Goal: Information Seeking & Learning: Check status

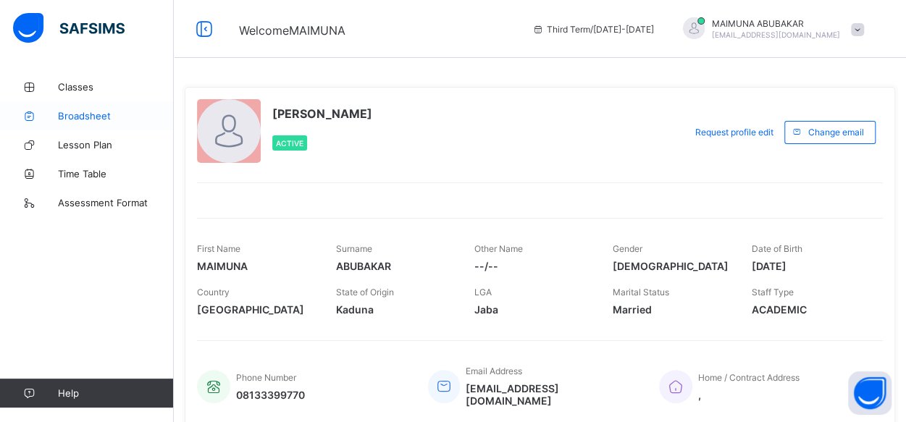
drag, startPoint x: 0, startPoint y: 0, endPoint x: 75, endPoint y: 118, distance: 140.1
click at [75, 118] on span "Broadsheet" at bounding box center [116, 116] width 116 height 12
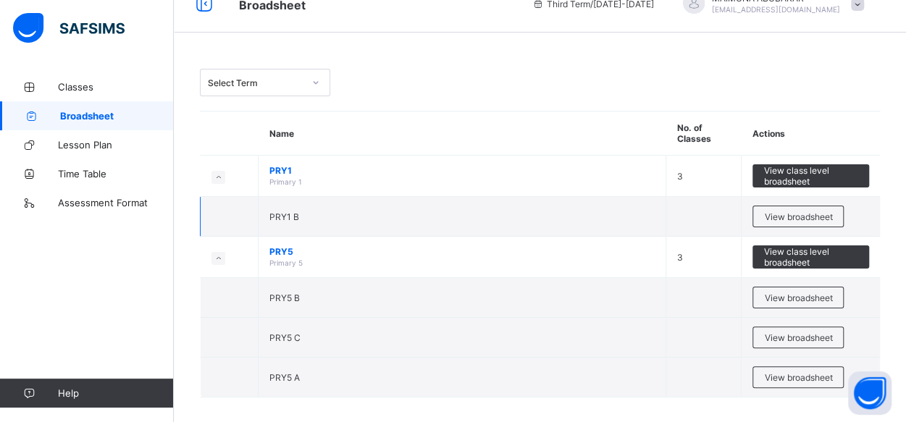
scroll to position [33, 0]
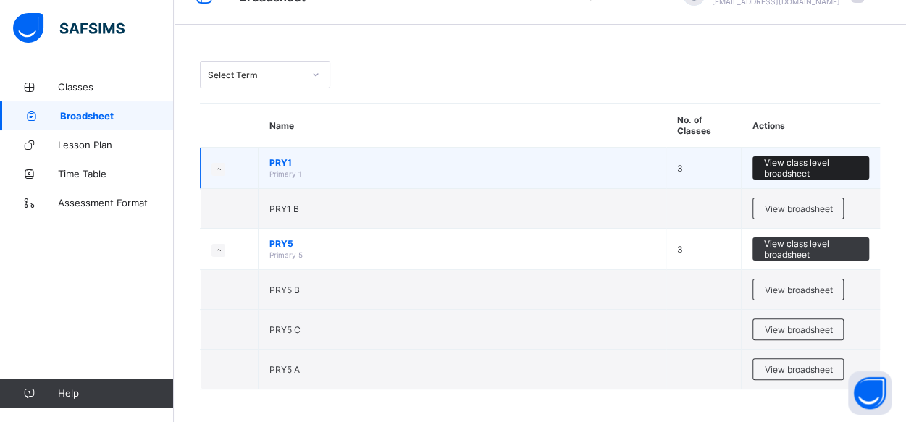
click at [800, 165] on span "View class level broadsheet" at bounding box center [810, 168] width 95 height 22
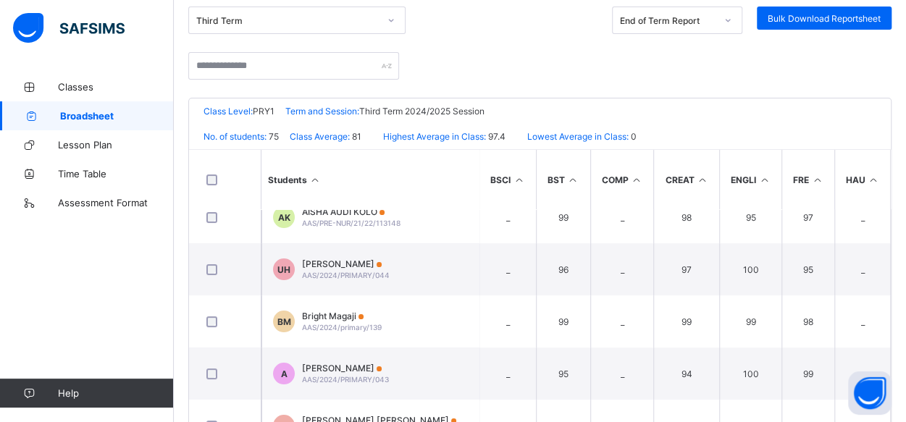
scroll to position [71, 0]
click at [315, 176] on icon at bounding box center [315, 180] width 12 height 11
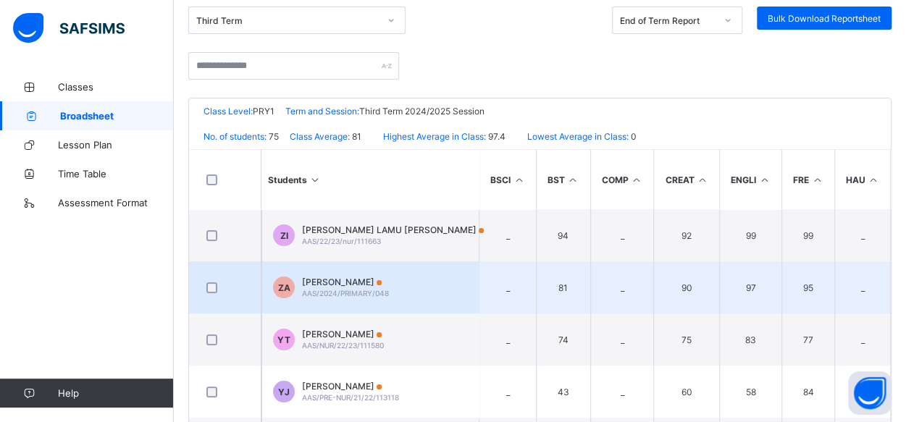
scroll to position [114, 0]
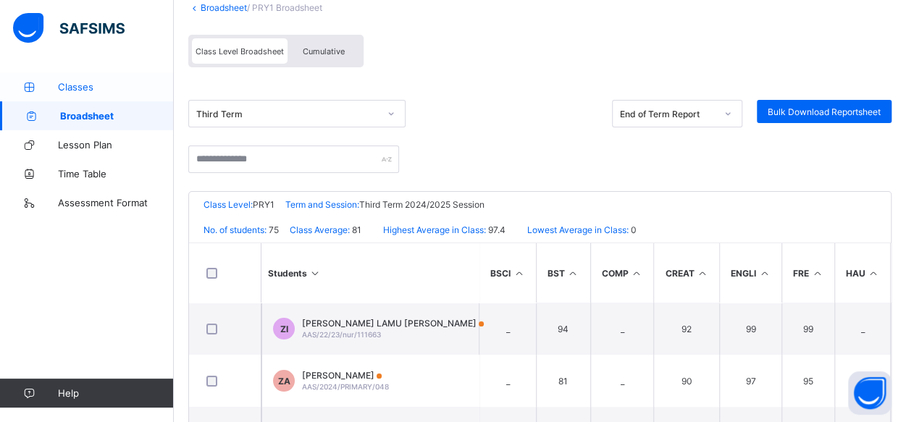
click at [106, 83] on span "Classes" at bounding box center [116, 87] width 116 height 12
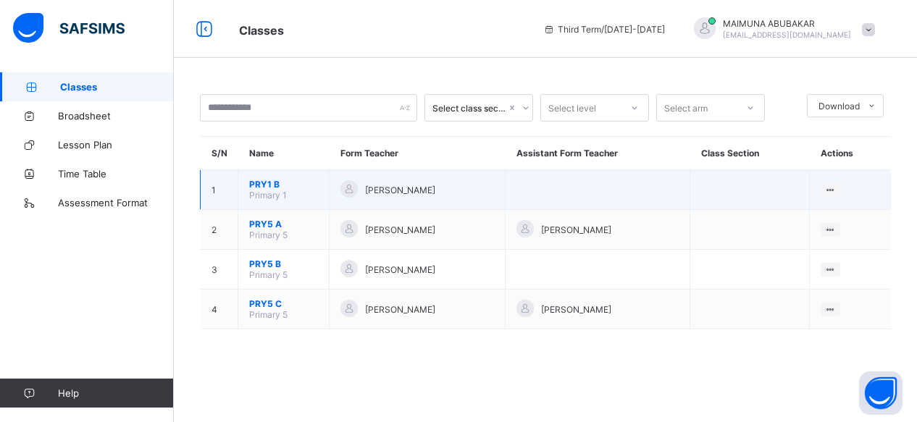
click at [261, 190] on span "Primary 1" at bounding box center [268, 195] width 38 height 11
click at [537, 172] on td at bounding box center [598, 190] width 185 height 40
click at [611, 192] on td at bounding box center [598, 190] width 185 height 40
click at [243, 188] on td "PRY1 B Primary 1" at bounding box center [283, 190] width 91 height 40
click at [285, 191] on span "Primary 1" at bounding box center [268, 195] width 38 height 11
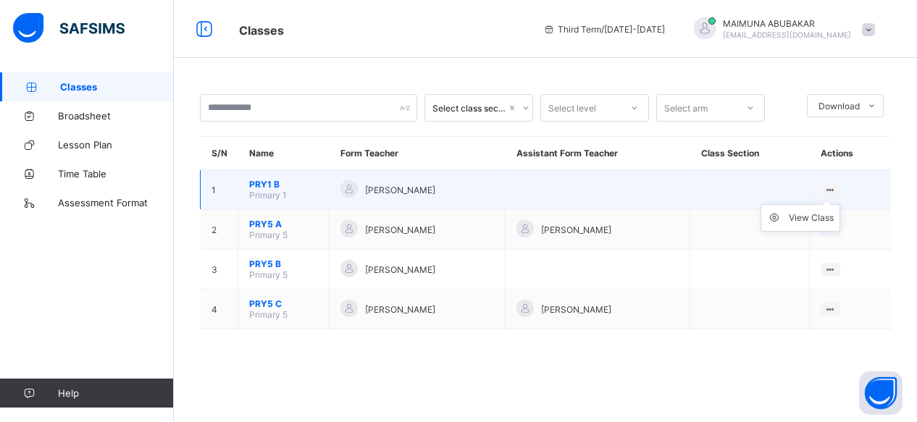
click at [837, 185] on icon at bounding box center [830, 190] width 12 height 11
click at [813, 218] on div "View Class" at bounding box center [811, 218] width 45 height 14
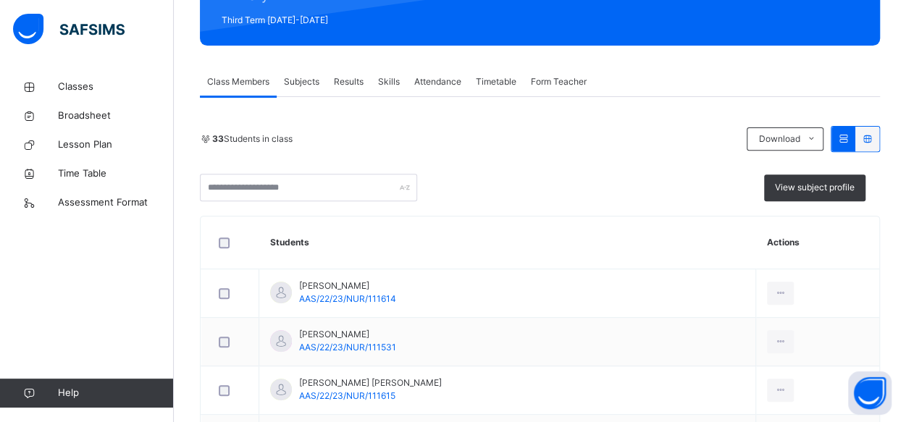
scroll to position [204, 0]
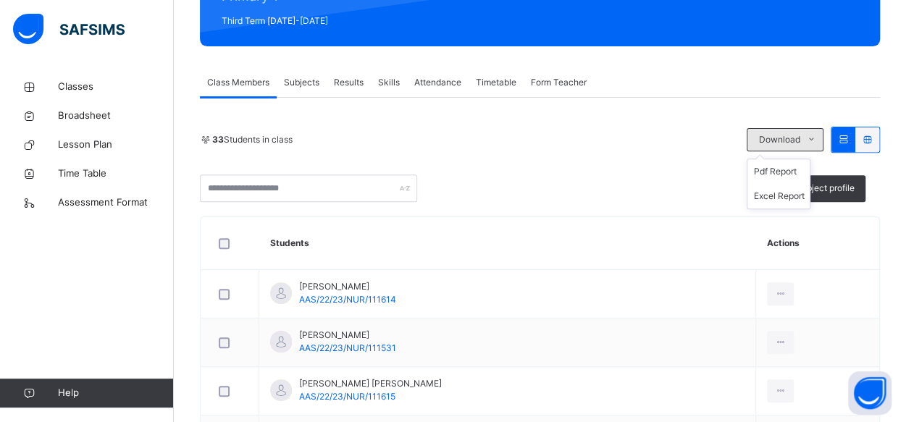
click at [816, 143] on span at bounding box center [811, 139] width 23 height 23
click at [800, 171] on li "Pdf Report" at bounding box center [779, 171] width 62 height 25
click at [75, 120] on span "Broadsheet" at bounding box center [116, 116] width 116 height 14
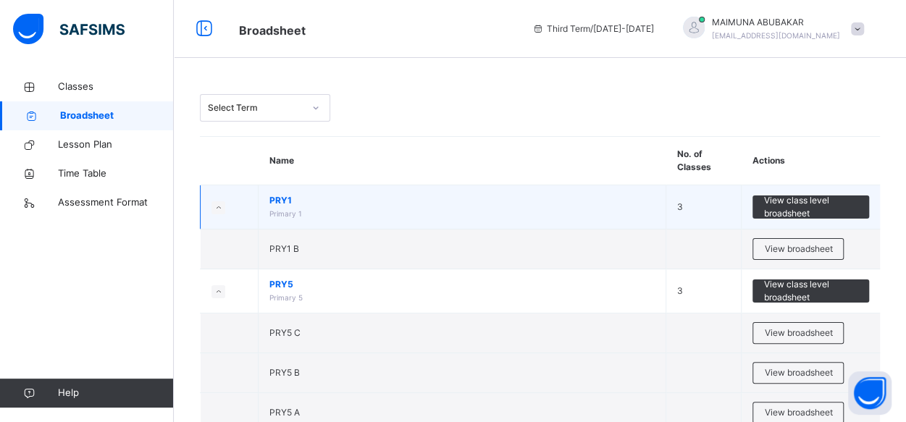
click at [318, 209] on td "PRY1 Primary 1" at bounding box center [463, 207] width 408 height 44
click at [280, 206] on span "PRY1" at bounding box center [461, 200] width 385 height 13
click at [812, 199] on span "View class level broadsheet" at bounding box center [810, 207] width 95 height 26
click at [280, 201] on span "PRY1" at bounding box center [461, 200] width 385 height 13
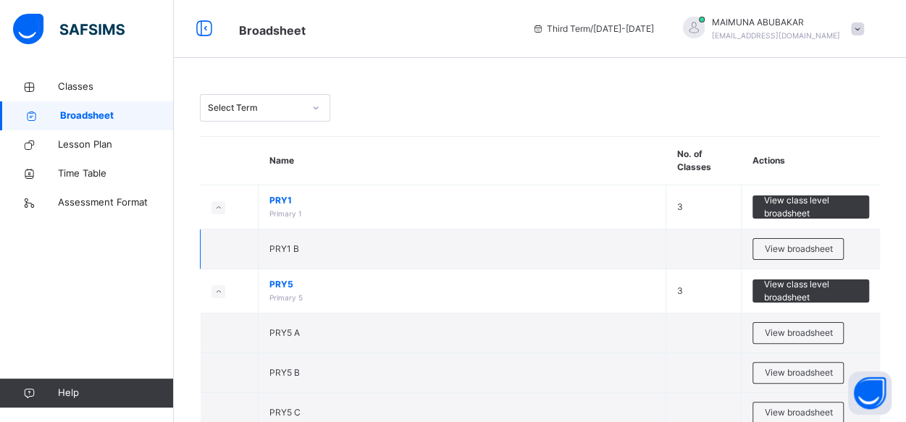
click at [284, 254] on td "PRY1 B" at bounding box center [463, 250] width 408 height 40
click at [800, 251] on span "View broadsheet" at bounding box center [798, 249] width 68 height 13
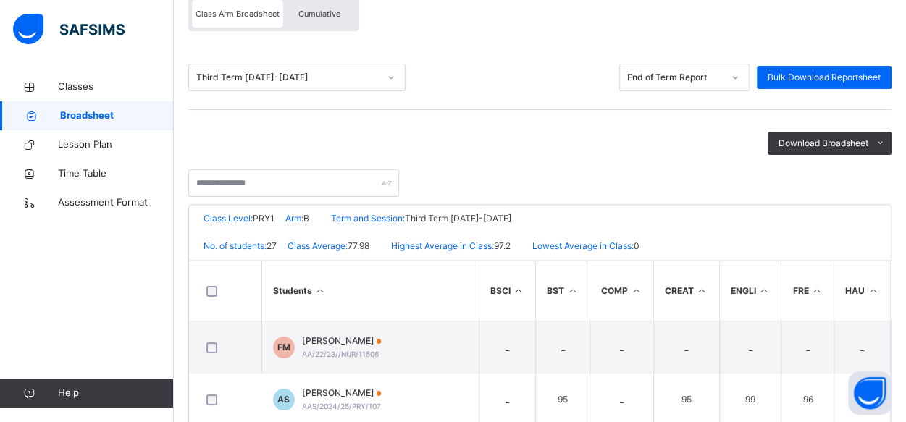
scroll to position [156, 0]
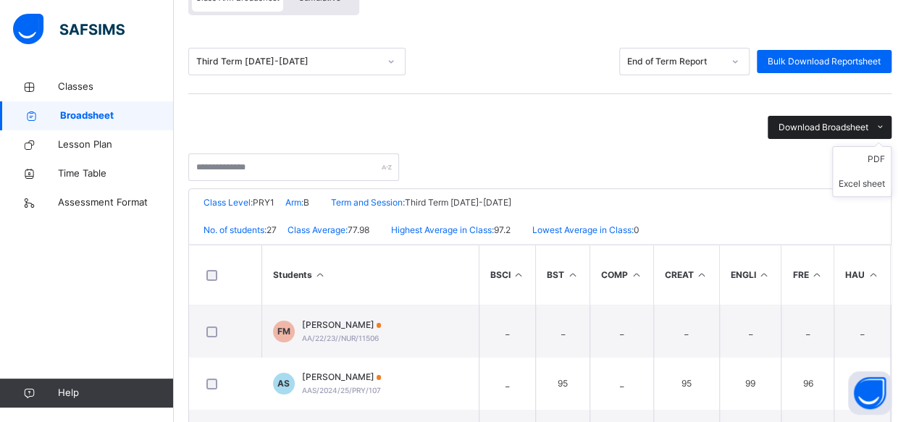
click at [881, 122] on span at bounding box center [880, 127] width 23 height 23
click at [886, 126] on icon at bounding box center [880, 128] width 11 height 12
click at [842, 124] on span "Download Broadsheet" at bounding box center [824, 127] width 90 height 13
click at [877, 162] on li "PDF" at bounding box center [862, 159] width 58 height 25
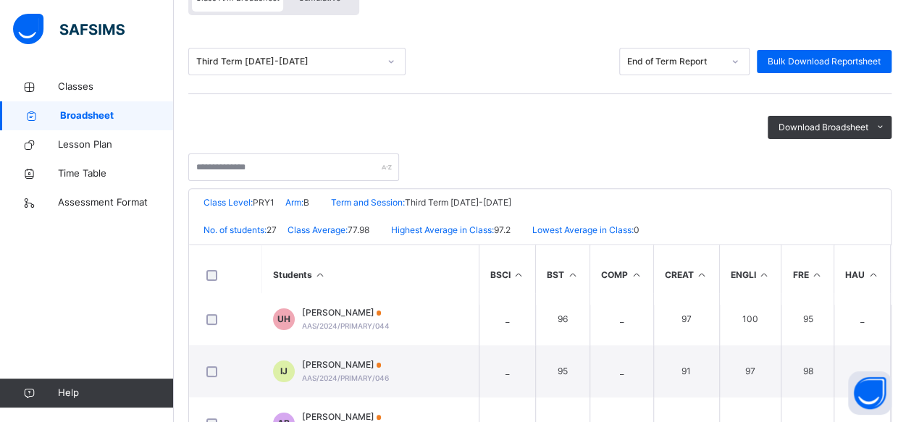
scroll to position [169, 0]
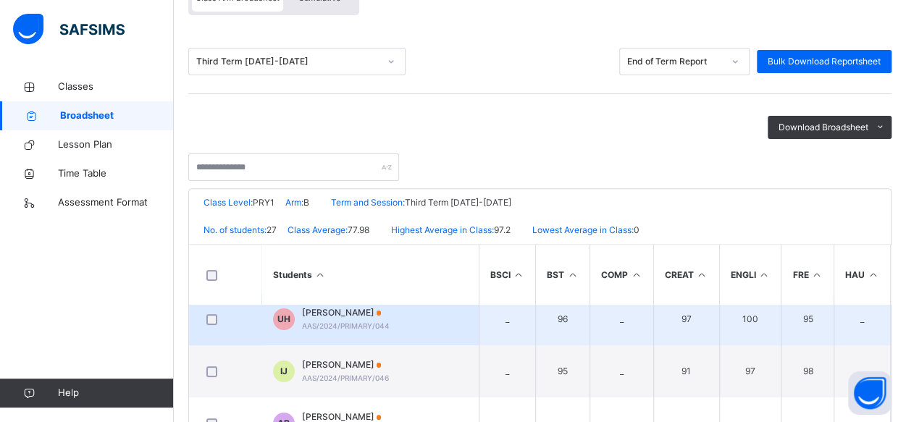
click at [378, 322] on span "AAS/2024/PRIMARY/044" at bounding box center [346, 326] width 88 height 9
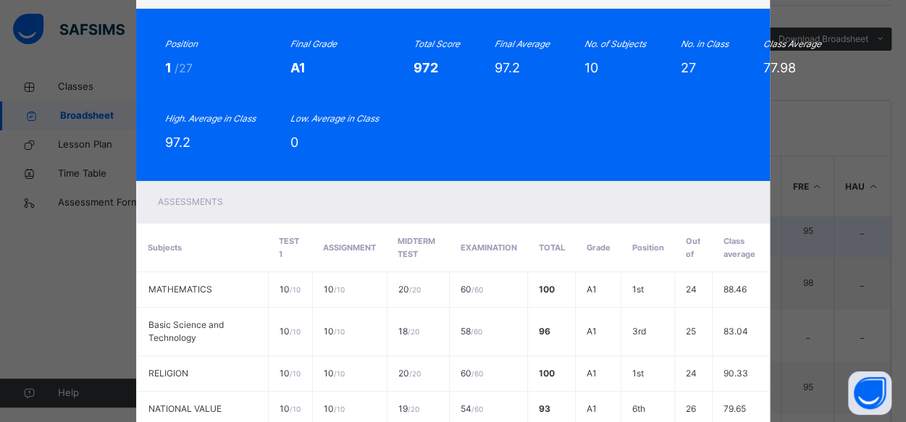
scroll to position [0, 0]
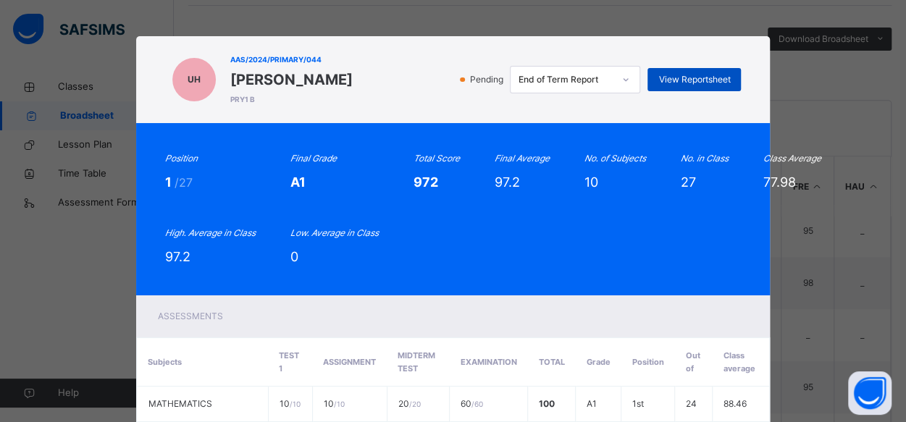
click at [701, 77] on span "View Reportsheet" at bounding box center [694, 79] width 72 height 13
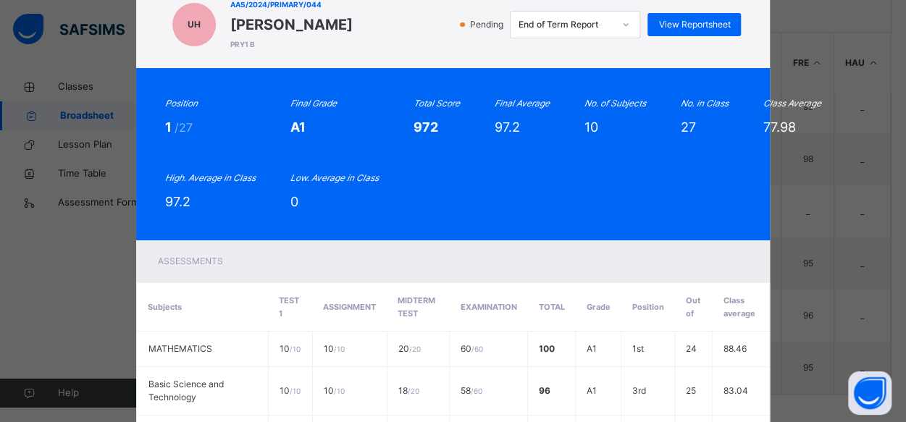
scroll to position [52, 0]
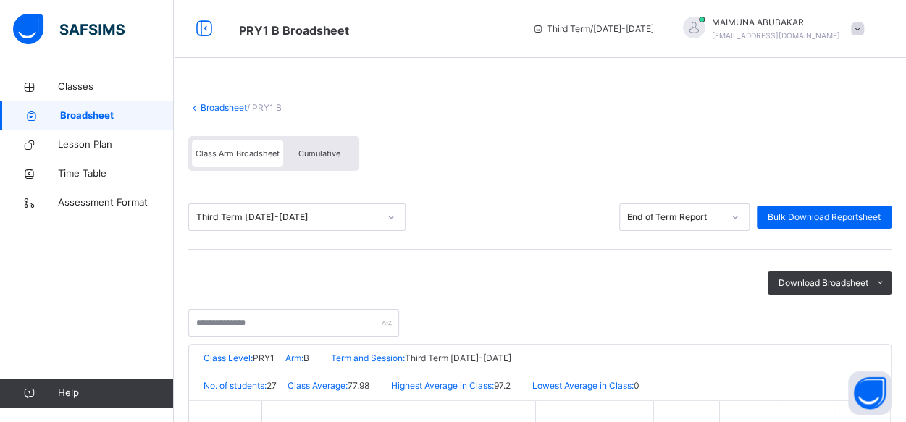
click at [300, 154] on span "Cumulative" at bounding box center [319, 153] width 42 height 10
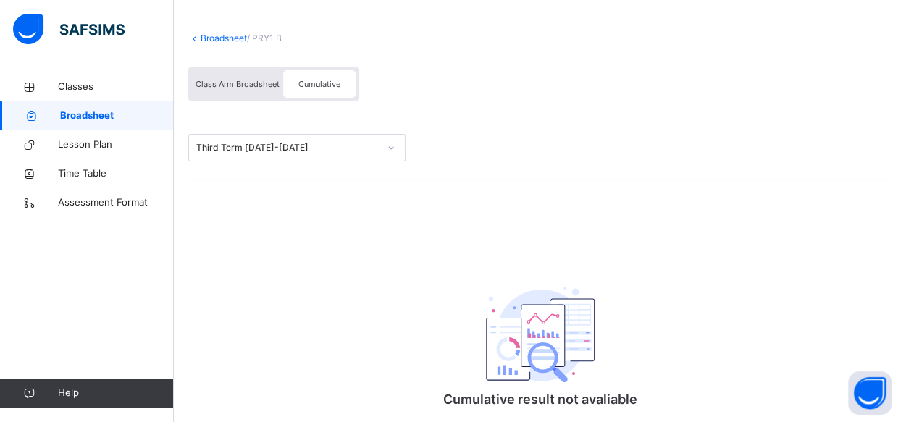
scroll to position [62, 0]
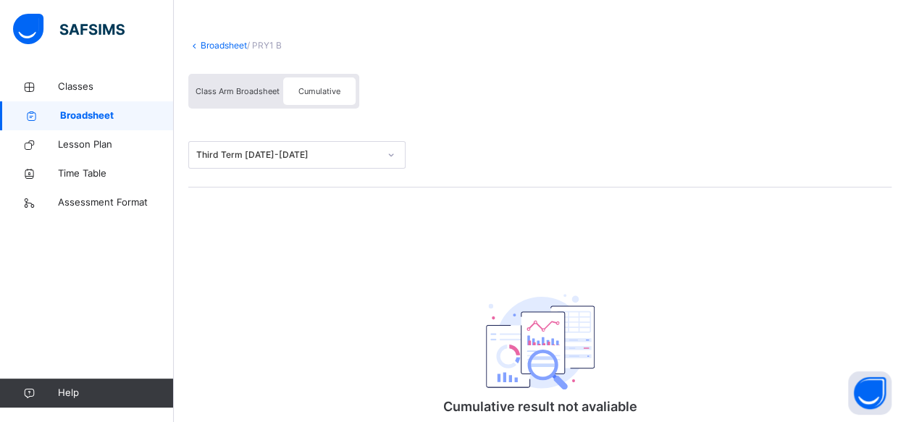
click at [206, 85] on div "Class Arm Broadsheet" at bounding box center [237, 92] width 91 height 28
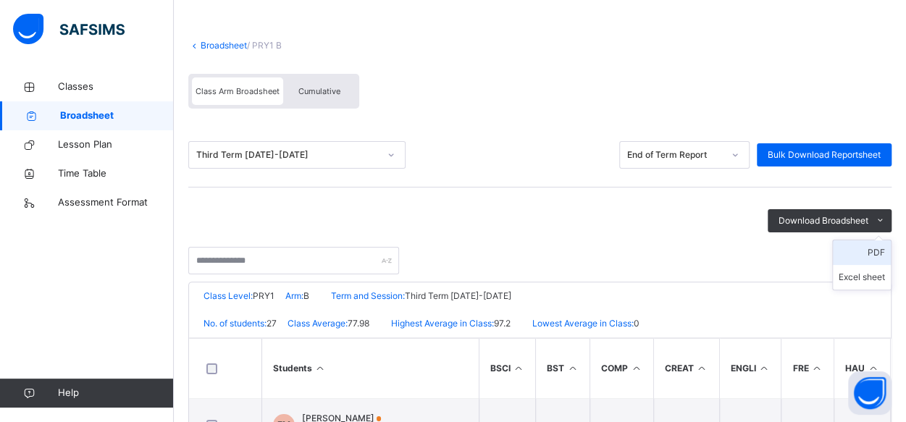
click at [890, 252] on li "PDF" at bounding box center [862, 252] width 58 height 25
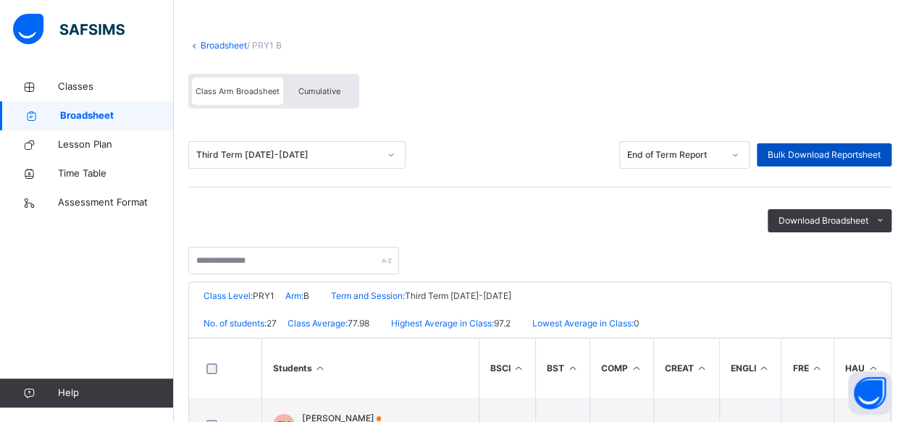
click at [868, 152] on span "Bulk Download Reportsheet" at bounding box center [824, 154] width 113 height 13
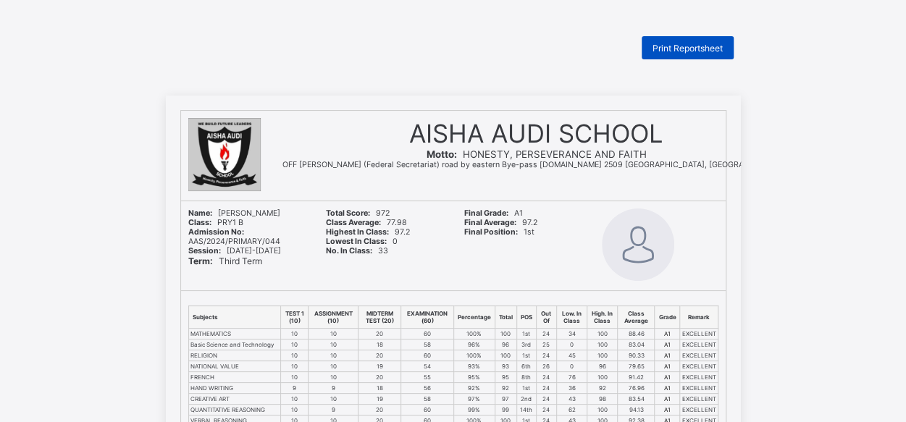
click at [674, 46] on span "Print Reportsheet" at bounding box center [688, 48] width 70 height 11
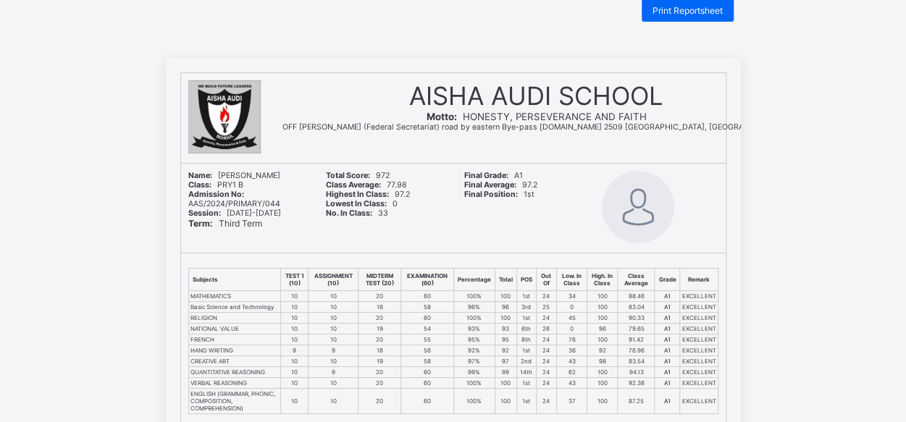
scroll to position [38, 0]
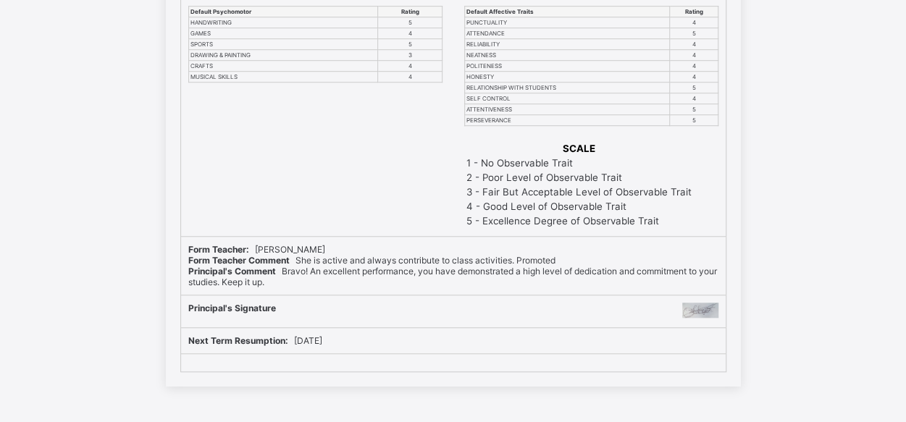
scroll to position [0, 0]
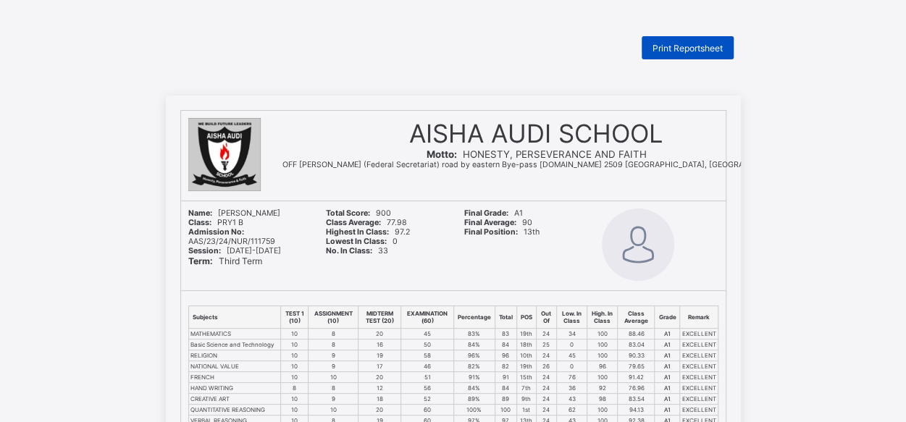
click at [678, 43] on span "Print Reportsheet" at bounding box center [688, 48] width 70 height 11
click at [665, 55] on div "Print Reportsheet" at bounding box center [688, 47] width 92 height 23
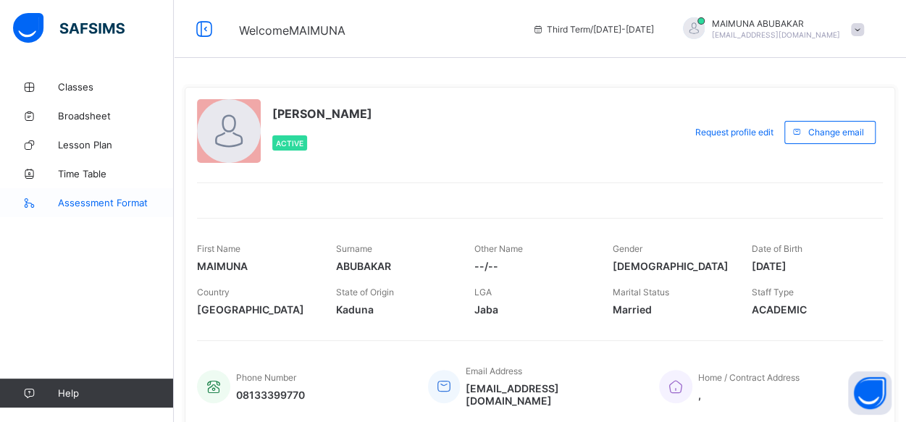
click at [104, 200] on span "Assessment Format" at bounding box center [116, 203] width 116 height 12
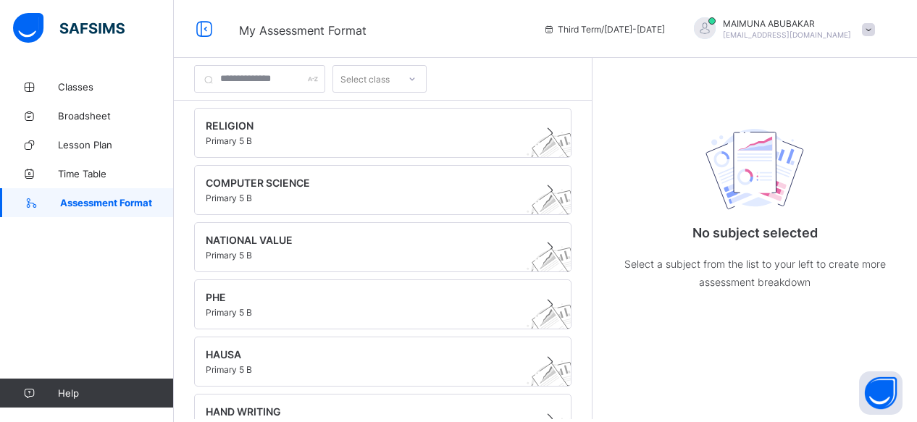
click at [424, 80] on div at bounding box center [412, 78] width 25 height 23
click at [377, 172] on div "PRY1 B" at bounding box center [379, 178] width 93 height 22
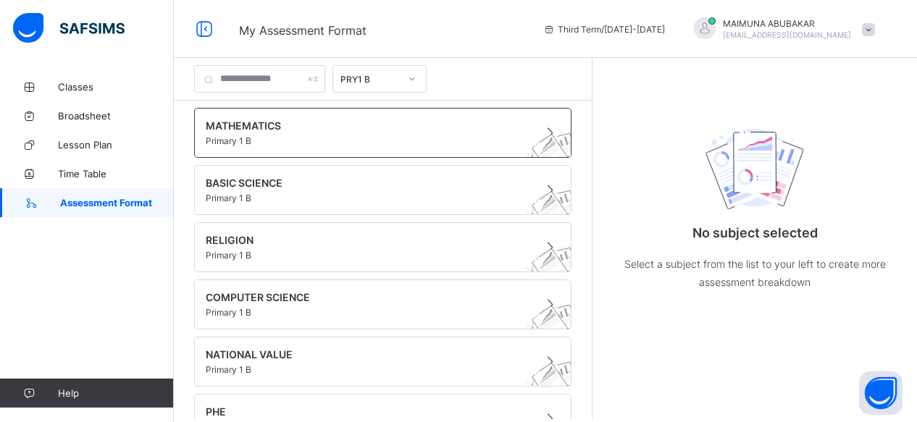
click at [301, 146] on div "MATHEMATICS Primary 1 B" at bounding box center [382, 133] width 377 height 50
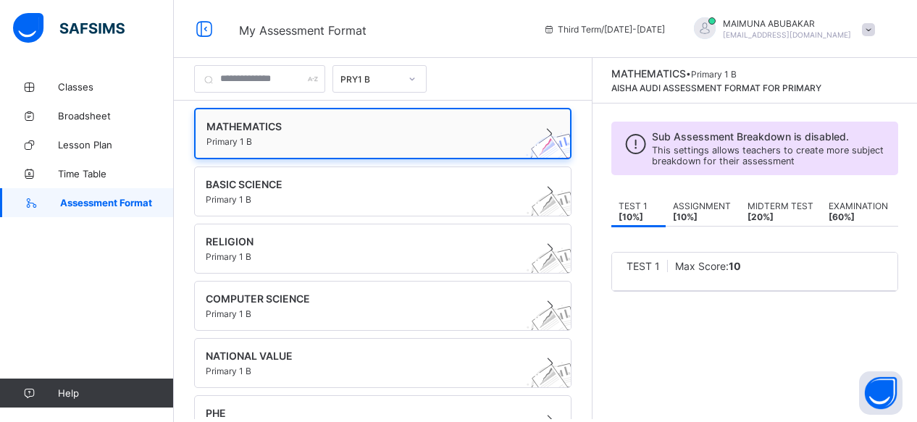
click at [301, 146] on div "MATHEMATICS Primary 1 B" at bounding box center [382, 133] width 377 height 51
click at [636, 30] on span "Third Term / 2024-2025" at bounding box center [604, 29] width 122 height 11
click at [100, 112] on span "Broadsheet" at bounding box center [116, 116] width 116 height 12
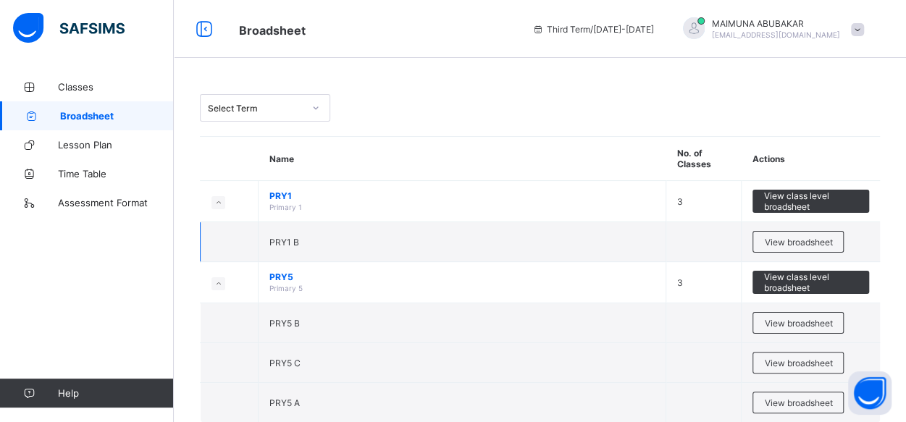
click at [472, 243] on td "PRY1 B" at bounding box center [463, 242] width 408 height 40
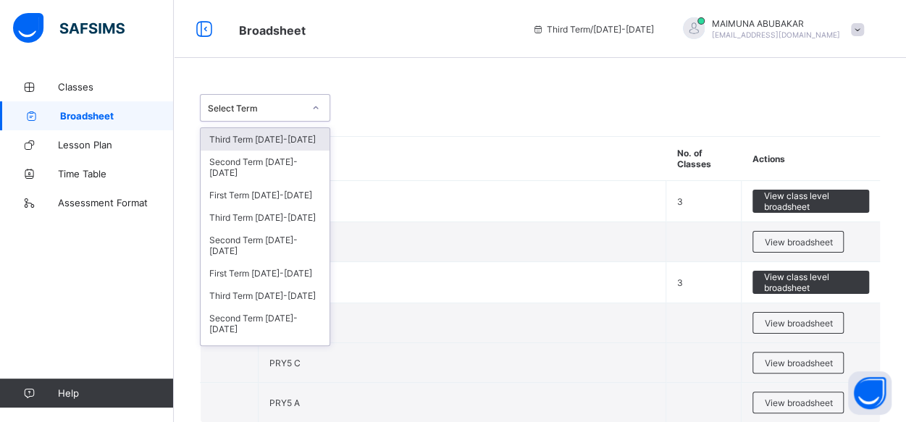
click at [313, 106] on icon at bounding box center [315, 108] width 9 height 14
click at [272, 136] on div "Third Term 2024-2025" at bounding box center [265, 139] width 129 height 22
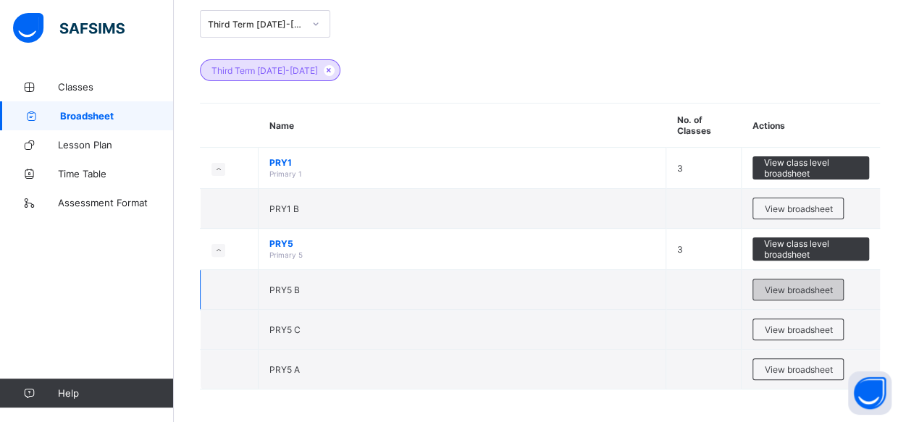
scroll to position [16, 0]
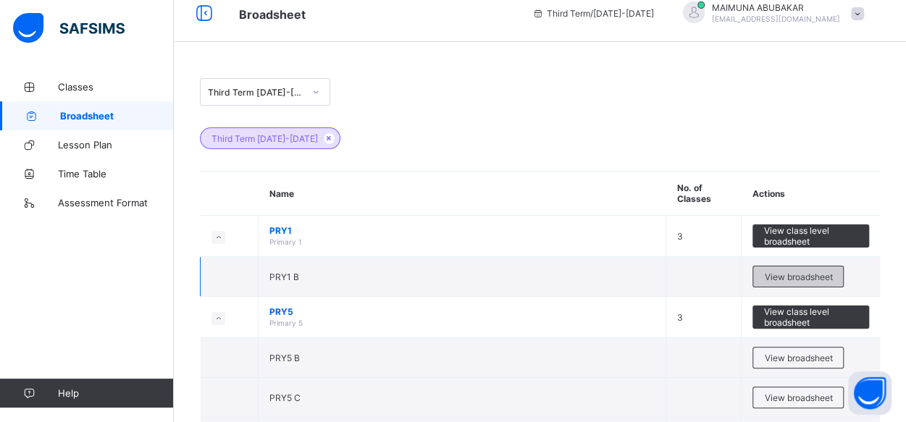
click at [798, 272] on span "View broadsheet" at bounding box center [798, 277] width 68 height 11
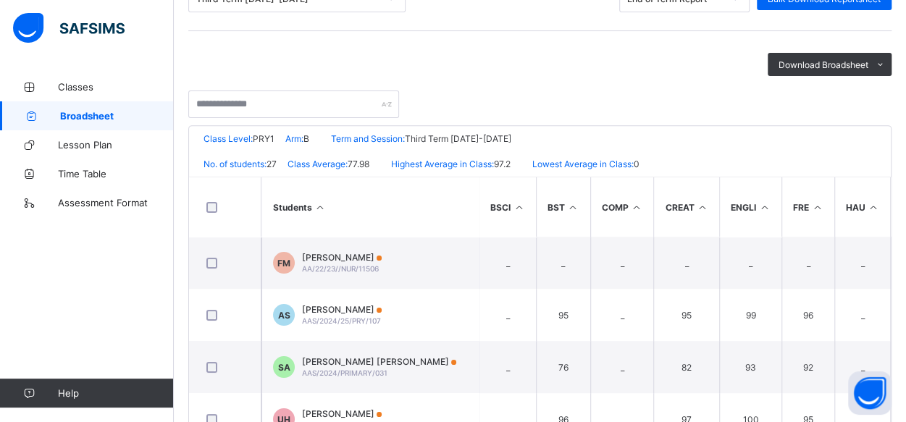
scroll to position [219, 0]
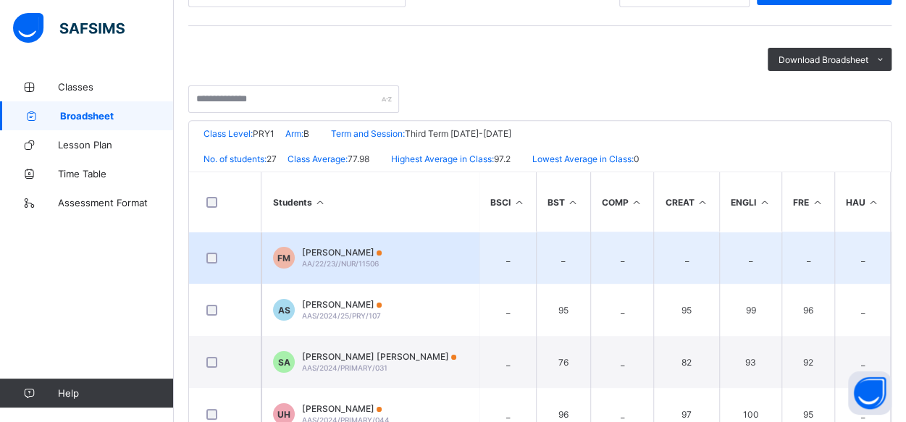
click at [204, 253] on div at bounding box center [225, 258] width 43 height 11
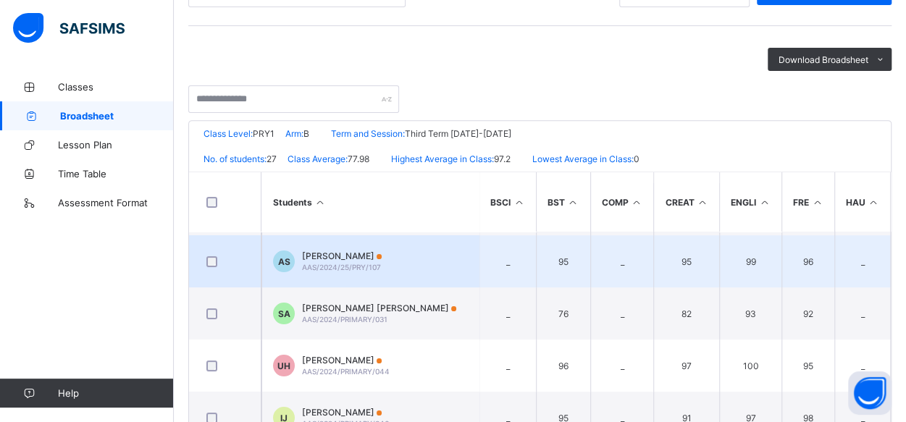
scroll to position [49, 0]
click at [204, 258] on div at bounding box center [225, 261] width 43 height 11
click at [300, 260] on div "AS Abubakar Amina Shemi AAS/2024/25/PRY/107" at bounding box center [327, 261] width 109 height 22
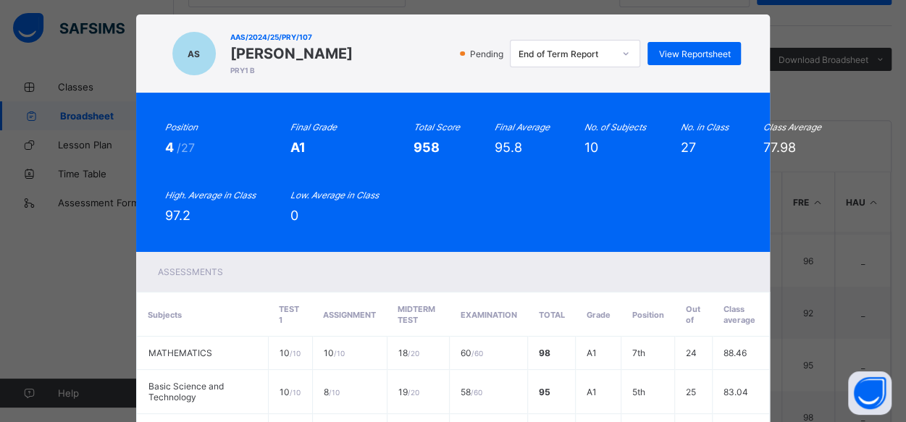
scroll to position [0, 0]
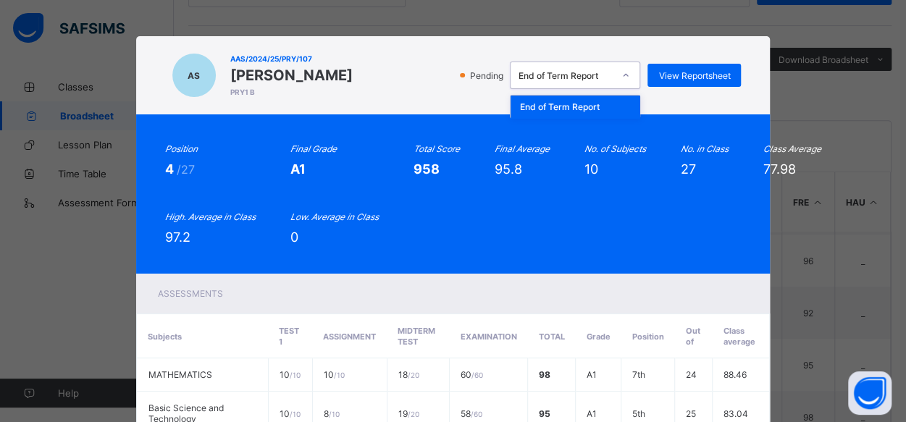
click at [624, 77] on icon at bounding box center [625, 75] width 9 height 14
click at [127, 2] on div "AS AAS/2024/25/PRY/107 Abubakar Amina Shemi PRY1 B Pending End of Term Report V…" at bounding box center [453, 211] width 906 height 422
click at [52, 55] on div "AS AAS/2024/25/PRY/107 Abubakar Amina Shemi PRY1 B Pending End of Term Report V…" at bounding box center [453, 211] width 906 height 422
click at [77, 246] on div "AS AAS/2024/25/PRY/107 Abubakar Amina Shemi PRY1 B Pending End of Term Report V…" at bounding box center [453, 211] width 906 height 422
click at [81, 285] on div "AS AAS/2024/25/PRY/107 Abubakar Amina Shemi PRY1 B Pending End of Term Report V…" at bounding box center [453, 211] width 906 height 422
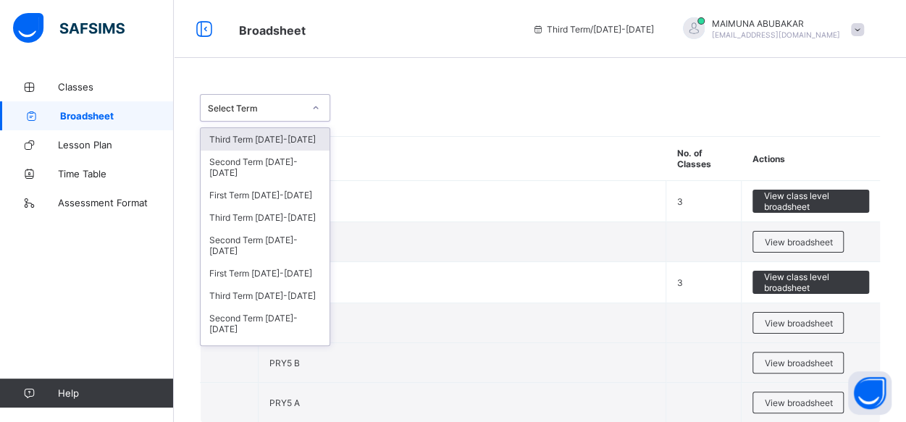
drag, startPoint x: 306, startPoint y: 107, endPoint x: 275, endPoint y: 138, distance: 44.1
click at [275, 122] on div "option Third Term 2024-2025 focused, 1 of 17. 17 results available. Use Up and …" at bounding box center [265, 108] width 130 height 28
click at [261, 141] on div "Third Term 2024-2025" at bounding box center [265, 139] width 129 height 22
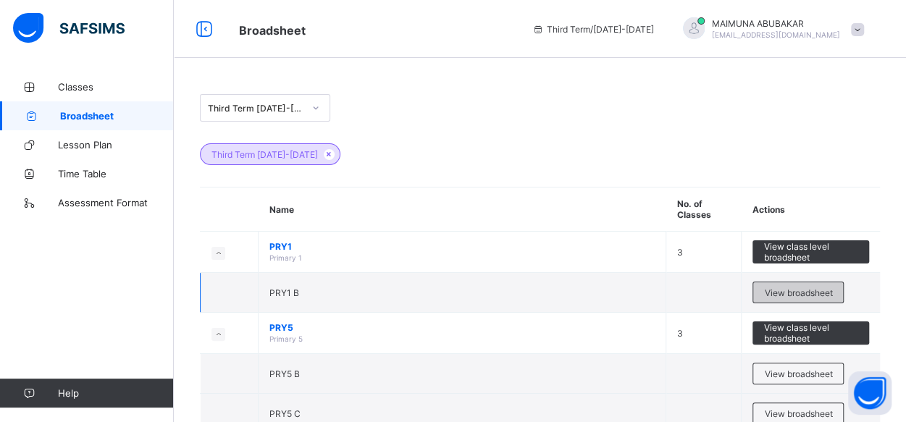
click at [778, 288] on span "View broadsheet" at bounding box center [798, 293] width 68 height 11
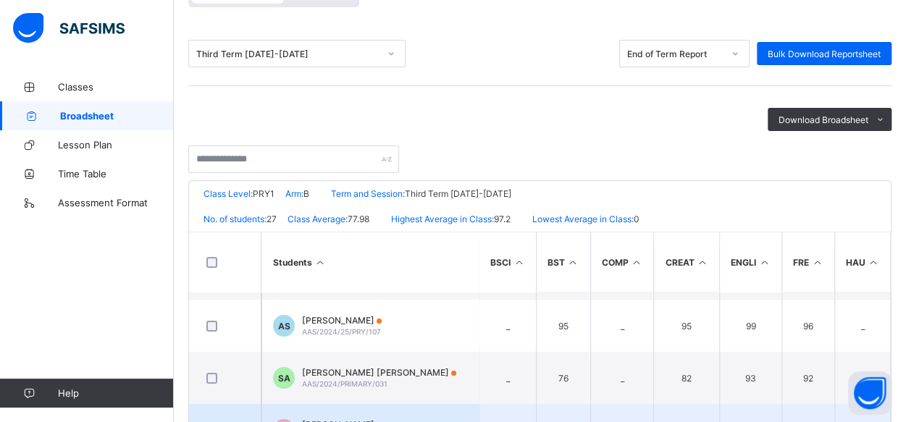
scroll to position [41, 0]
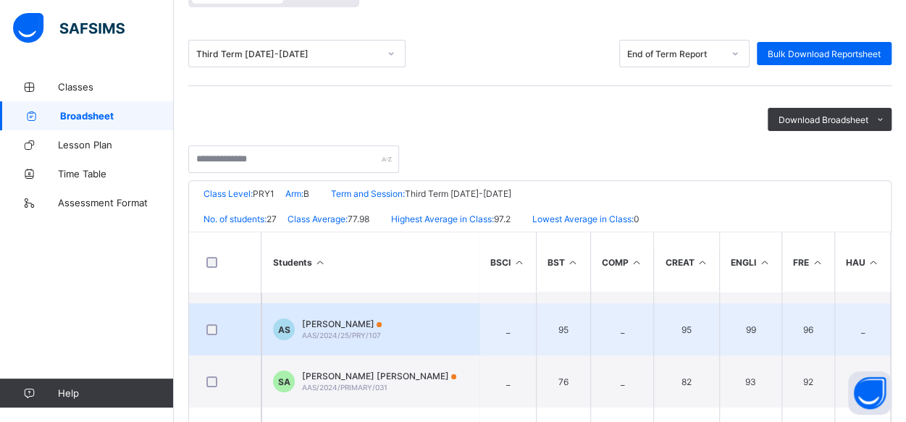
click at [853, 330] on td "_" at bounding box center [862, 330] width 56 height 52
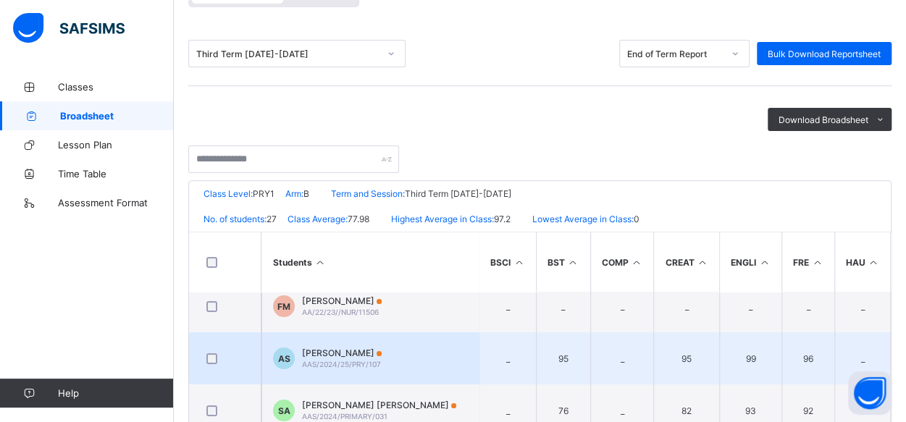
scroll to position [11, 0]
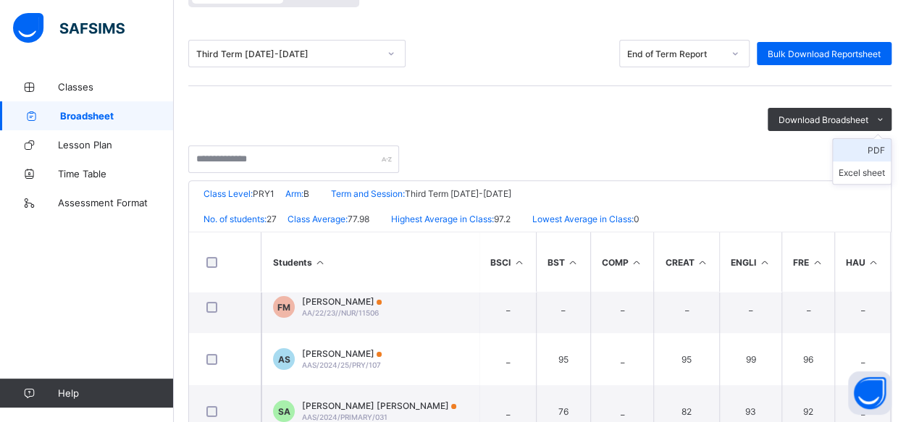
click at [884, 147] on li "PDF" at bounding box center [862, 150] width 58 height 22
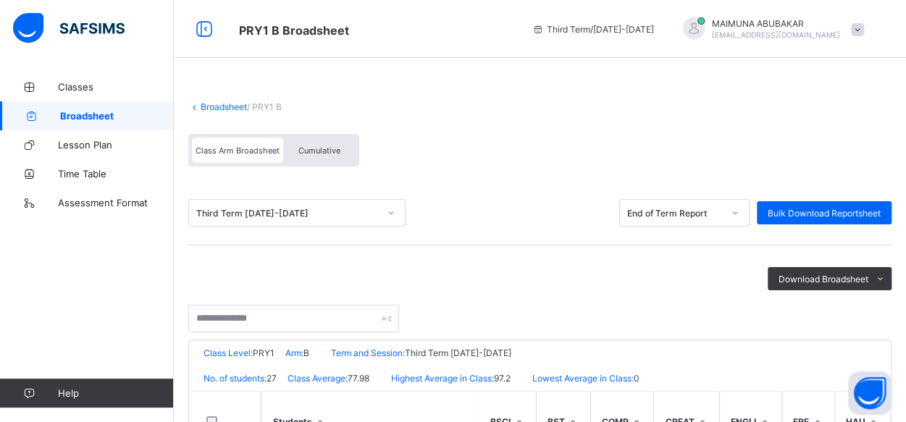
click at [532, 177] on div "Class Arm Broadsheet Cumulative" at bounding box center [539, 154] width 703 height 54
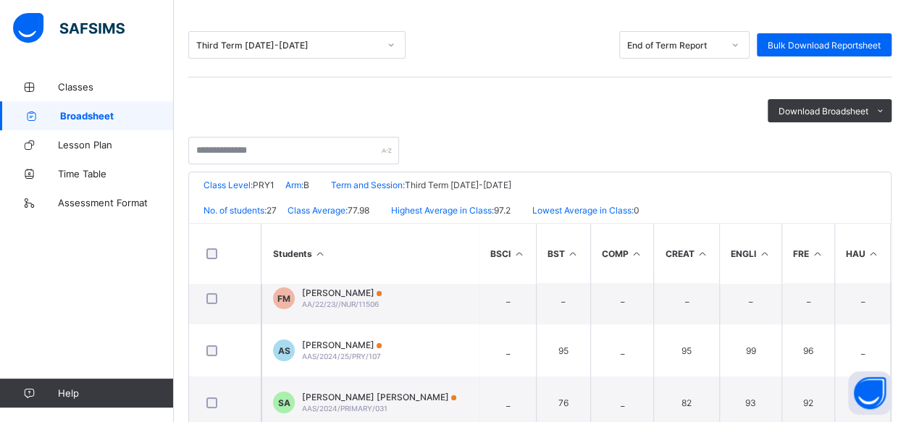
scroll to position [175, 0]
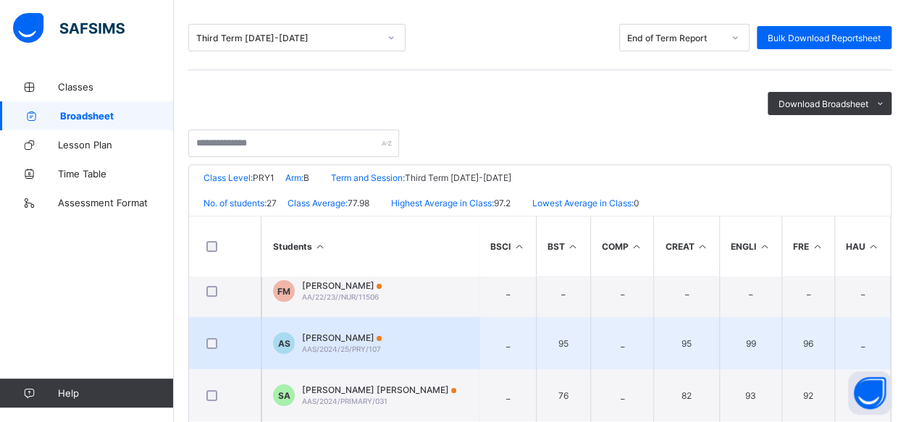
click at [312, 338] on span "Abubakar Amina Shemi" at bounding box center [342, 337] width 80 height 11
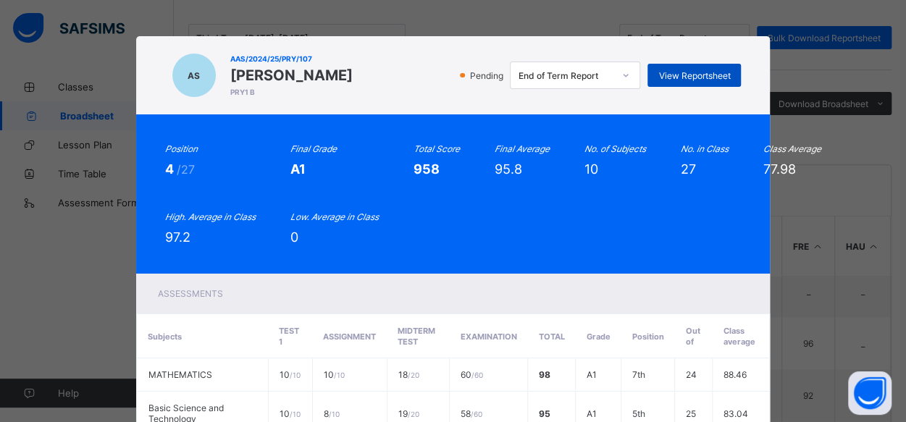
click at [679, 71] on span "View Reportsheet" at bounding box center [694, 75] width 72 height 11
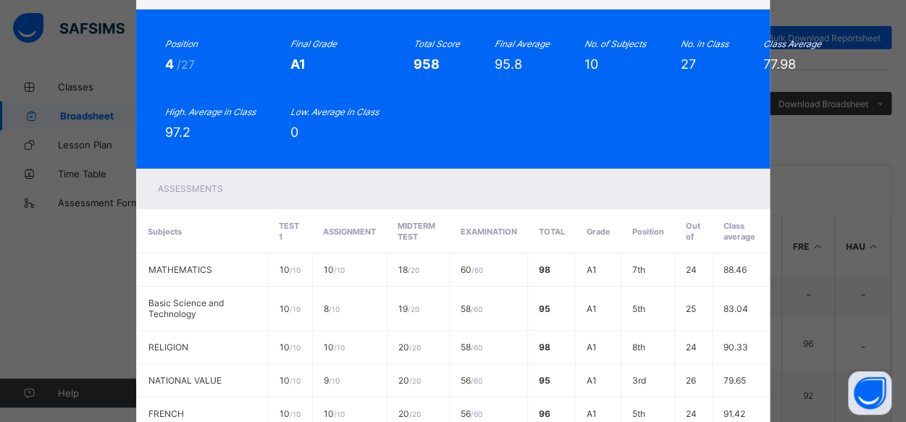
scroll to position [106, 0]
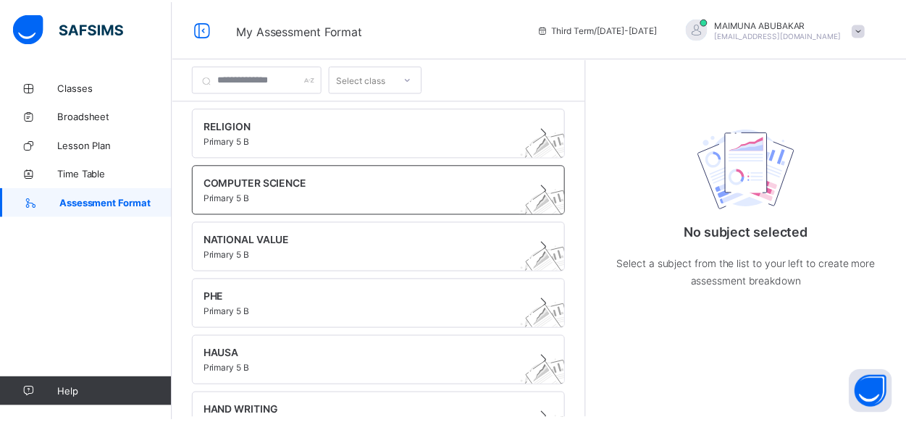
scroll to position [28, 0]
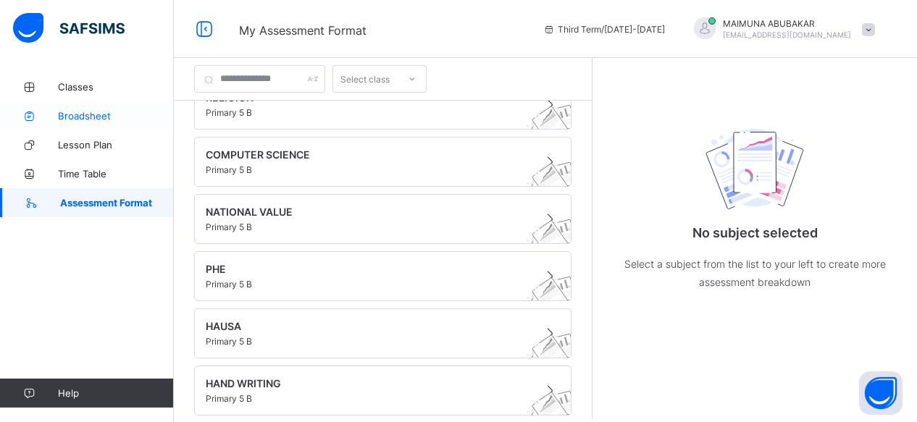
click at [93, 110] on span "Broadsheet" at bounding box center [116, 116] width 116 height 12
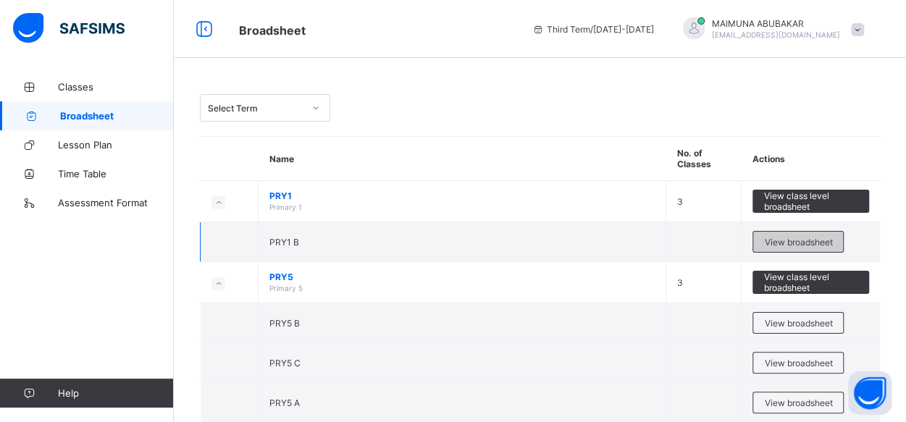
click at [795, 238] on span "View broadsheet" at bounding box center [798, 242] width 68 height 11
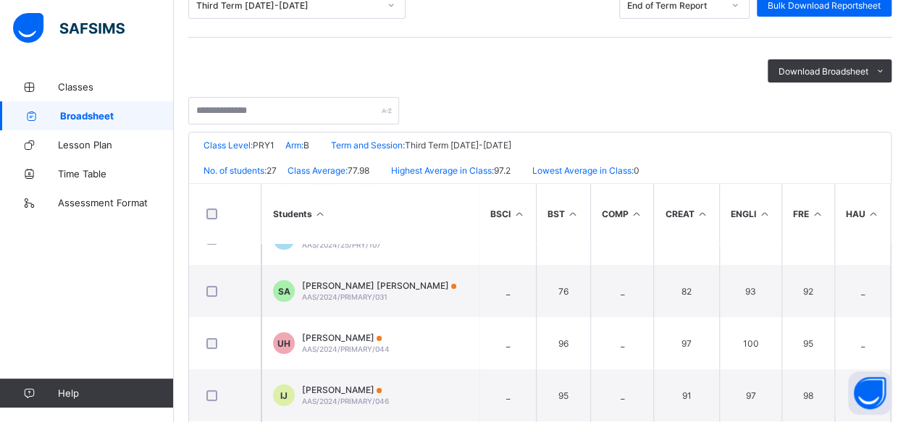
scroll to position [71, 0]
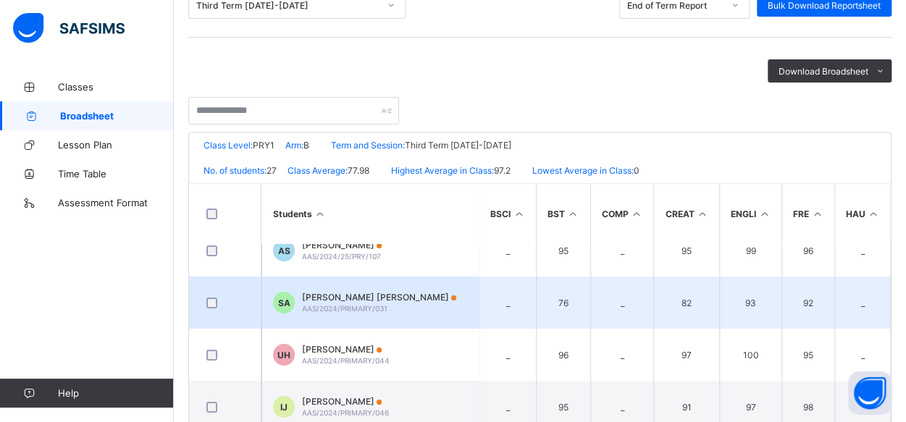
click at [367, 318] on td "SA Salihu Hanoon Aisha AAS/2024/PRIMARY/031" at bounding box center [369, 303] width 217 height 52
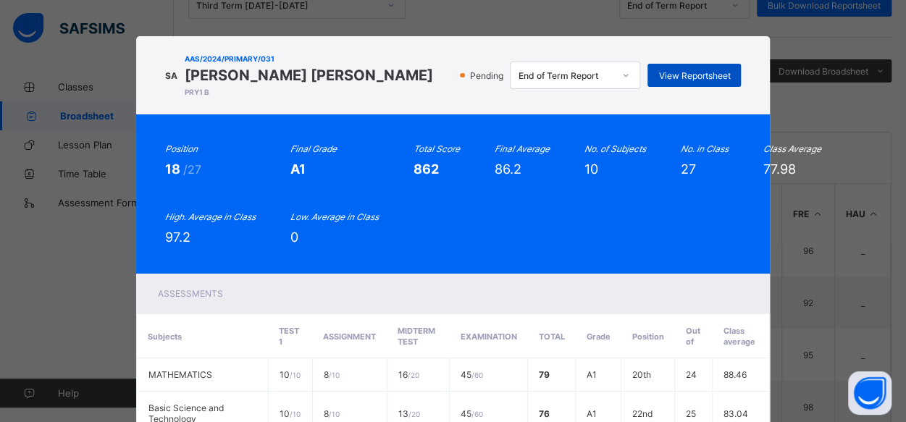
click at [656, 78] on div "View Reportsheet" at bounding box center [694, 75] width 93 height 23
click at [51, 259] on div "SA AAS/2024/PRIMARY/031 Salihu Hanoon Aisha PRY1 B Pending End of Term Report V…" at bounding box center [453, 211] width 906 height 422
click at [60, 327] on div "SA AAS/2024/PRIMARY/031 Salihu Hanoon Aisha PRY1 B Pending End of Term Report V…" at bounding box center [453, 211] width 906 height 422
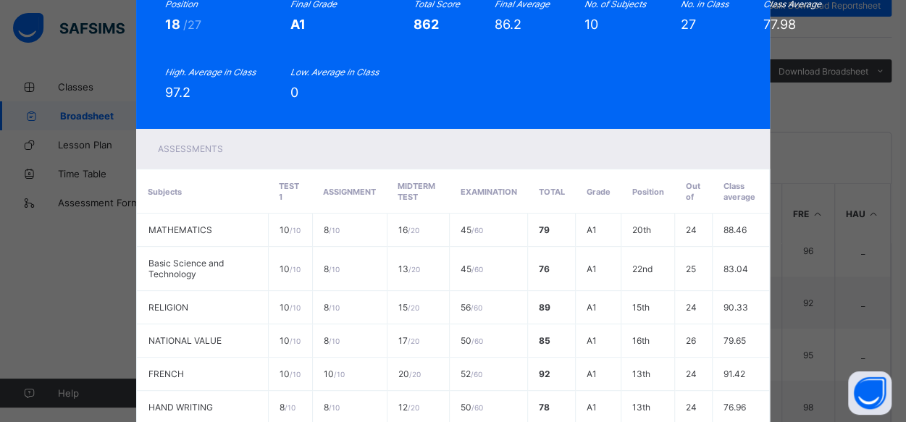
scroll to position [169, 0]
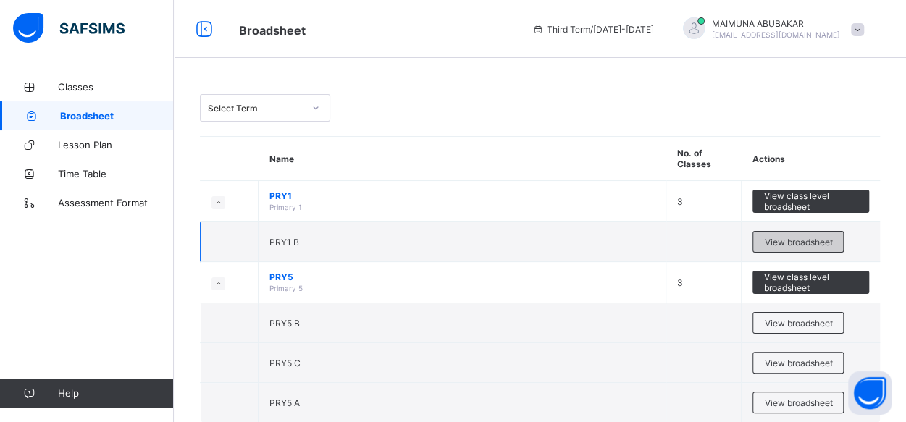
click at [787, 243] on span "View broadsheet" at bounding box center [798, 242] width 68 height 11
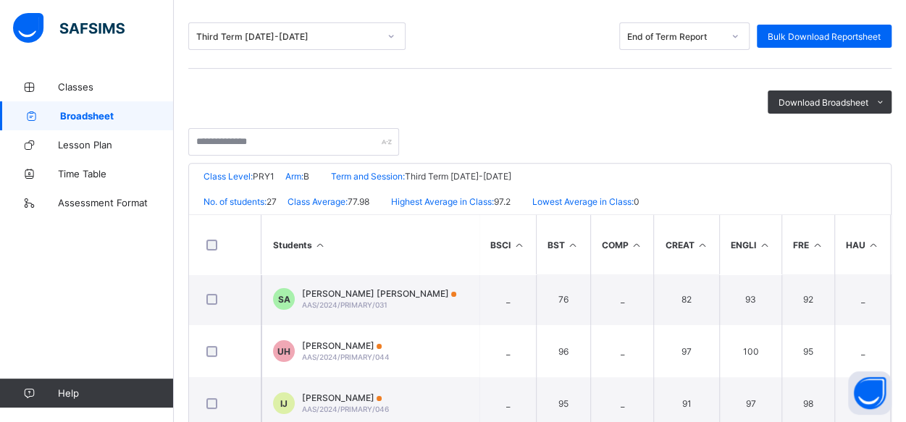
scroll to position [106, 0]
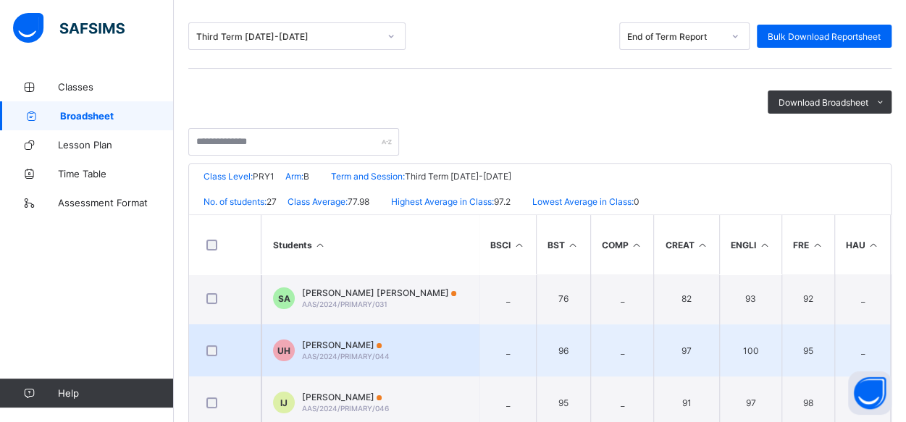
click at [368, 352] on span "AAS/2024/PRIMARY/044" at bounding box center [346, 356] width 88 height 9
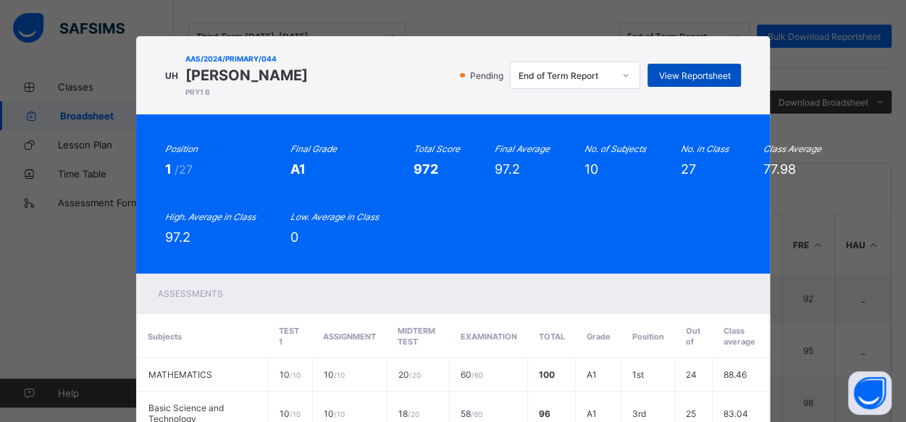
click at [677, 72] on span "View Reportsheet" at bounding box center [694, 75] width 72 height 11
click at [307, 14] on div "UH AAS/2024/PRIMARY/044 Ummulkhairi Liman Hussaini PRY1 B Pending End of Term R…" at bounding box center [453, 211] width 906 height 422
click at [800, 214] on div "UH AAS/2024/PRIMARY/044 Ummulkhairi Liman Hussaini PRY1 B Pending End of Term R…" at bounding box center [453, 211] width 906 height 422
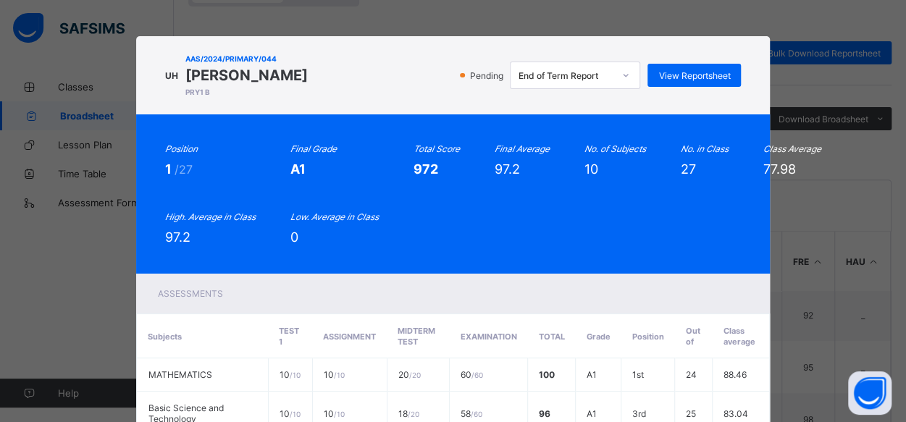
scroll to position [162, 0]
click at [814, 322] on div "UH AAS/2024/PRIMARY/044 Ummulkhairi Liman Hussaini PRY1 B Pending End of Term R…" at bounding box center [453, 211] width 906 height 422
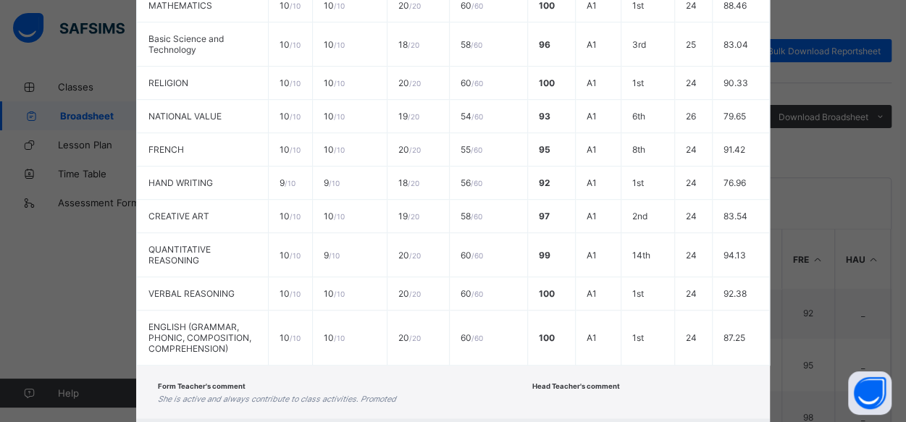
scroll to position [429, 0]
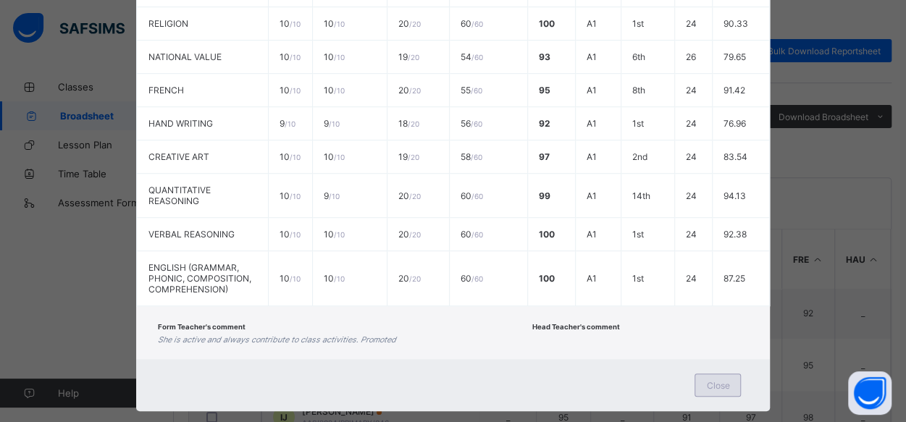
click at [708, 374] on div "Close" at bounding box center [718, 385] width 46 height 23
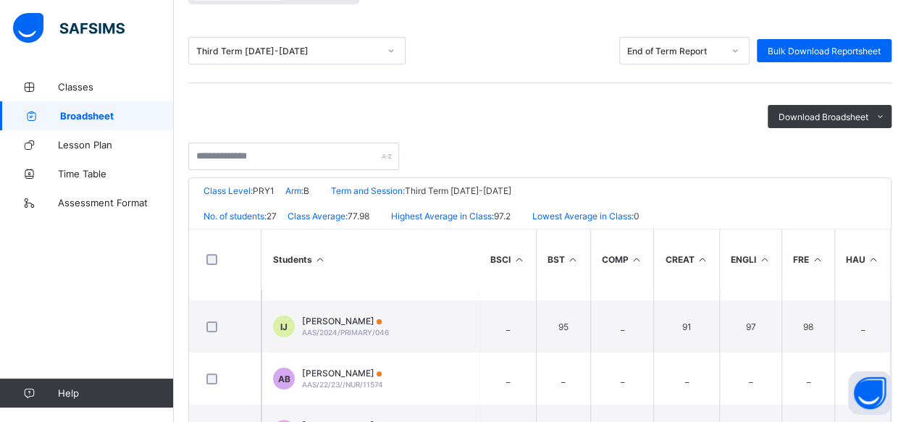
scroll to position [199, 0]
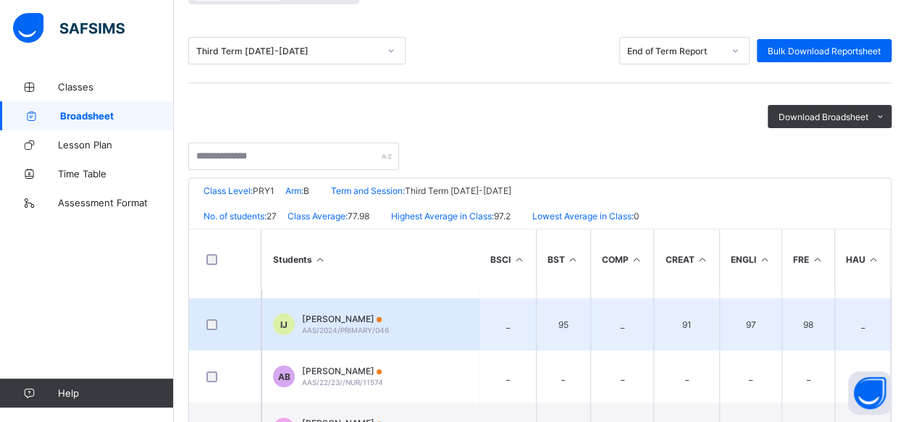
click at [499, 311] on td "_" at bounding box center [507, 324] width 57 height 52
click at [362, 326] on span "AAS/2024/PRIMARY/046" at bounding box center [345, 330] width 87 height 9
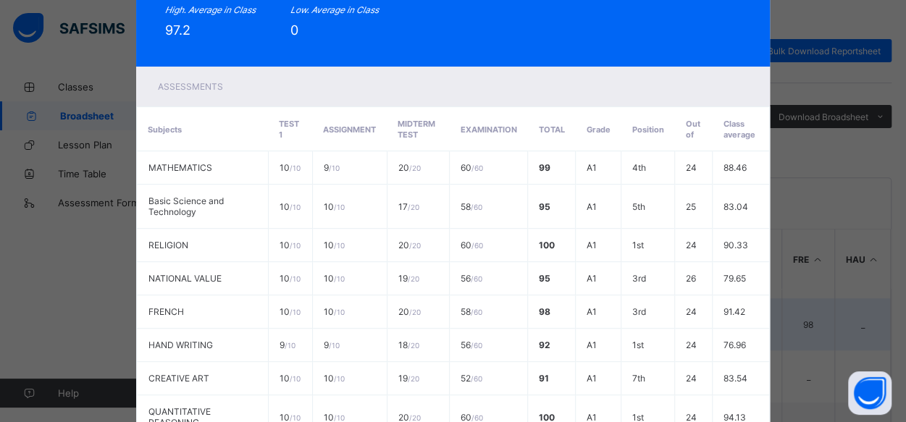
scroll to position [0, 0]
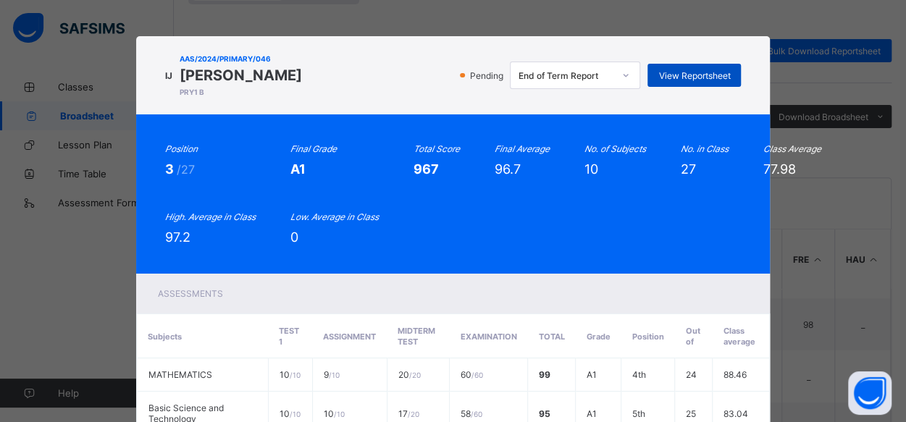
click at [669, 76] on span "View Reportsheet" at bounding box center [694, 75] width 72 height 11
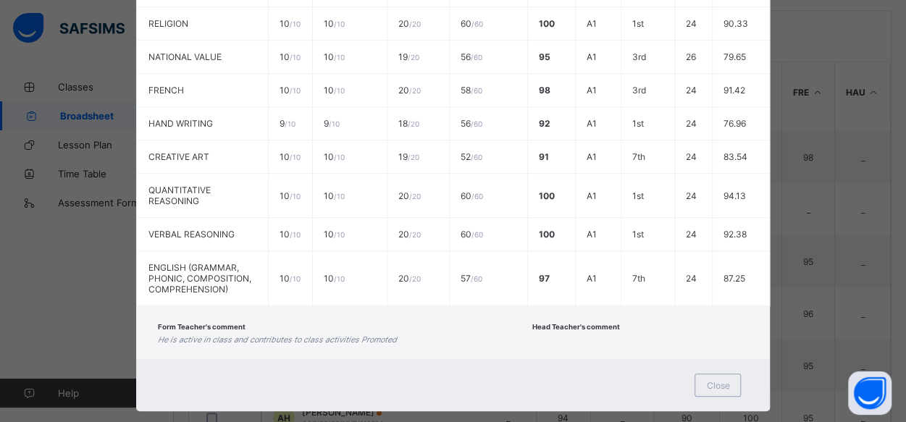
scroll to position [349, 0]
click at [703, 374] on div "Close" at bounding box center [718, 385] width 46 height 23
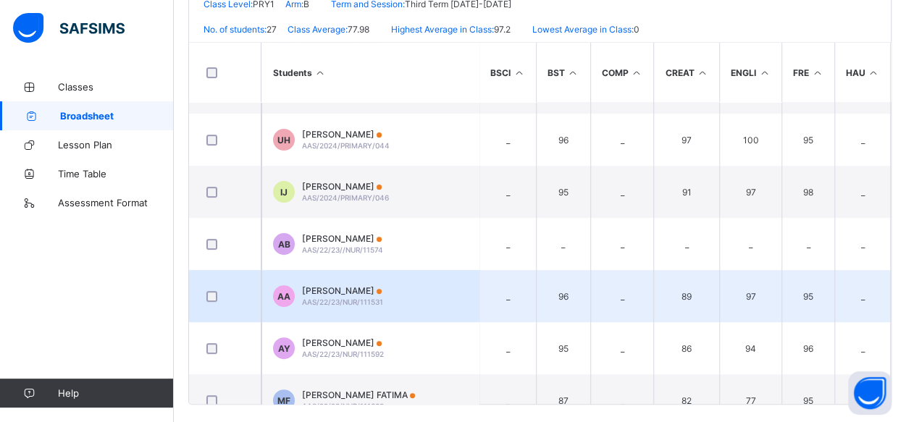
scroll to position [159, 0]
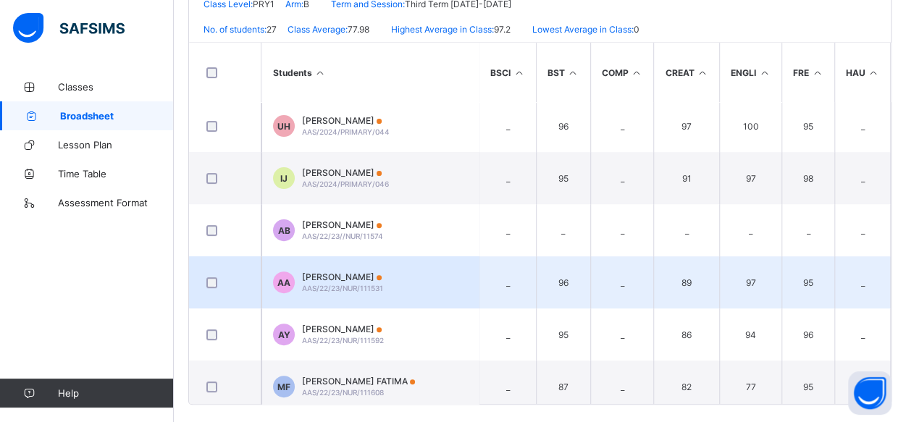
click at [328, 284] on span "AAS/22/23/NUR/111531" at bounding box center [342, 288] width 81 height 9
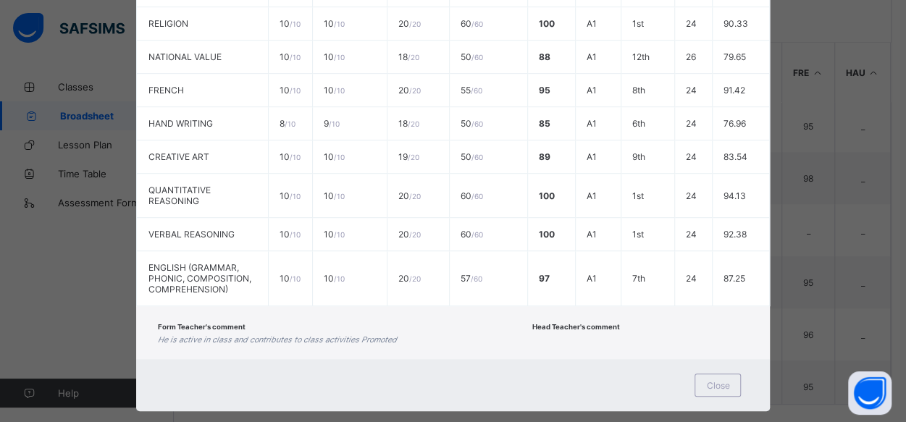
click at [824, 183] on div "AA AAS/22/23/NUR/111531 ABDULLAHI AHMAD PRY1 B Pending End of Term Report View …" at bounding box center [453, 211] width 906 height 422
click at [59, 268] on div "AA AAS/22/23/NUR/111531 ABDULLAHI AHMAD PRY1 B Pending End of Term Report View …" at bounding box center [453, 211] width 906 height 422
click at [833, 169] on div "AA AAS/22/23/NUR/111531 ABDULLAHI AHMAD PRY1 B Pending End of Term Report View …" at bounding box center [453, 211] width 906 height 422
click at [714, 374] on div "Close" at bounding box center [718, 385] width 46 height 23
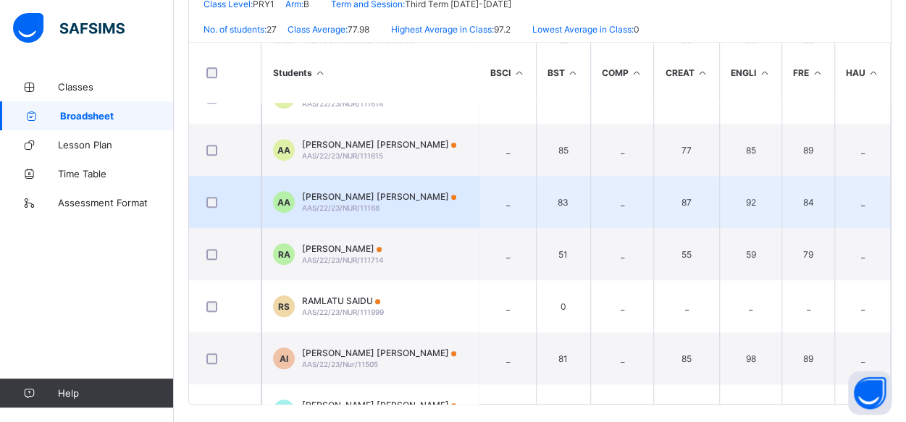
scroll to position [510, 0]
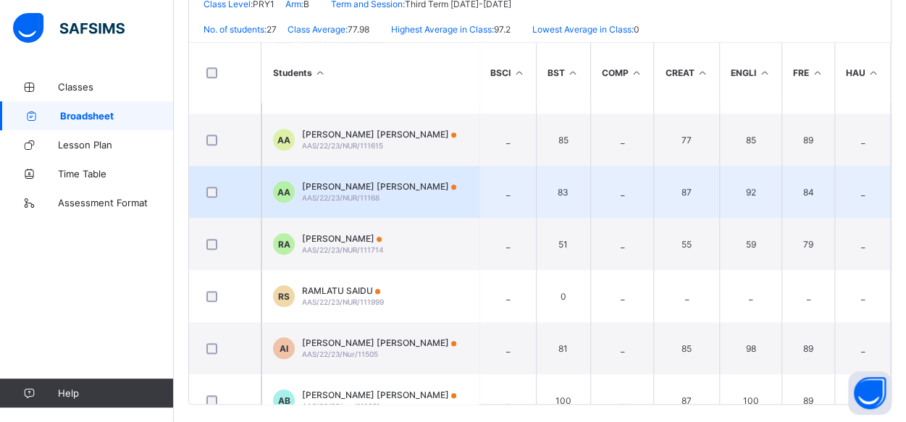
click at [338, 183] on span "ABDULMUMIN HUMAIRA AISHA" at bounding box center [379, 186] width 154 height 11
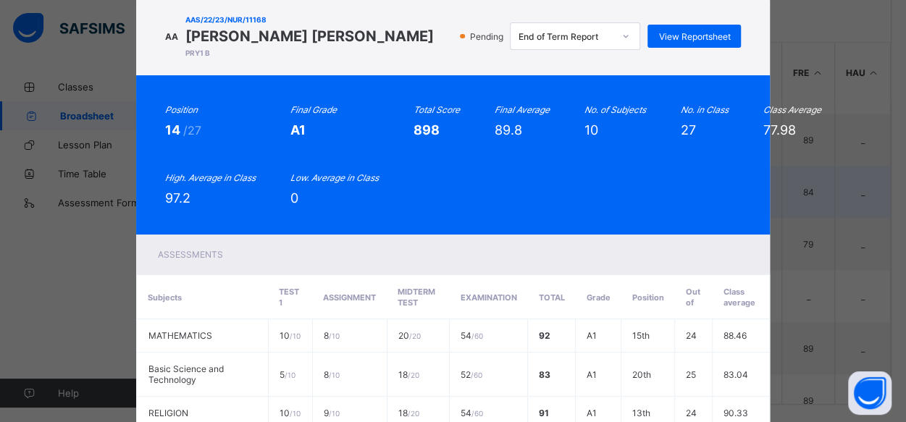
scroll to position [0, 0]
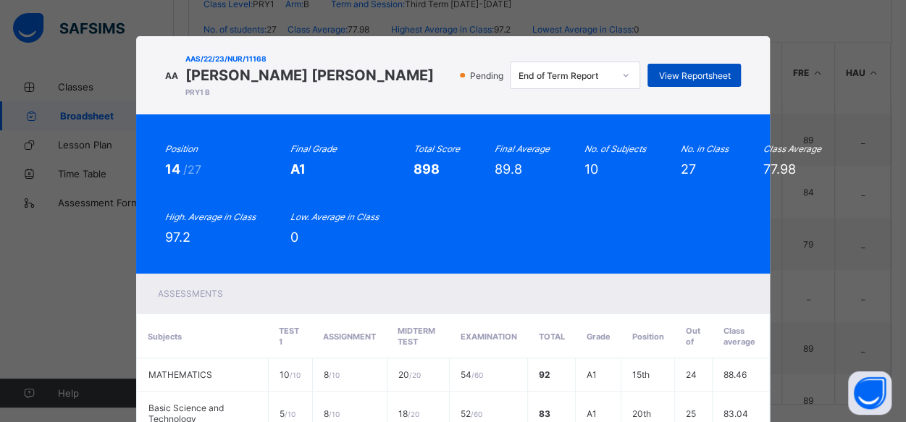
click at [675, 78] on span "View Reportsheet" at bounding box center [694, 75] width 72 height 11
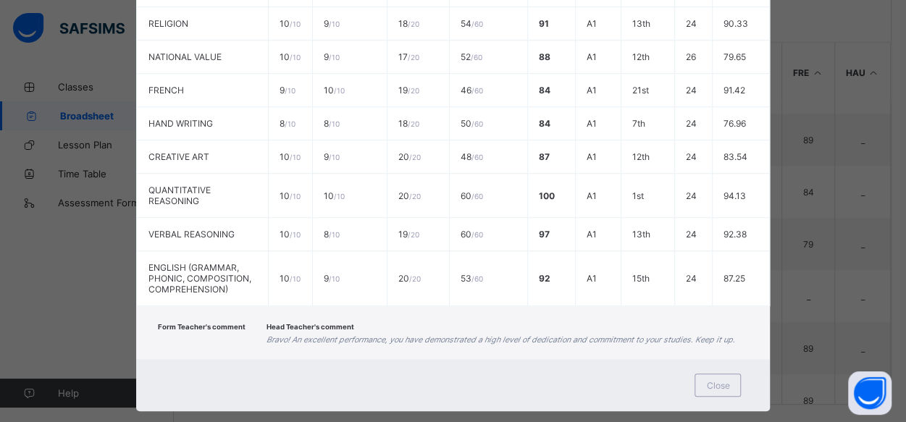
scroll to position [356, 0]
click at [703, 374] on div "Close" at bounding box center [718, 385] width 46 height 23
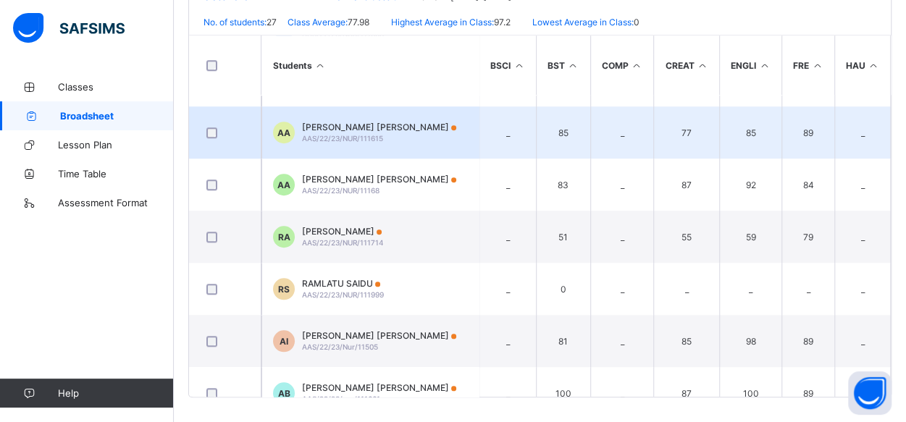
click at [353, 122] on span "ABDULLAHI RAHMATU AMMAL" at bounding box center [379, 127] width 154 height 11
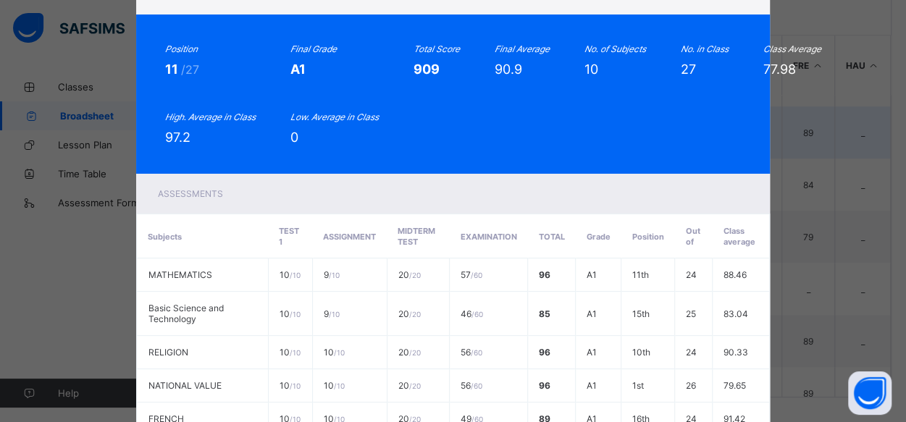
scroll to position [0, 0]
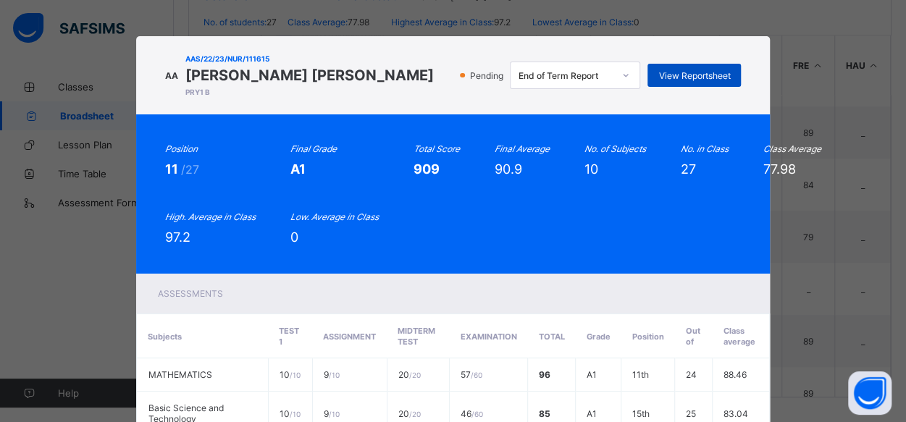
click at [672, 81] on div "View Reportsheet" at bounding box center [694, 75] width 93 height 23
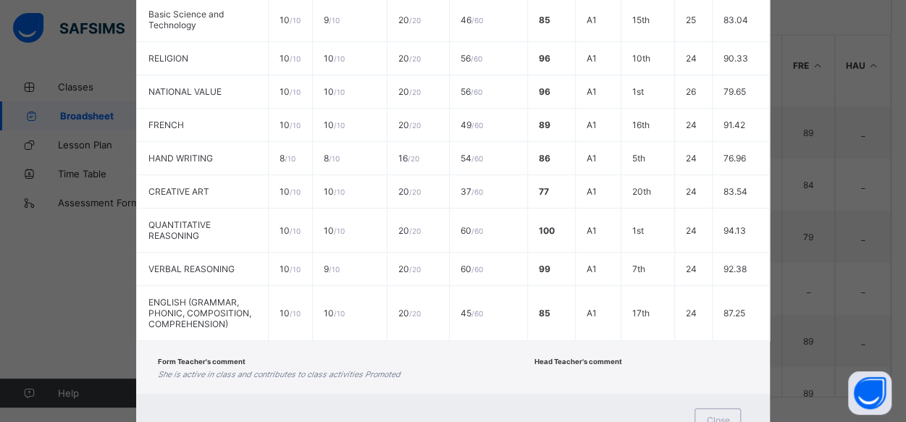
scroll to position [429, 0]
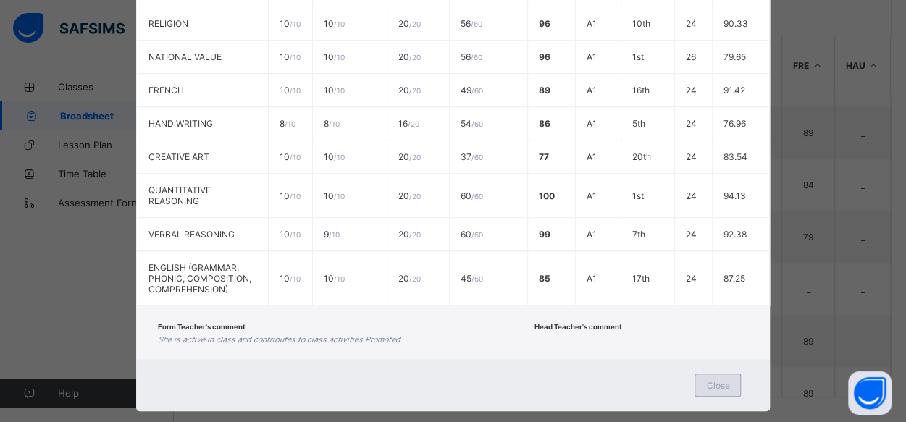
click at [707, 380] on span "Close" at bounding box center [717, 385] width 23 height 11
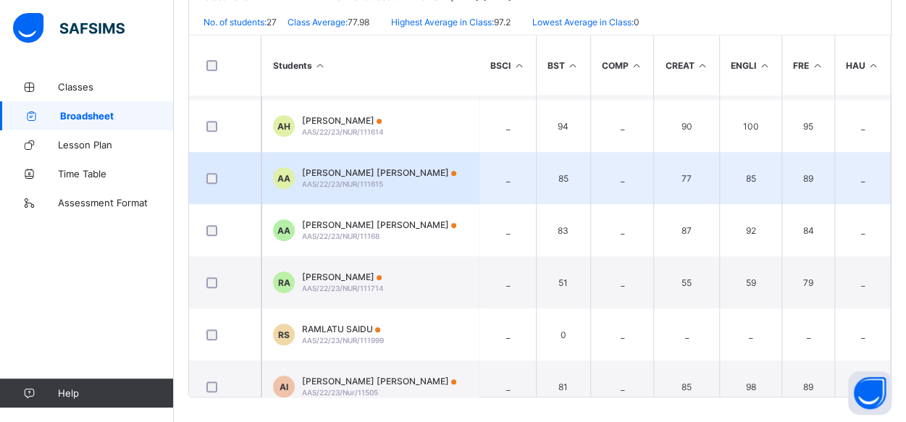
scroll to position [464, 0]
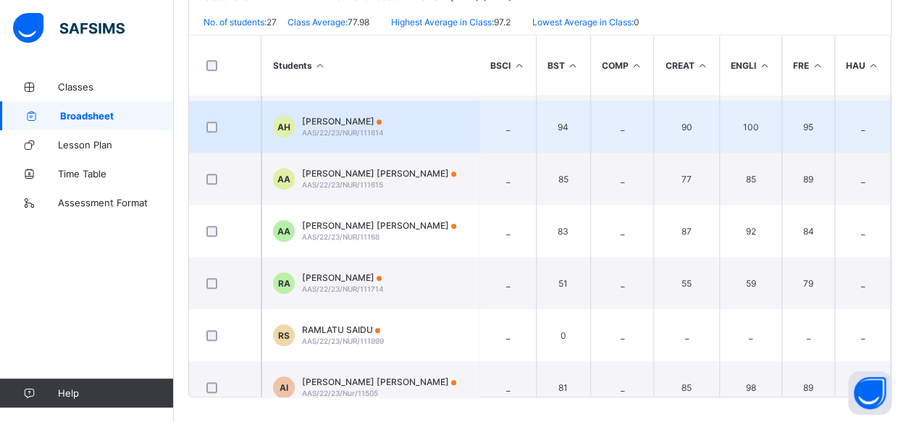
click at [317, 116] on span "ABDULDAYAN ISAH HARUNA" at bounding box center [343, 121] width 82 height 11
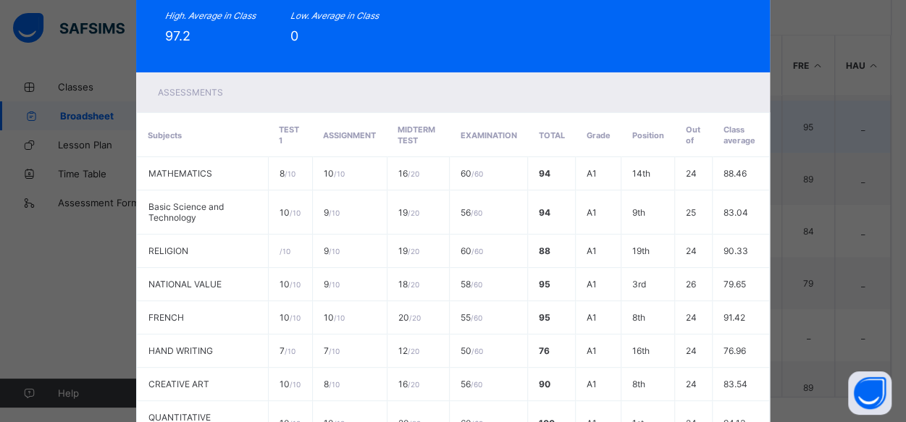
scroll to position [0, 0]
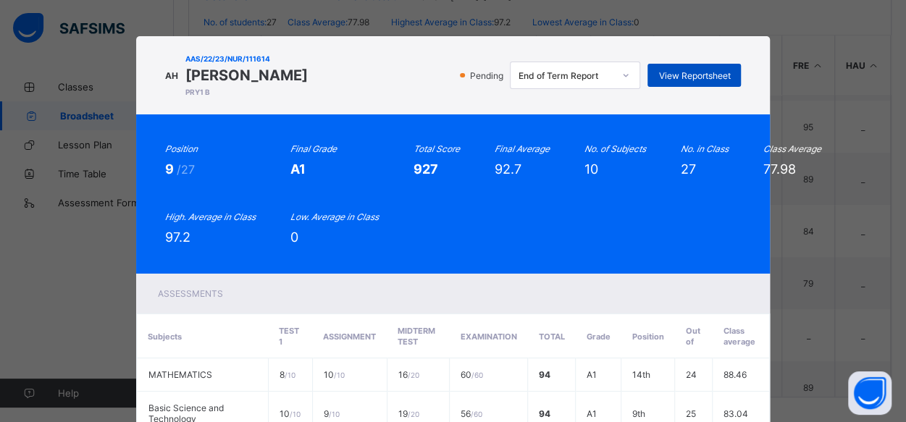
click at [666, 77] on span "View Reportsheet" at bounding box center [694, 75] width 72 height 11
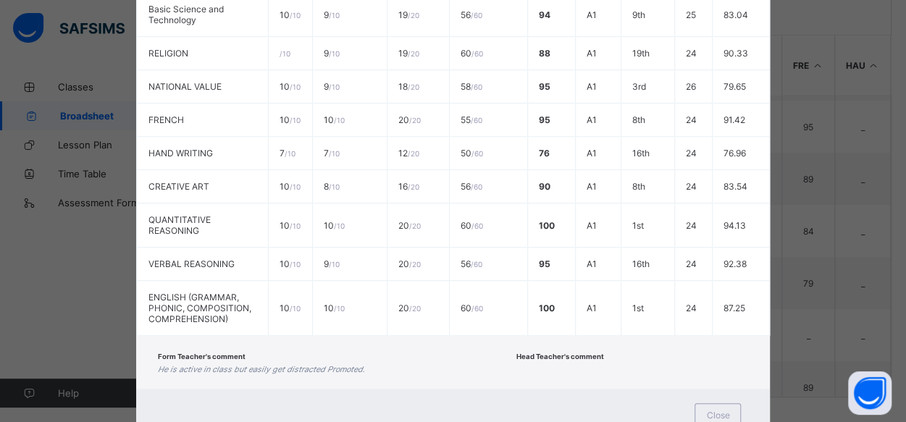
scroll to position [429, 0]
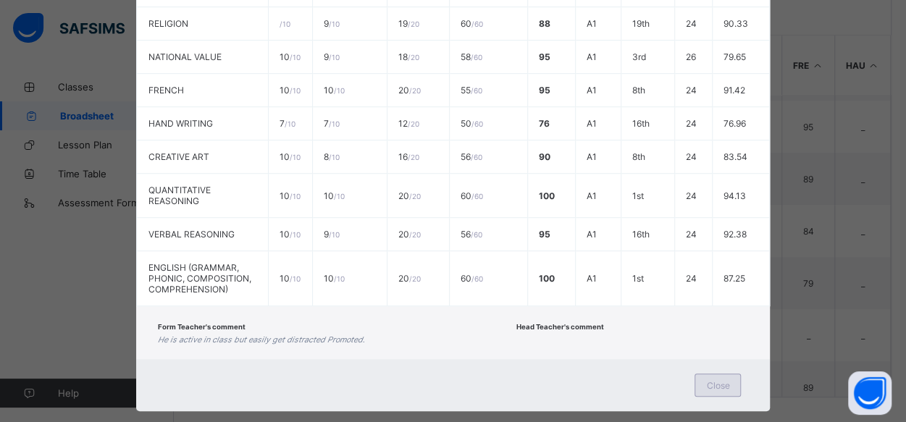
click at [713, 380] on span "Close" at bounding box center [717, 385] width 23 height 11
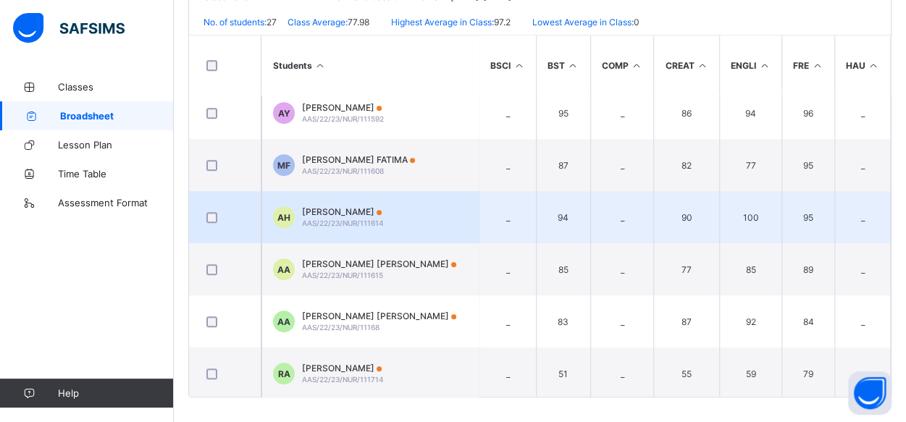
scroll to position [372, 0]
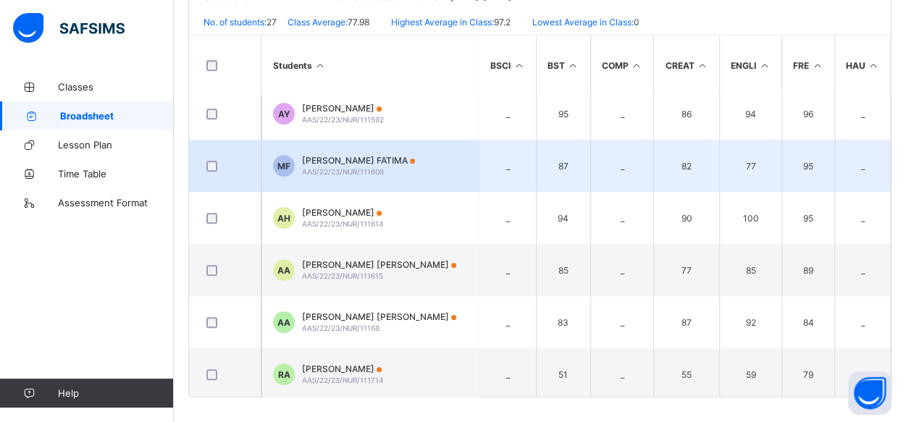
click at [314, 167] on span "AAS/22/23/NUR/111608" at bounding box center [343, 171] width 82 height 9
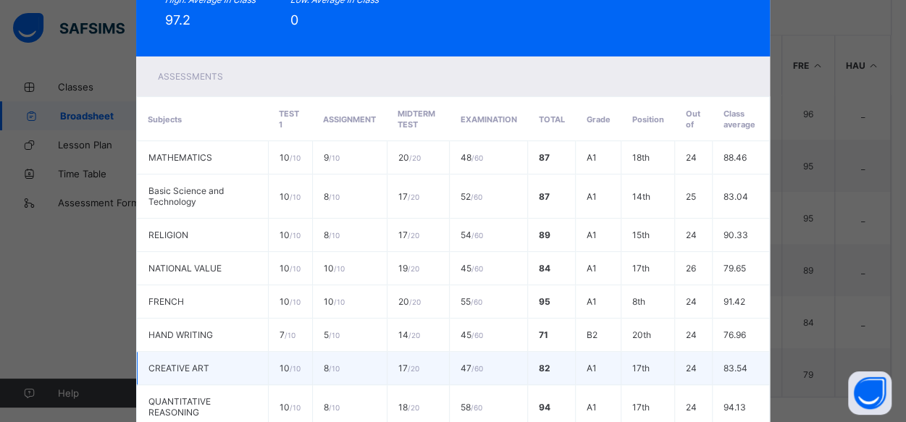
scroll to position [0, 0]
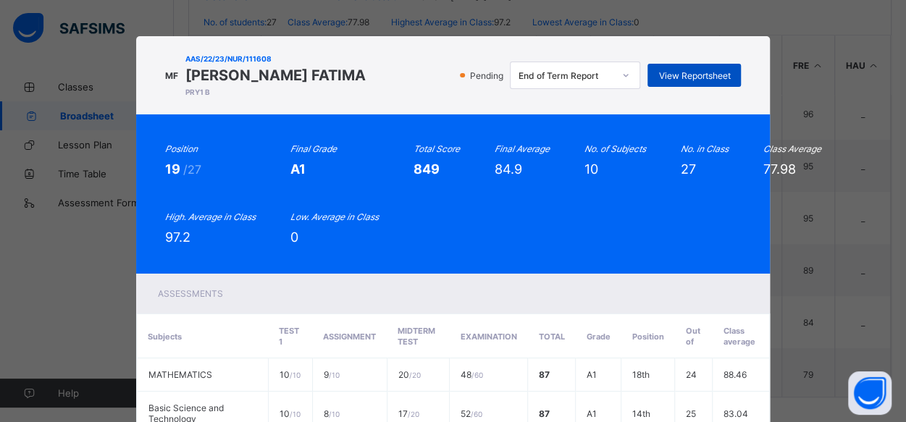
click at [674, 75] on span "View Reportsheet" at bounding box center [694, 75] width 72 height 11
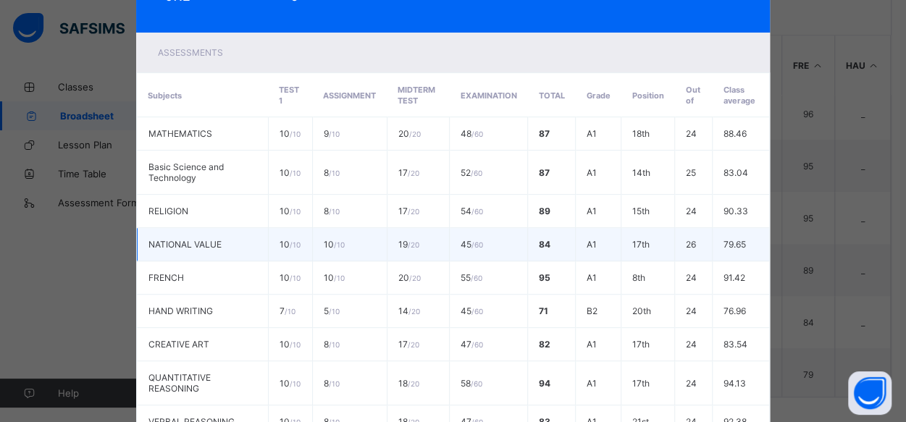
scroll to position [429, 0]
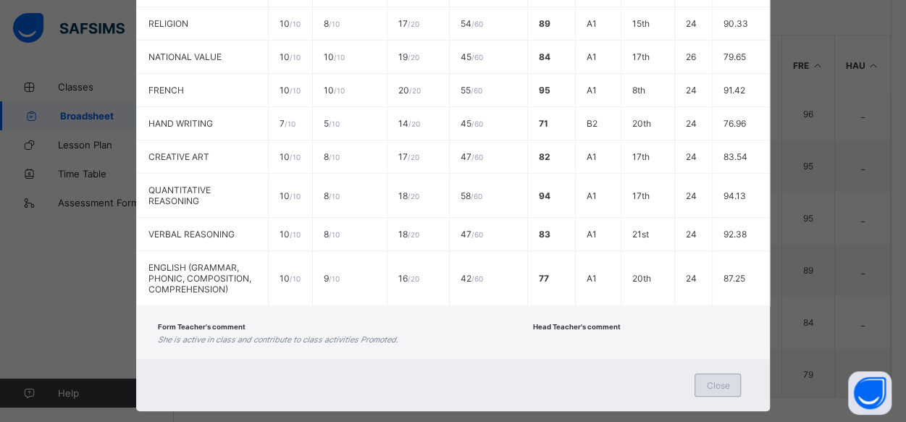
click at [709, 380] on span "Close" at bounding box center [717, 385] width 23 height 11
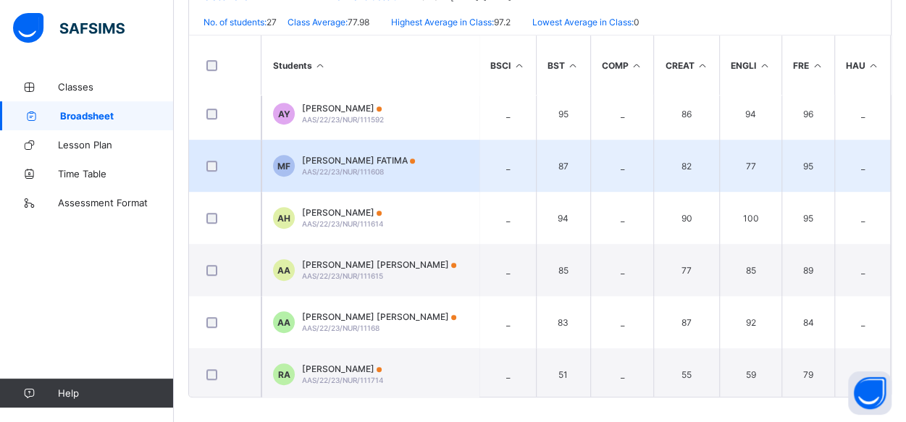
click at [246, 162] on div at bounding box center [225, 166] width 43 height 11
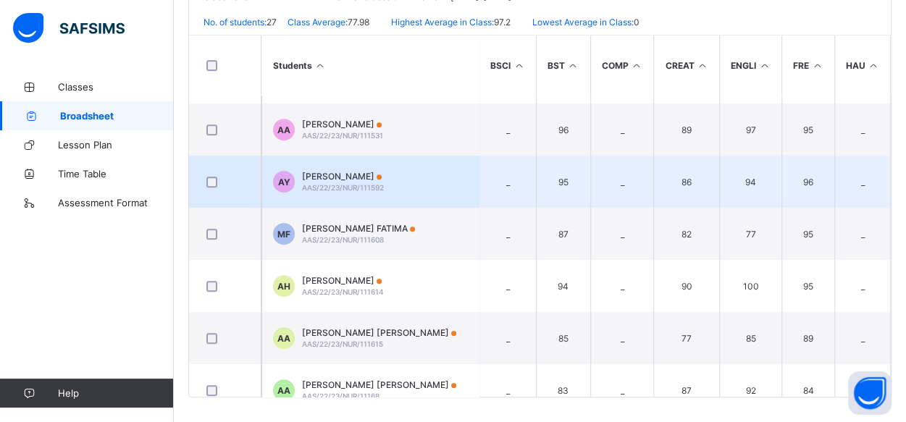
scroll to position [303, 0]
click at [331, 178] on span "ABDULRAMAN ABDULKADIR YAKUBU" at bounding box center [343, 177] width 82 height 11
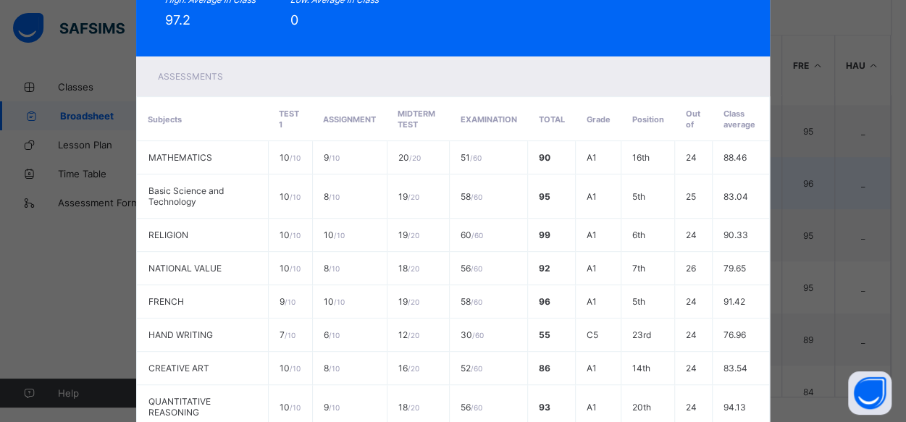
scroll to position [0, 0]
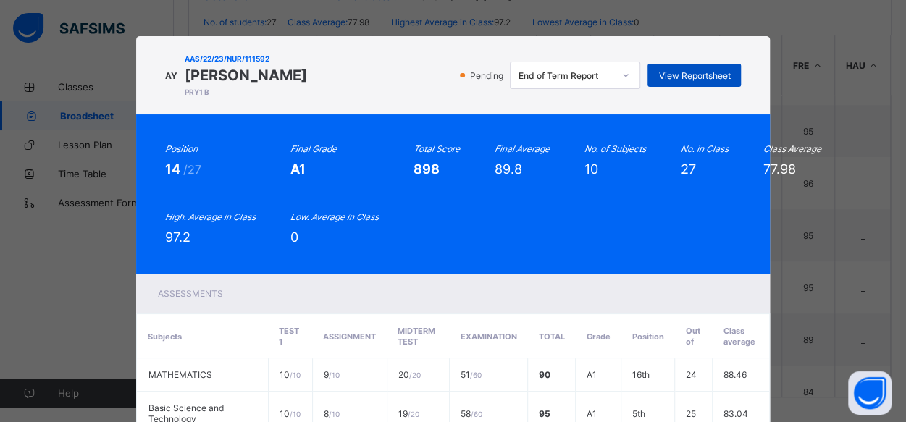
click at [702, 81] on span "View Reportsheet" at bounding box center [694, 75] width 72 height 11
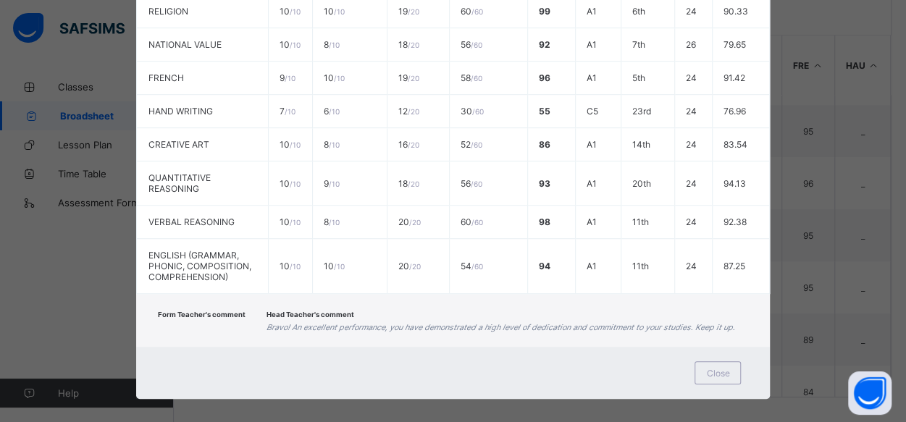
scroll to position [446, 0]
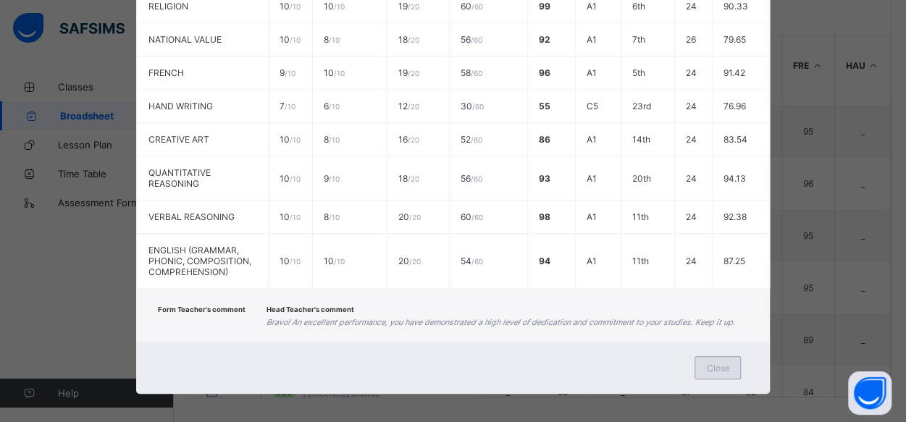
click at [711, 363] on span "Close" at bounding box center [717, 368] width 23 height 11
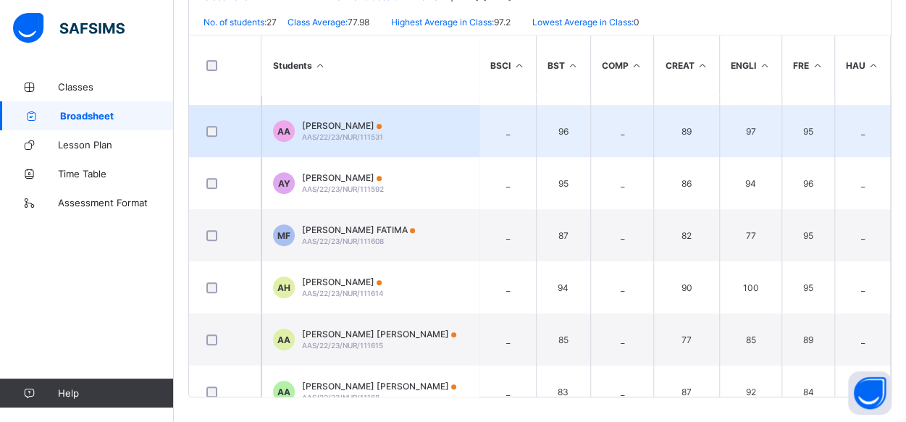
click at [358, 136] on span "AAS/22/23/NUR/111531" at bounding box center [342, 137] width 81 height 9
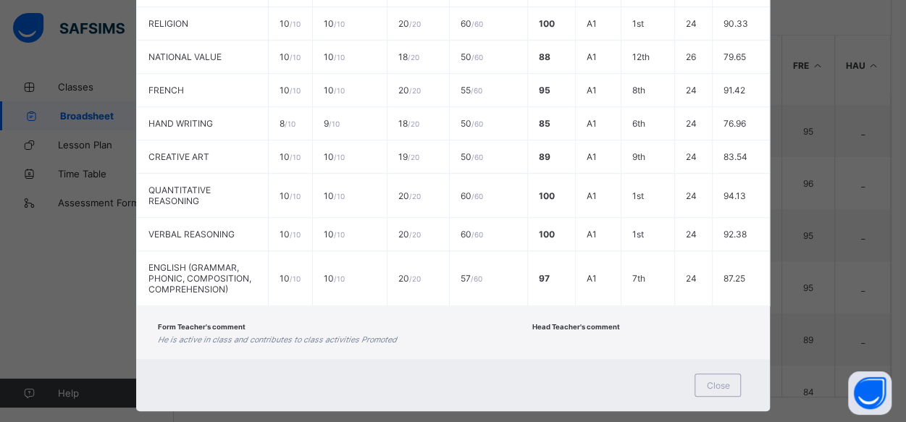
scroll to position [0, 0]
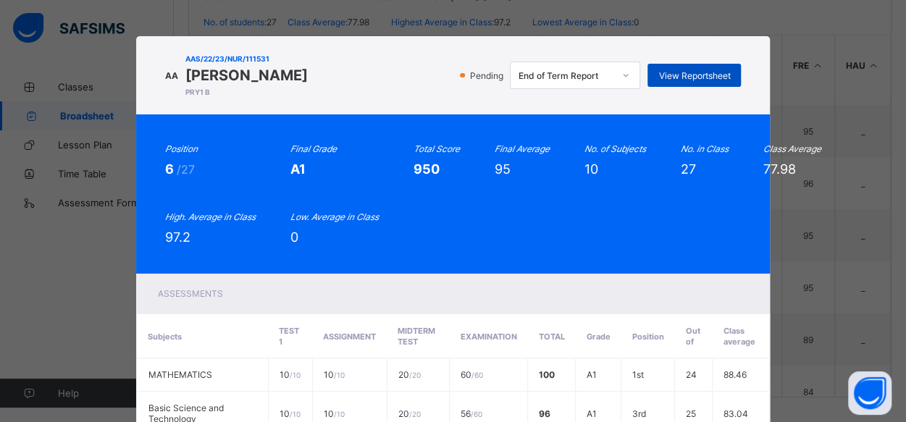
click at [673, 77] on span "View Reportsheet" at bounding box center [694, 75] width 72 height 11
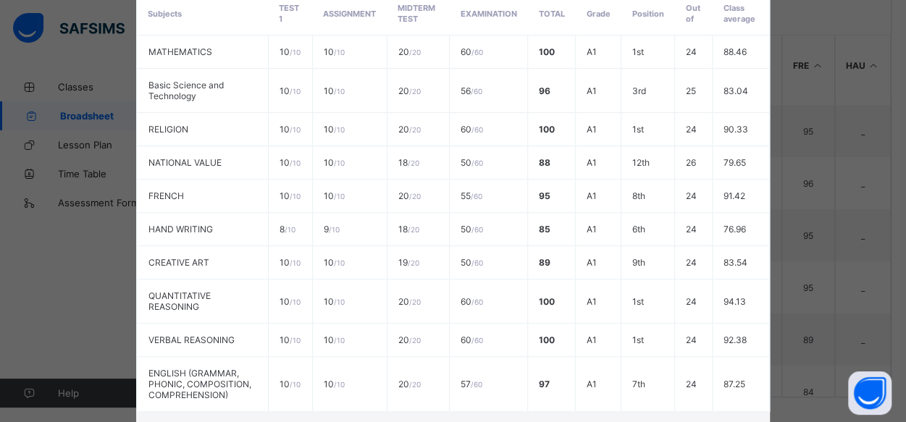
scroll to position [429, 0]
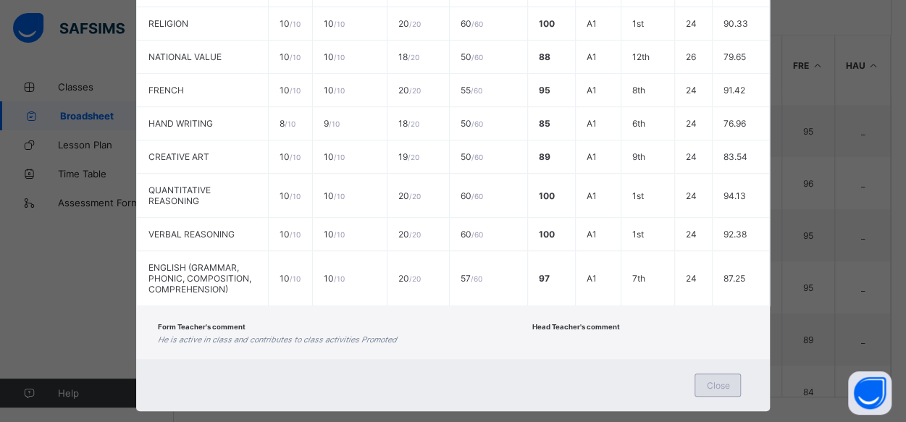
click at [705, 374] on div "Close" at bounding box center [718, 385] width 46 height 23
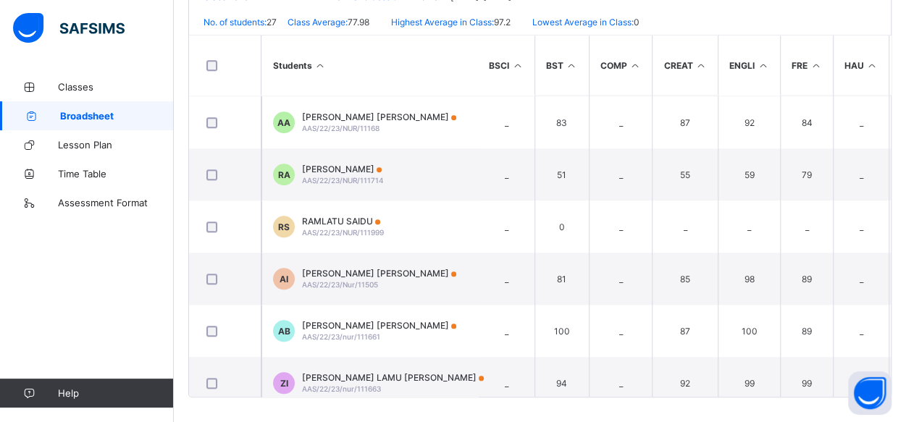
scroll to position [578, 1]
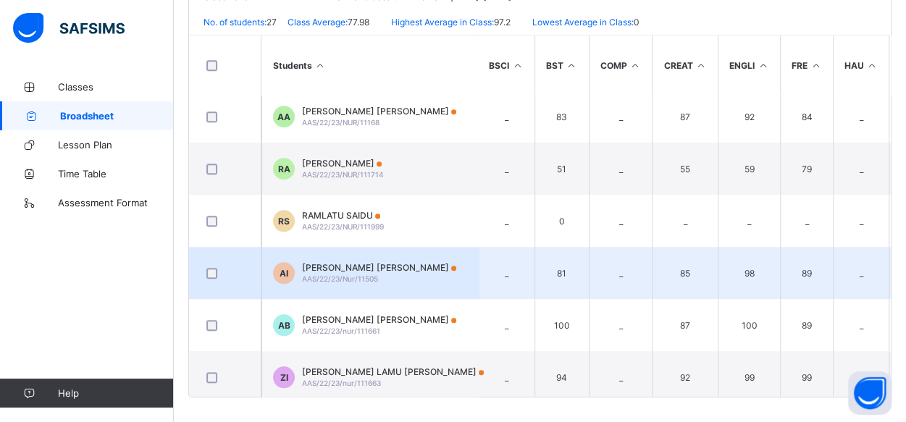
click at [207, 275] on div at bounding box center [225, 273] width 50 height 30
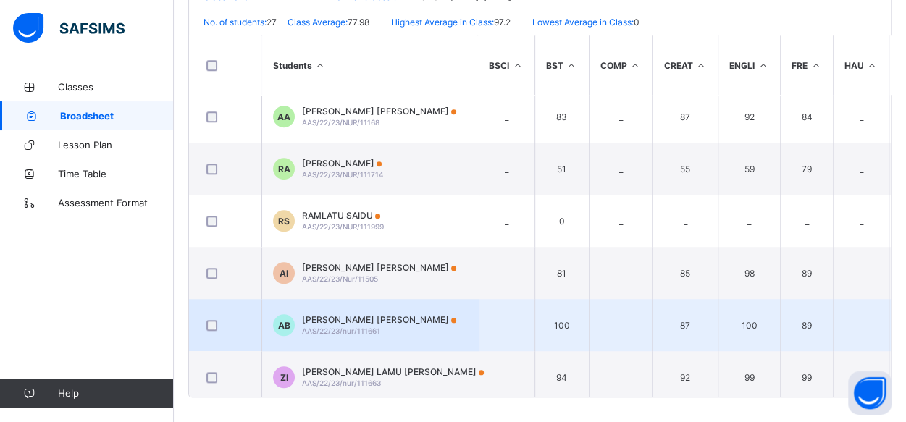
click at [207, 332] on div at bounding box center [225, 325] width 50 height 30
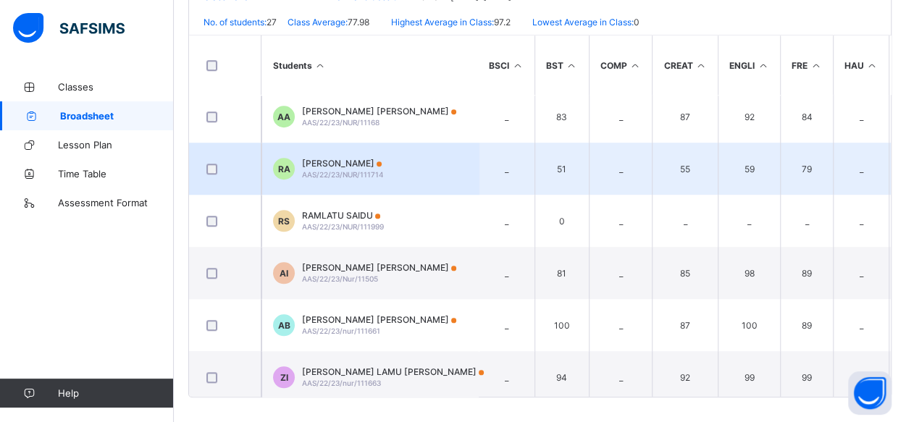
click at [358, 162] on span "RABIAT ABUBAKAR" at bounding box center [343, 163] width 82 height 11
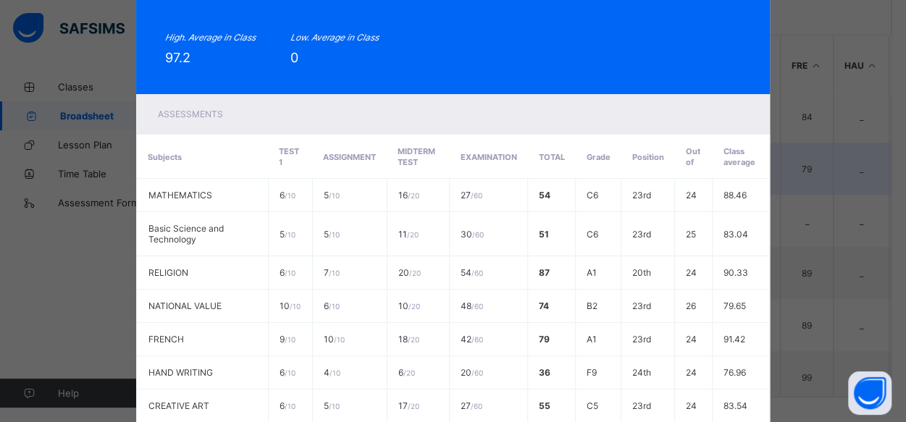
scroll to position [0, 0]
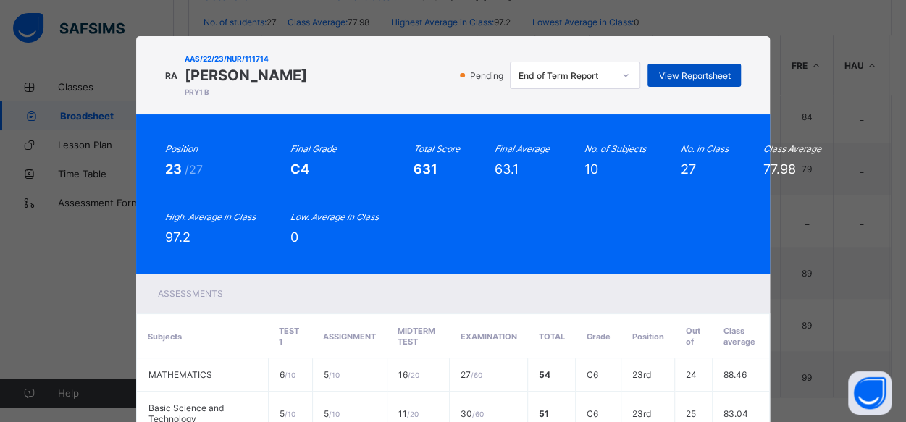
click at [684, 78] on span "View Reportsheet" at bounding box center [694, 75] width 72 height 11
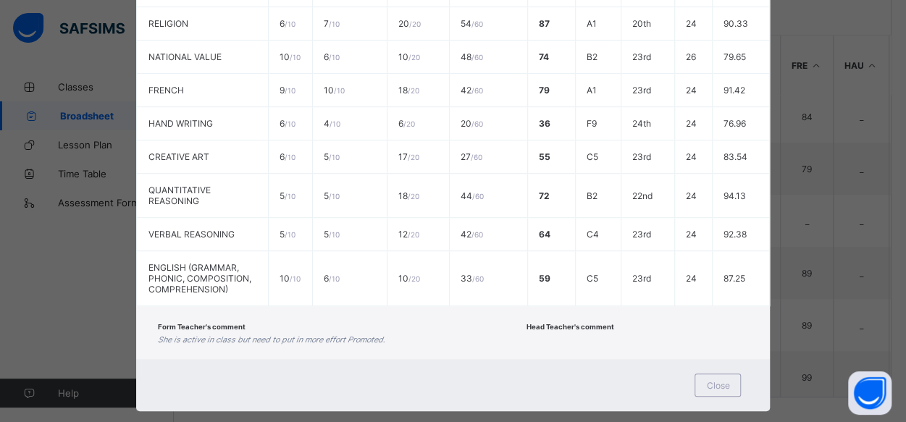
scroll to position [429, 0]
click at [712, 374] on div "Close" at bounding box center [718, 385] width 46 height 23
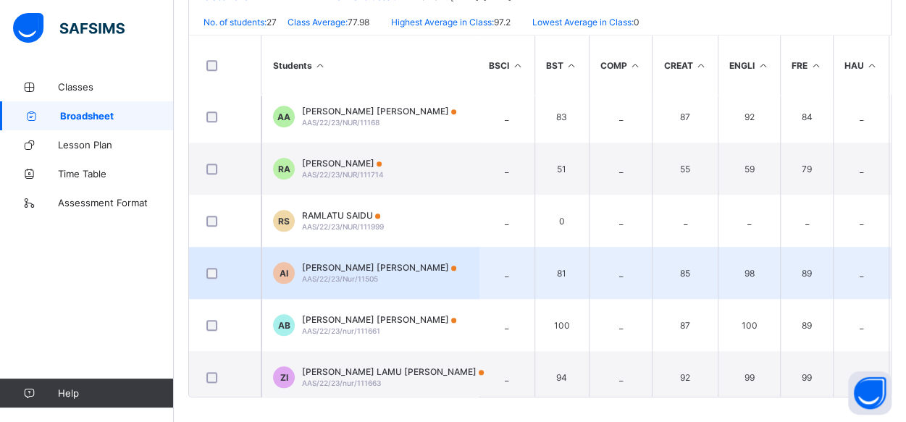
click at [314, 275] on span "AAS/22/23/Nur/11505" at bounding box center [340, 279] width 76 height 9
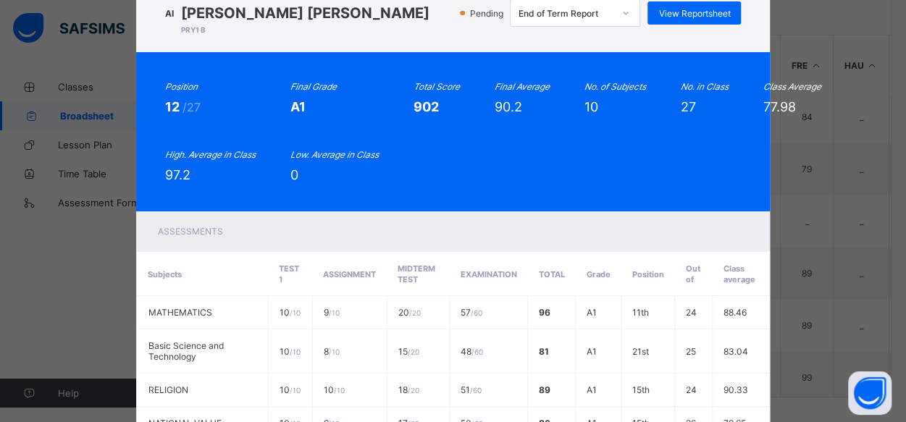
scroll to position [26, 0]
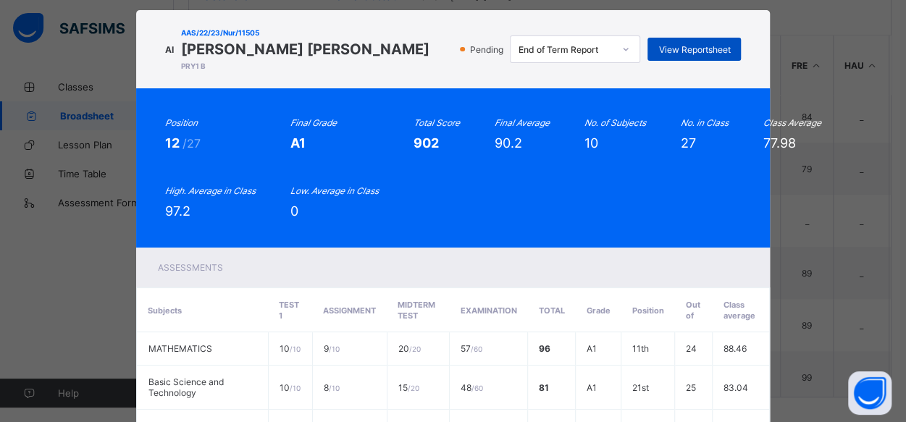
click at [660, 49] on span "View Reportsheet" at bounding box center [694, 49] width 72 height 11
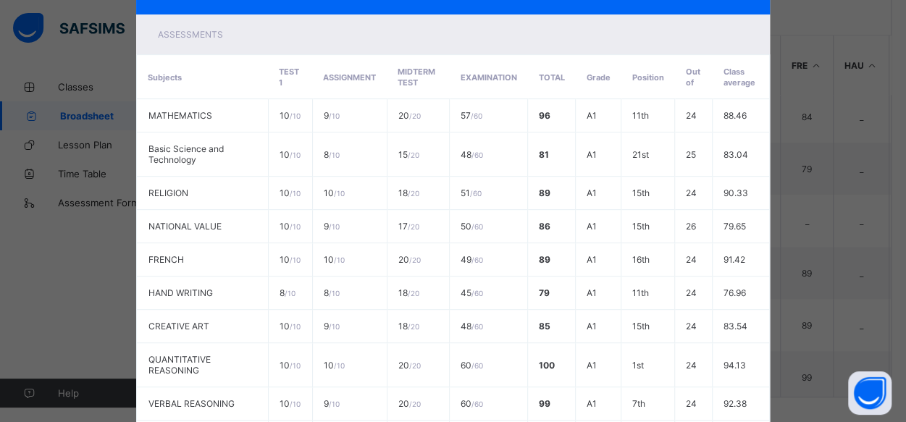
scroll to position [429, 0]
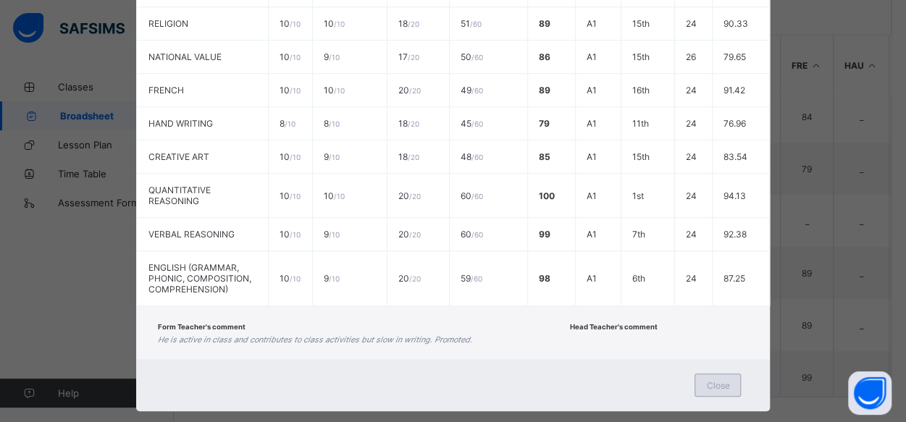
click at [712, 380] on span "Close" at bounding box center [717, 385] width 23 height 11
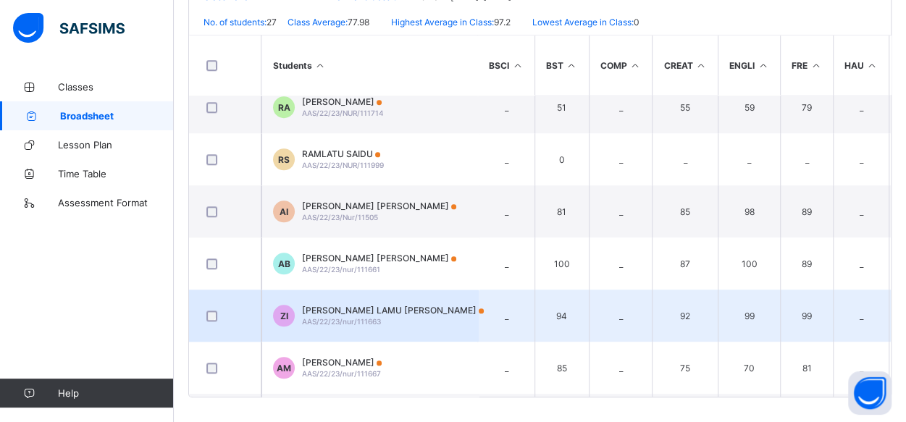
scroll to position [640, 1]
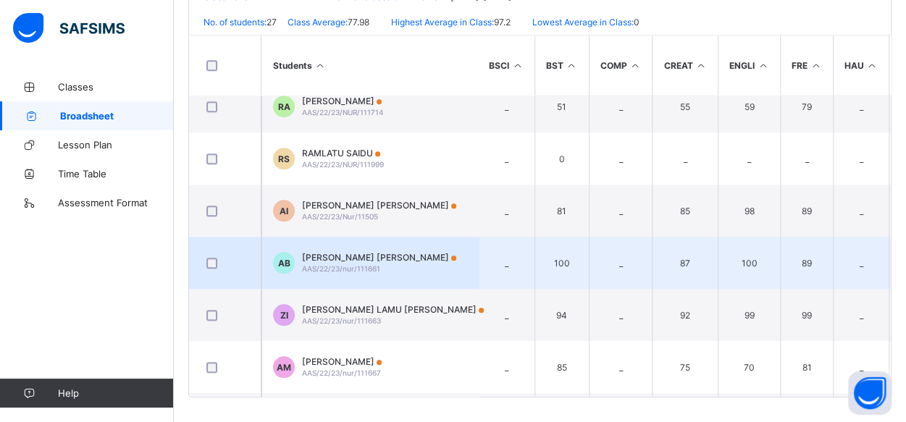
click at [340, 259] on div "AISHA SULAIMAN BELLO AAS/22/23/nur/111661" at bounding box center [379, 263] width 154 height 22
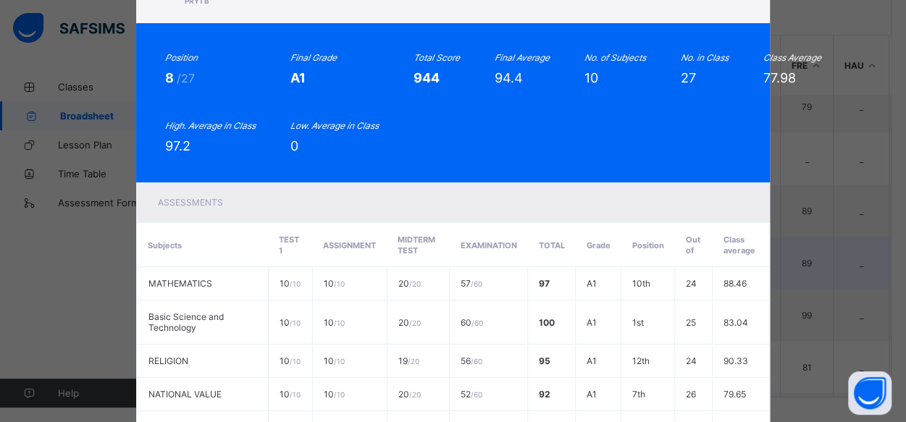
scroll to position [0, 0]
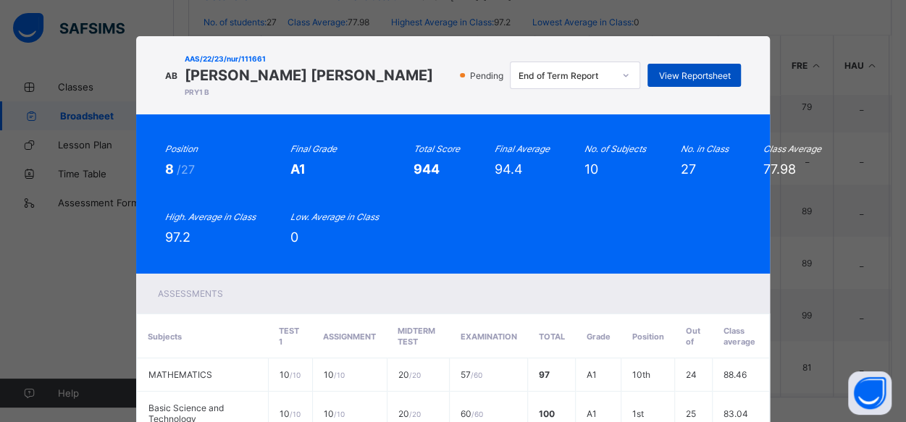
click at [663, 78] on span "View Reportsheet" at bounding box center [694, 75] width 72 height 11
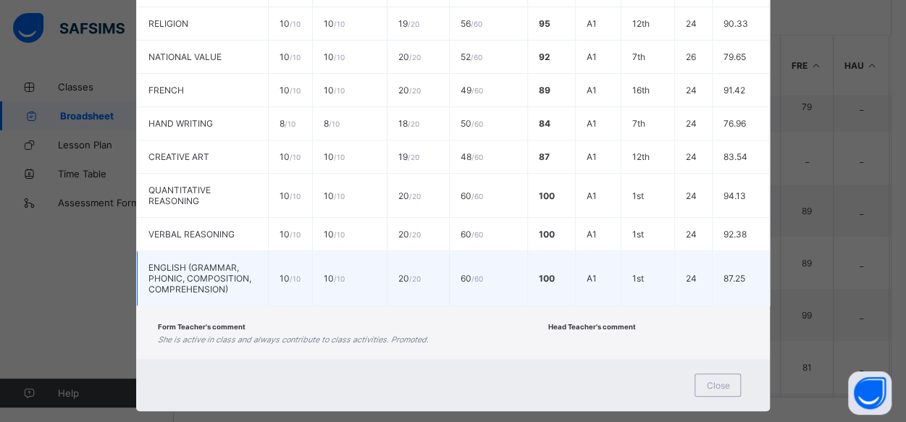
scroll to position [429, 0]
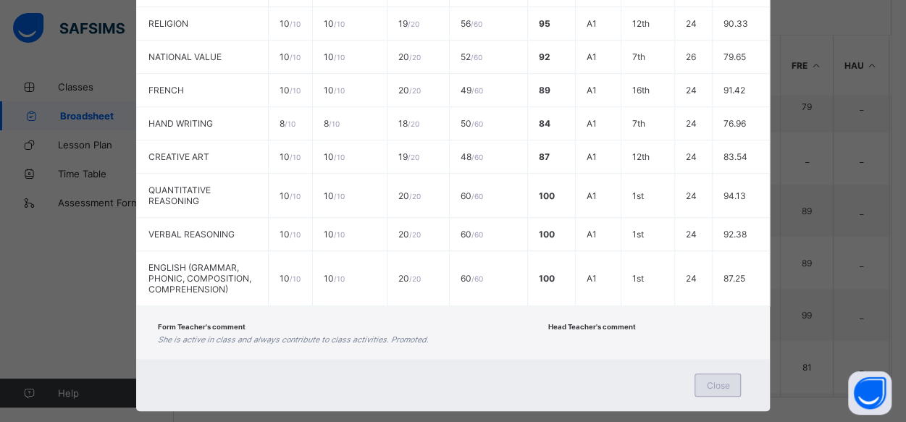
click at [712, 380] on span "Close" at bounding box center [717, 385] width 23 height 11
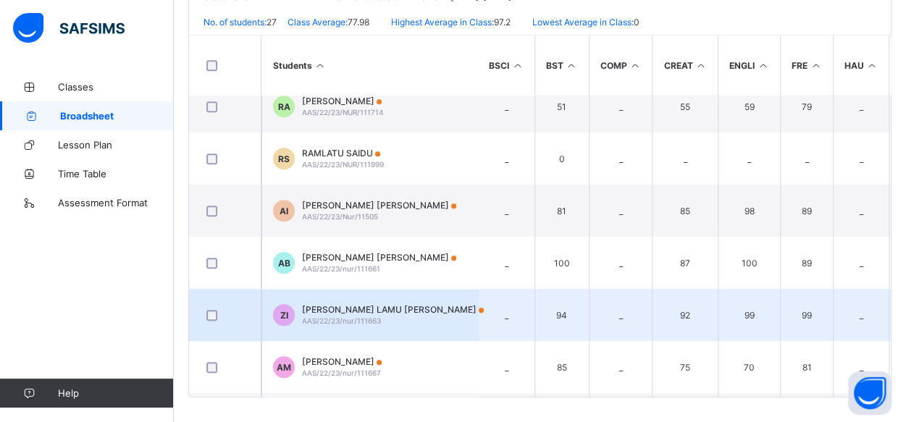
click at [333, 319] on span "AAS/22/23/nur/111663" at bounding box center [341, 321] width 79 height 9
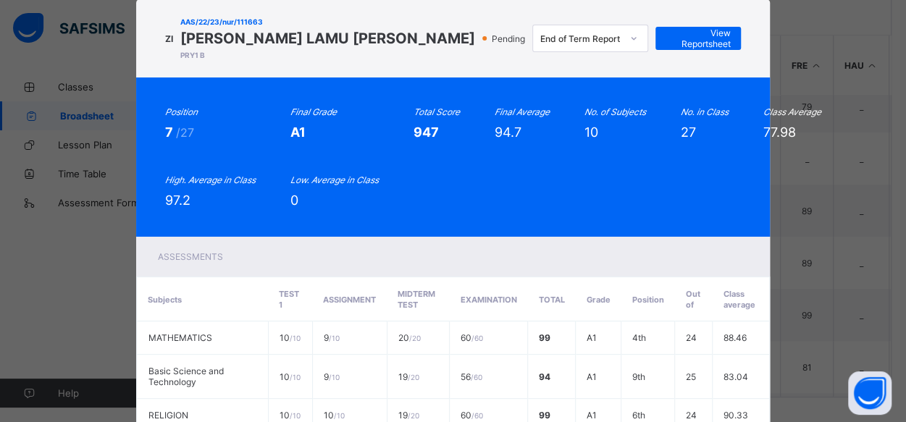
scroll to position [30, 0]
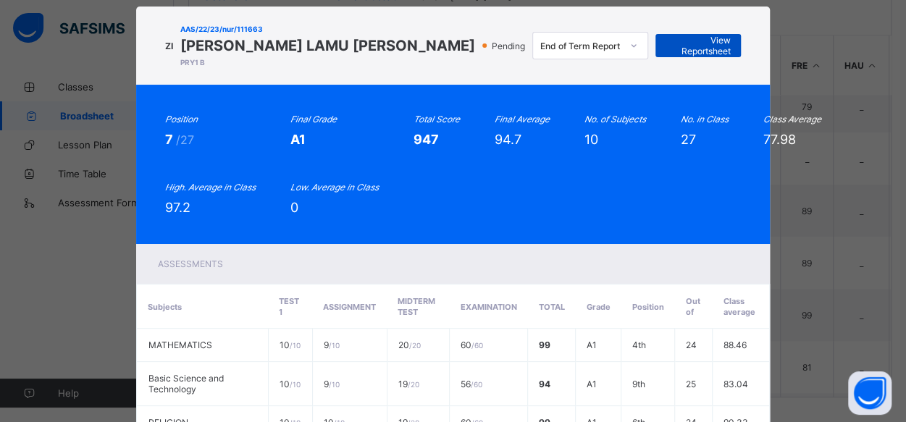
click at [656, 41] on div "View Reportsheet" at bounding box center [698, 45] width 85 height 23
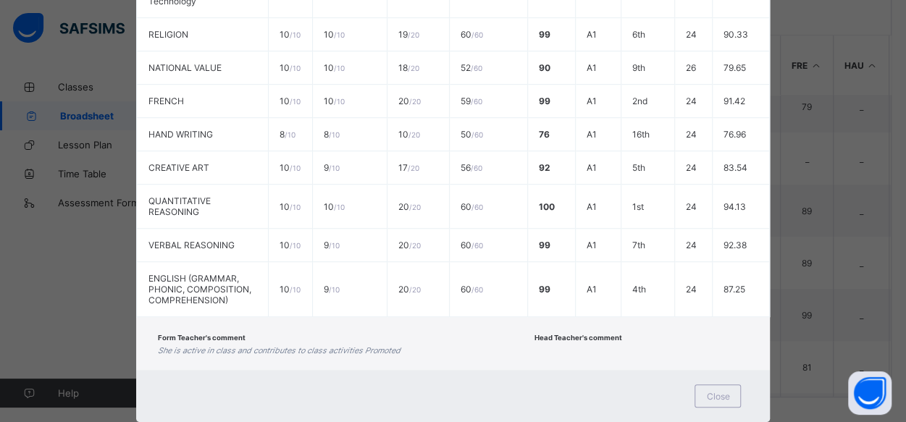
scroll to position [429, 0]
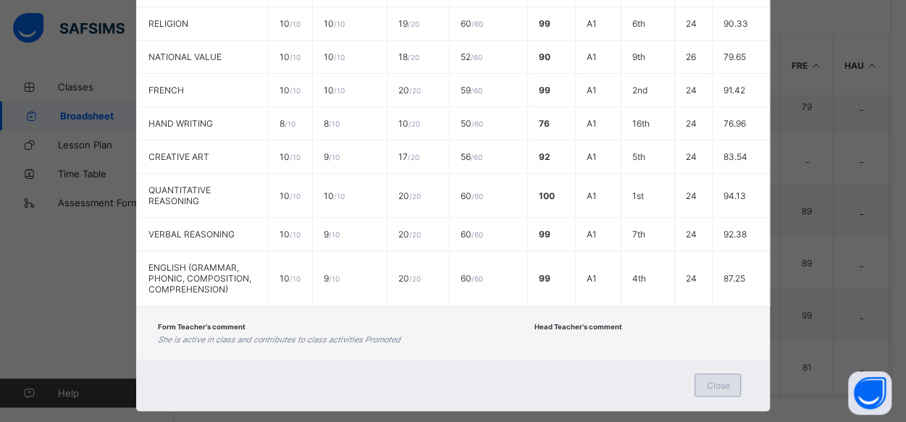
click at [701, 374] on div "Close" at bounding box center [718, 385] width 46 height 23
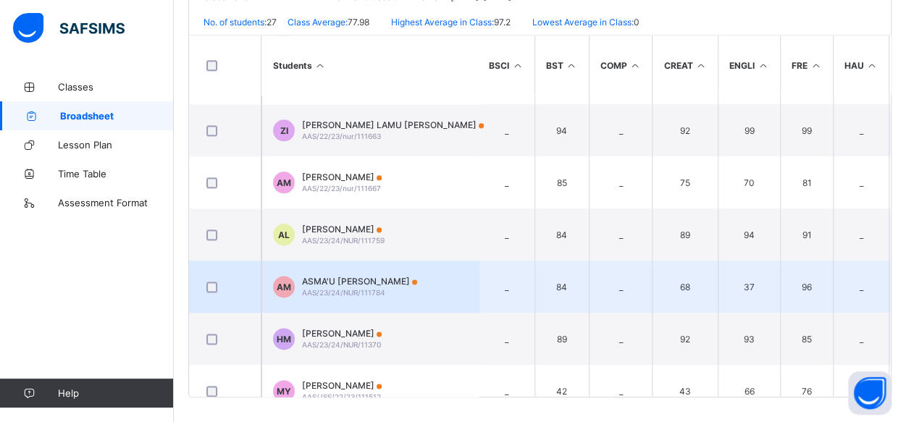
scroll to position [908, 1]
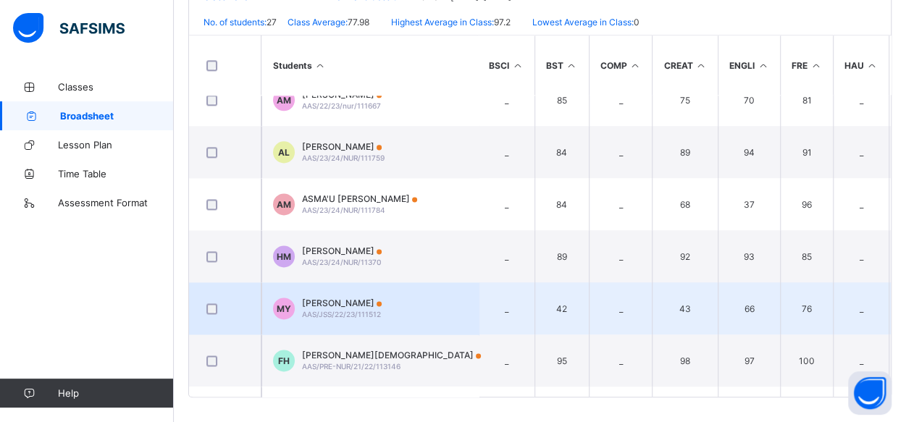
click at [207, 309] on div at bounding box center [225, 309] width 43 height 11
click at [213, 309] on div at bounding box center [225, 308] width 50 height 30
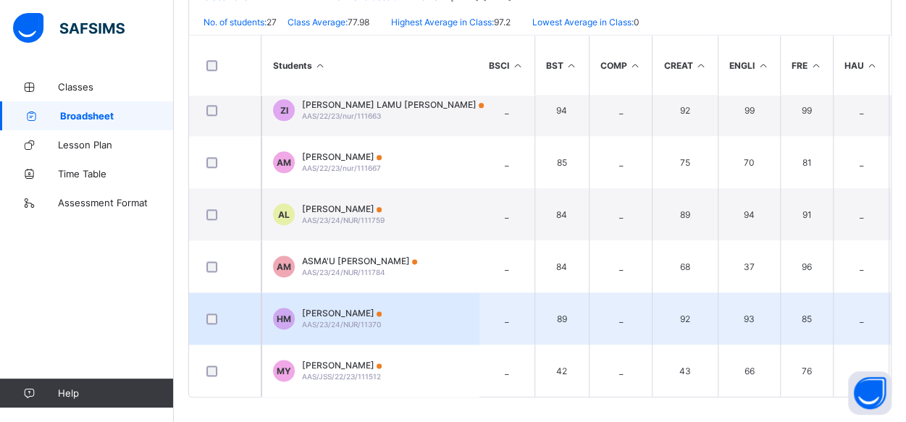
scroll to position [844, 1]
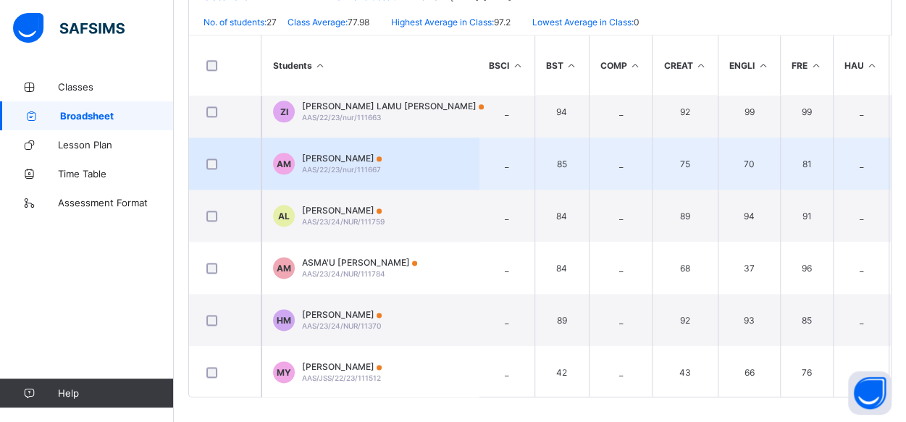
click at [340, 159] on span "AISHA AMINU MUHAMMAD" at bounding box center [342, 158] width 80 height 11
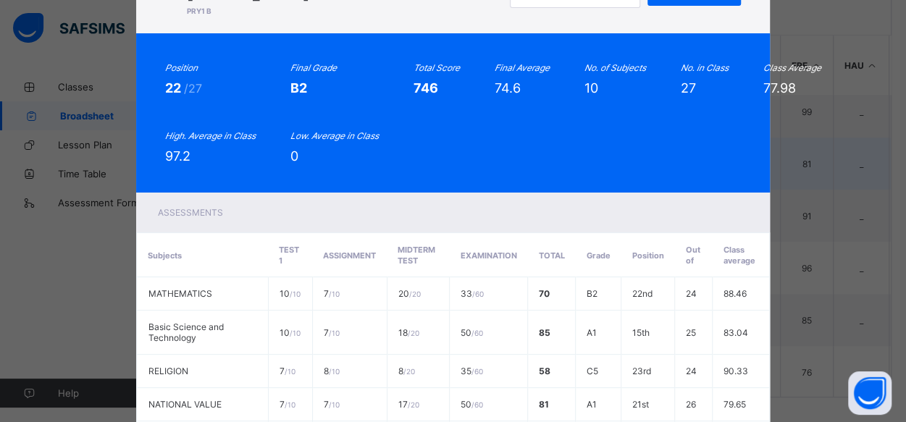
scroll to position [0, 0]
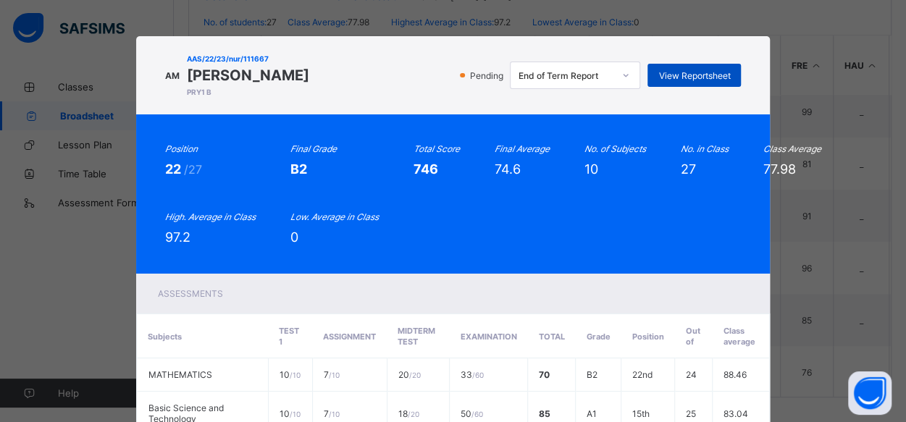
click at [683, 75] on span "View Reportsheet" at bounding box center [694, 75] width 72 height 11
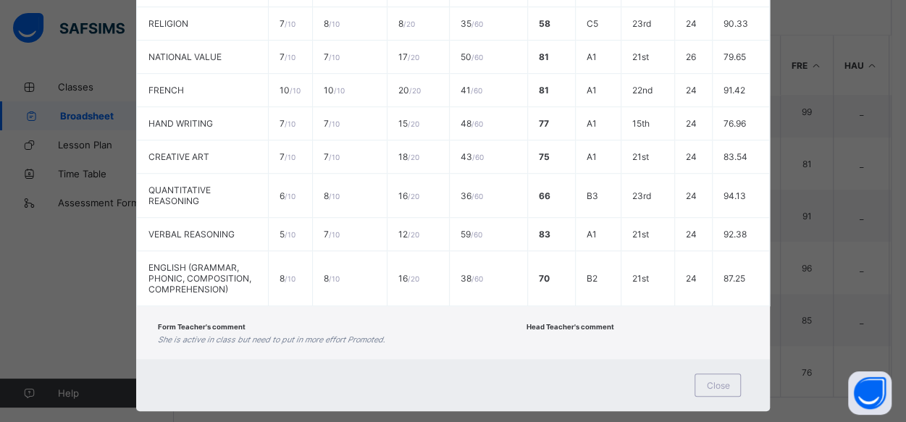
scroll to position [429, 0]
click at [717, 380] on span "Close" at bounding box center [717, 385] width 23 height 11
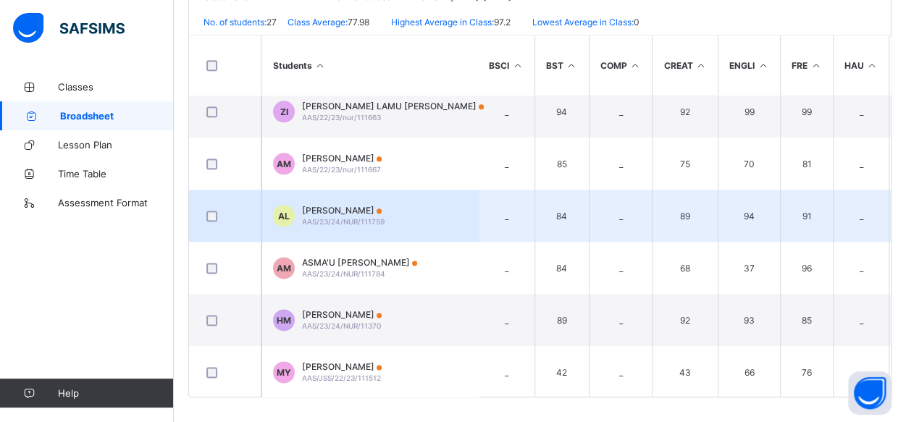
click at [327, 198] on td "AL AMINA LAWAL AAS/23/24/NUR/111759" at bounding box center [369, 216] width 217 height 52
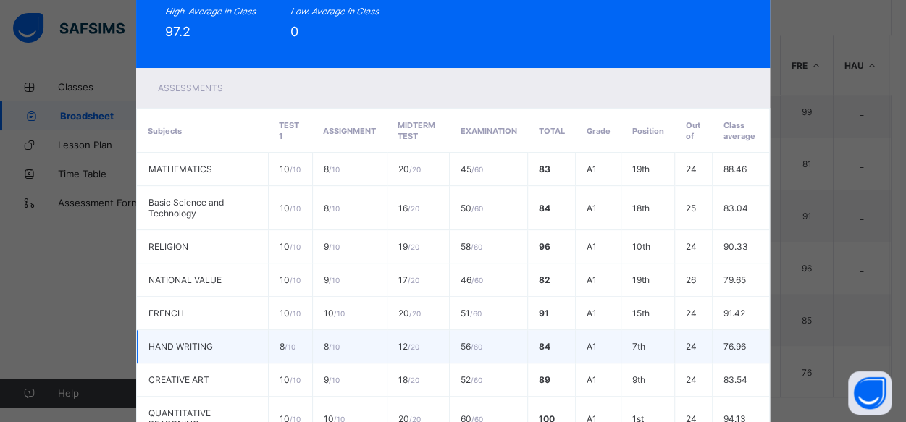
scroll to position [0, 0]
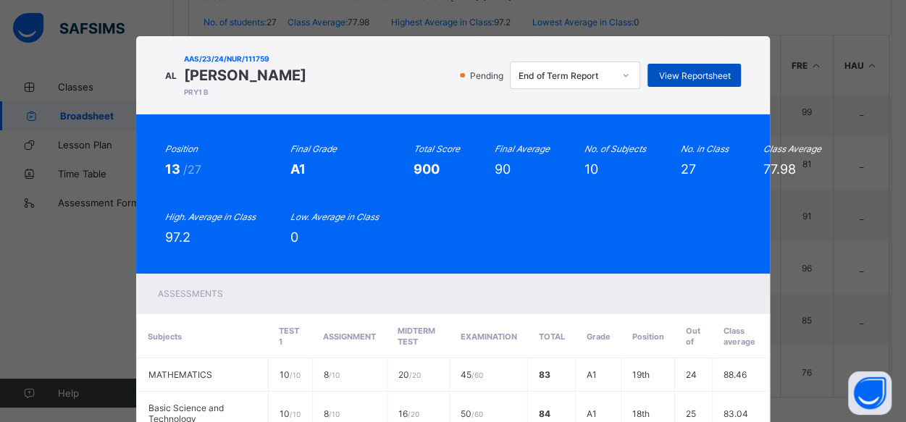
click at [674, 77] on span "View Reportsheet" at bounding box center [694, 75] width 72 height 11
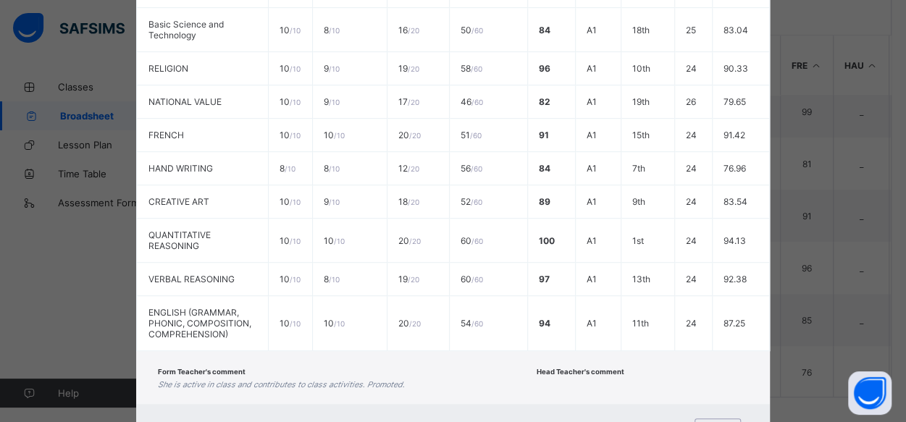
scroll to position [429, 0]
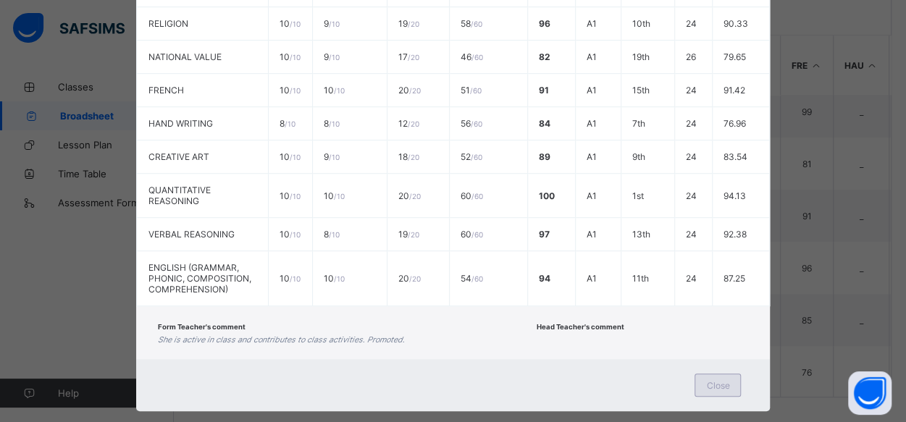
click at [721, 380] on span "Close" at bounding box center [717, 385] width 23 height 11
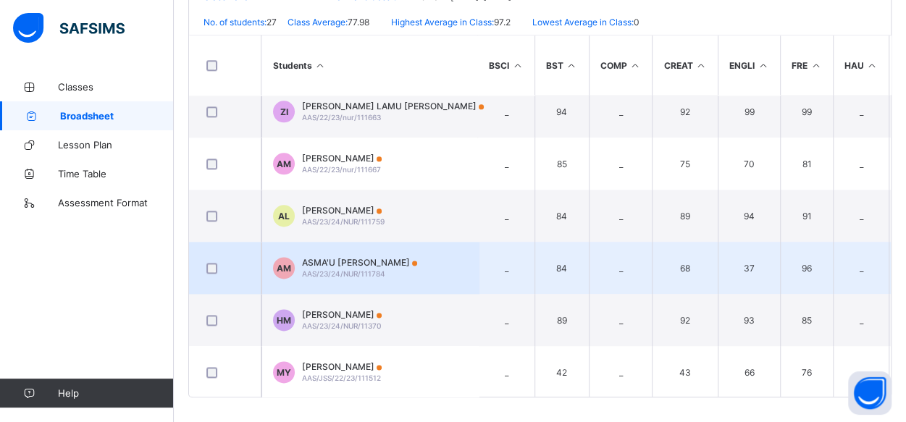
click at [337, 263] on span "ASMA'U VASTA MUHAMMAD" at bounding box center [359, 262] width 115 height 11
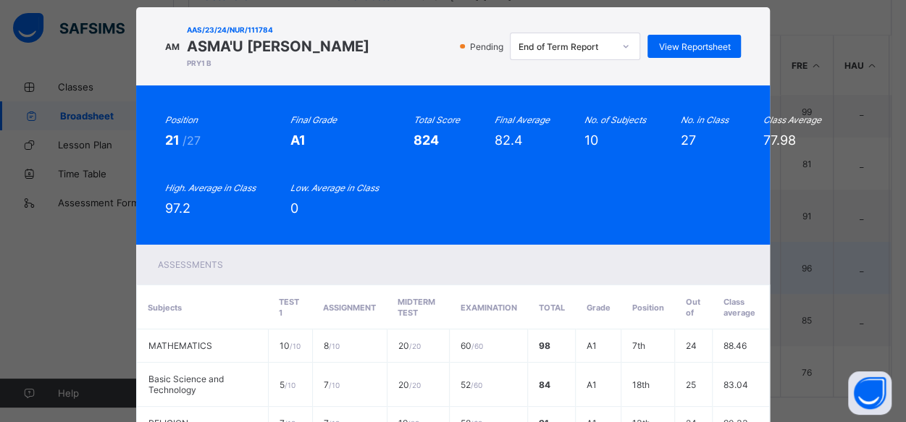
scroll to position [0, 0]
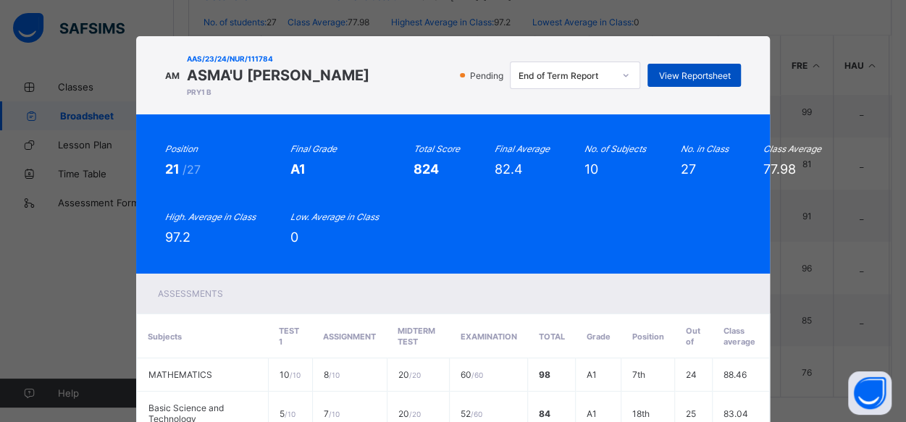
click at [687, 79] on span "View Reportsheet" at bounding box center [694, 75] width 72 height 11
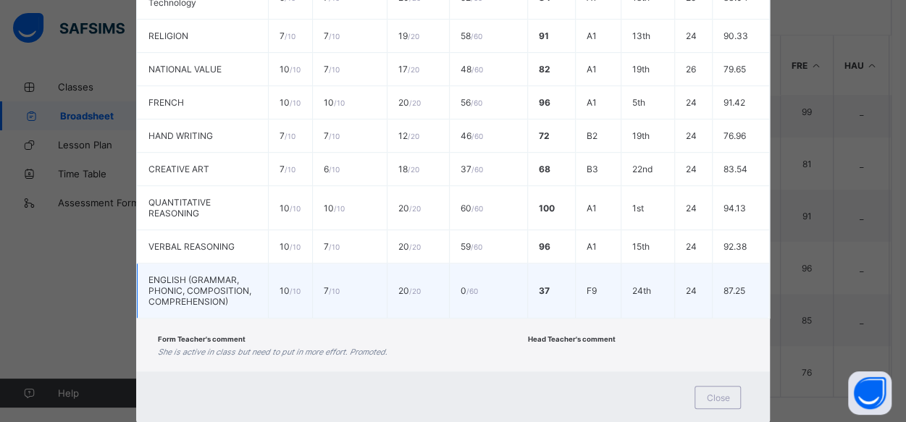
scroll to position [429, 0]
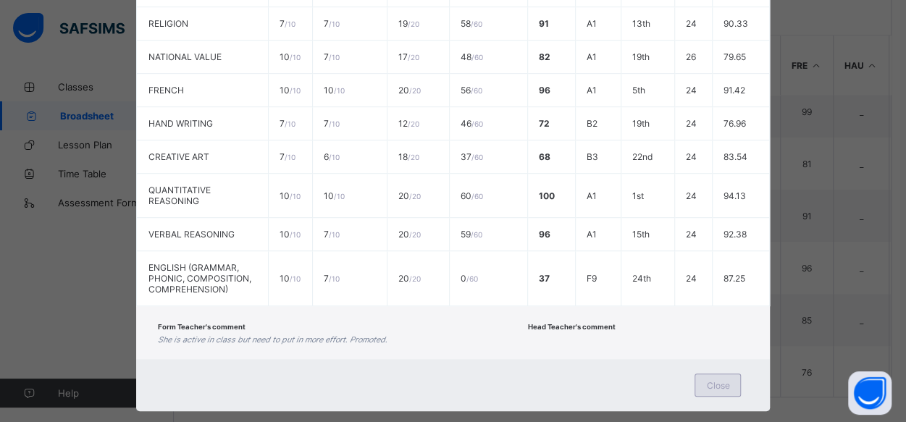
click at [724, 380] on span "Close" at bounding box center [717, 385] width 23 height 11
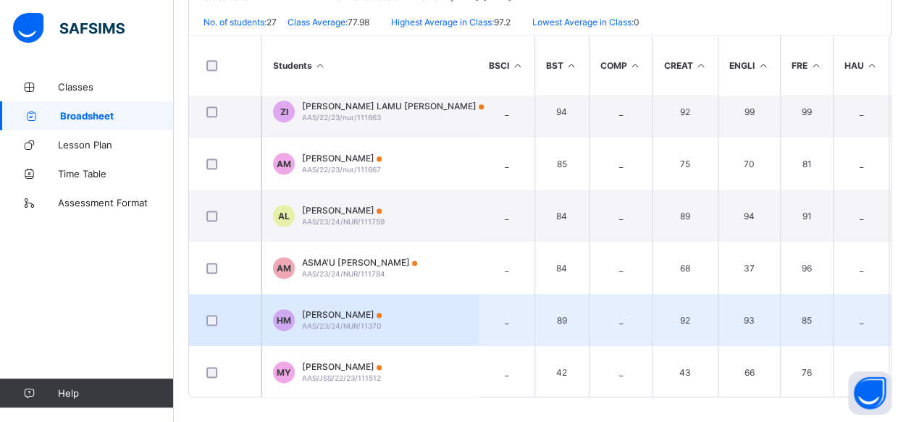
click at [330, 322] on span "AAS/23/24/NUR/11370" at bounding box center [341, 326] width 79 height 9
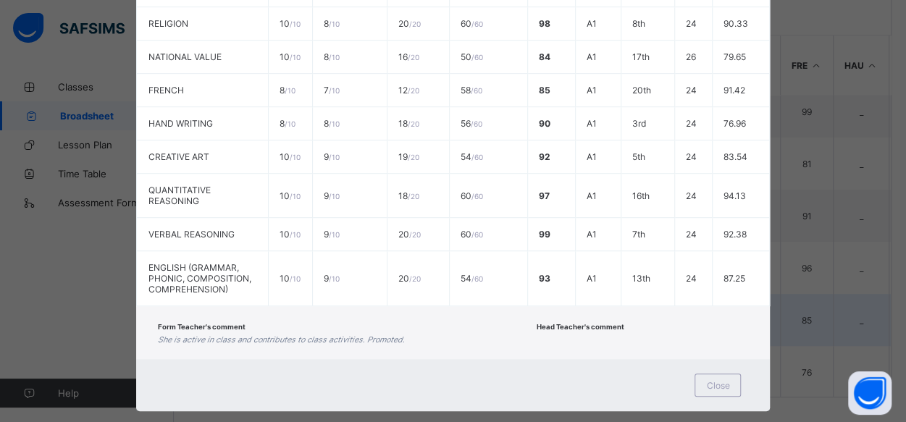
scroll to position [0, 0]
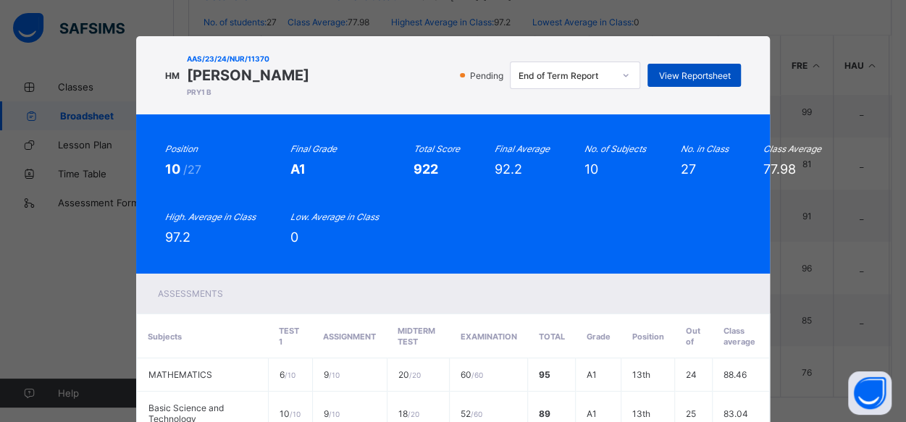
click at [703, 85] on div "View Reportsheet" at bounding box center [694, 75] width 93 height 23
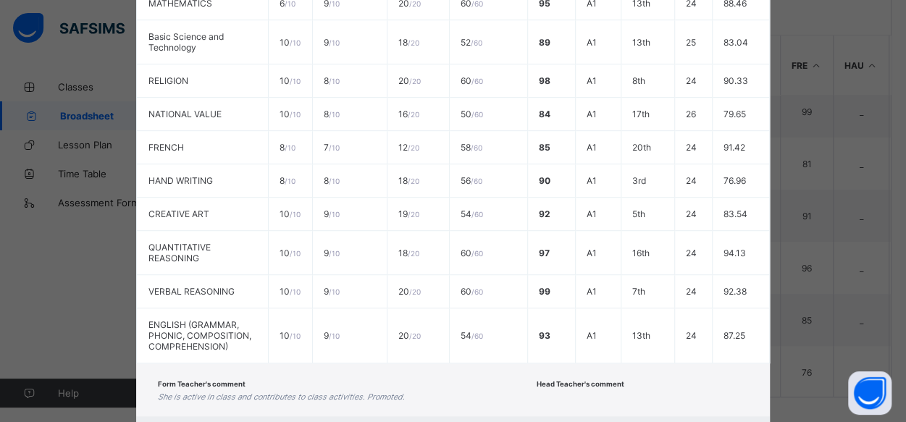
scroll to position [429, 0]
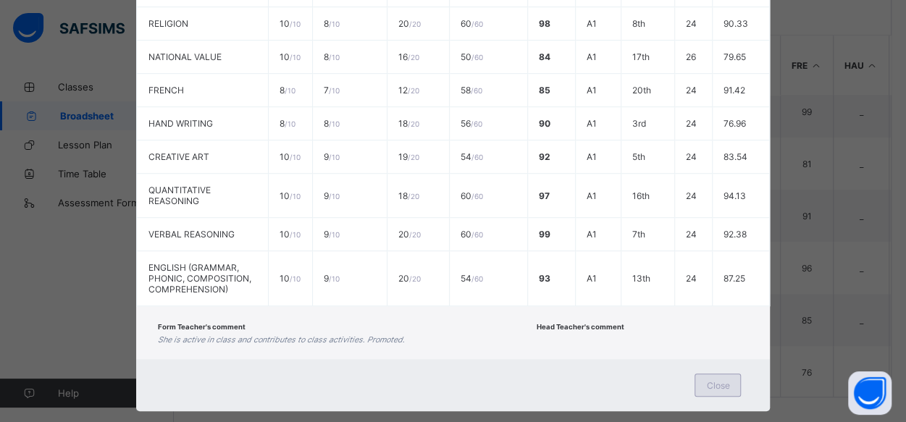
click at [718, 380] on span "Close" at bounding box center [717, 385] width 23 height 11
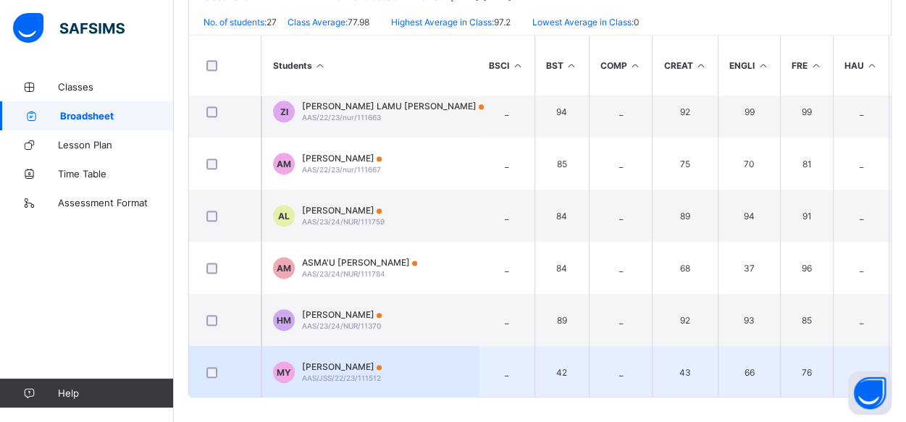
click at [333, 361] on span "MUKTAR AFFAN YUSUF" at bounding box center [342, 366] width 80 height 11
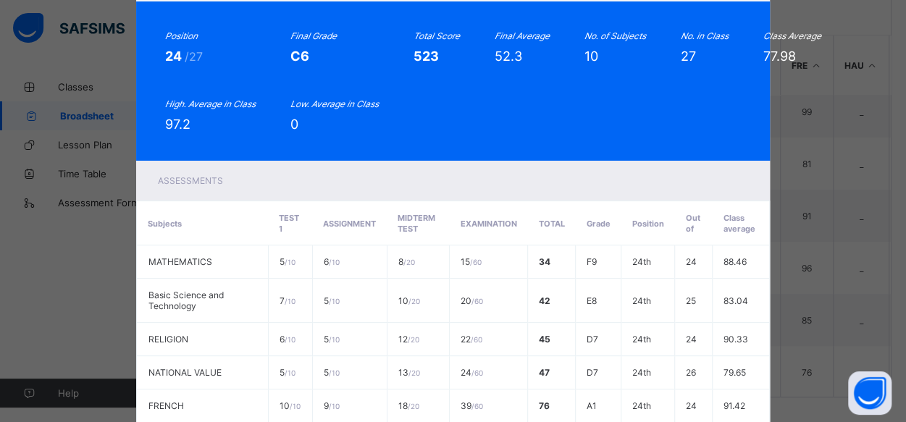
scroll to position [0, 0]
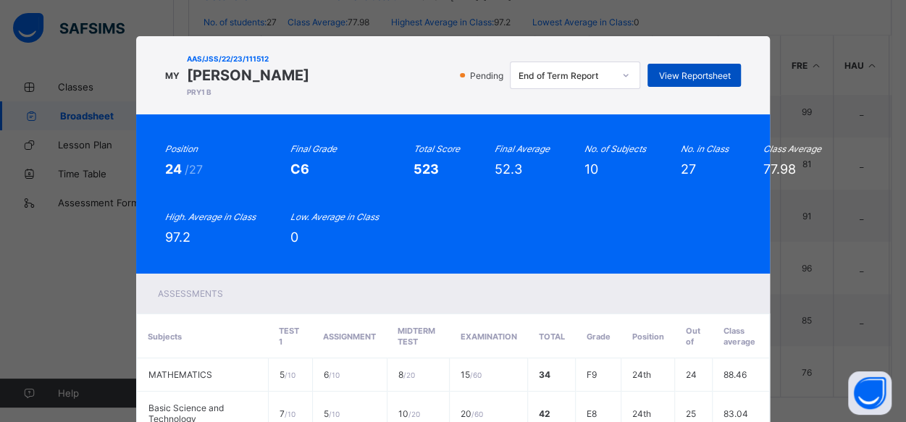
click at [676, 72] on span "View Reportsheet" at bounding box center [694, 75] width 72 height 11
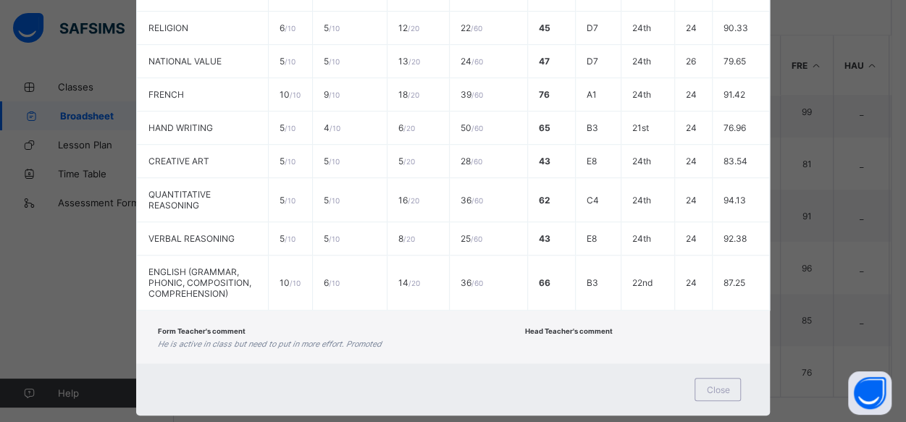
scroll to position [429, 0]
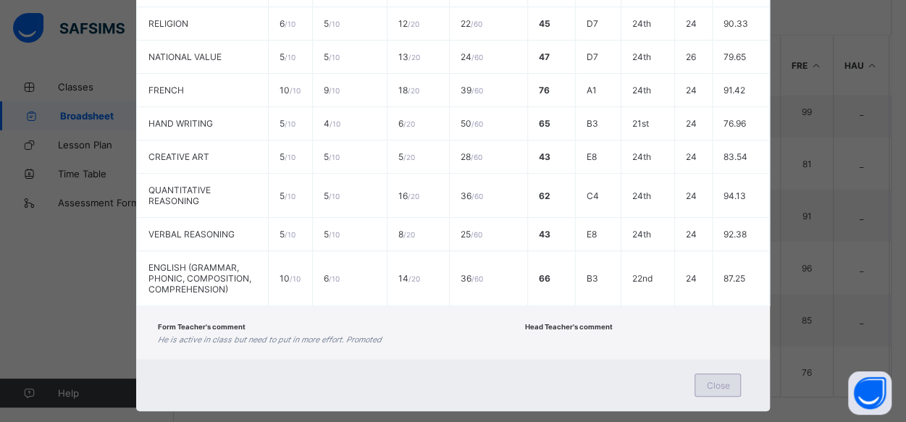
click at [720, 380] on span "Close" at bounding box center [717, 385] width 23 height 11
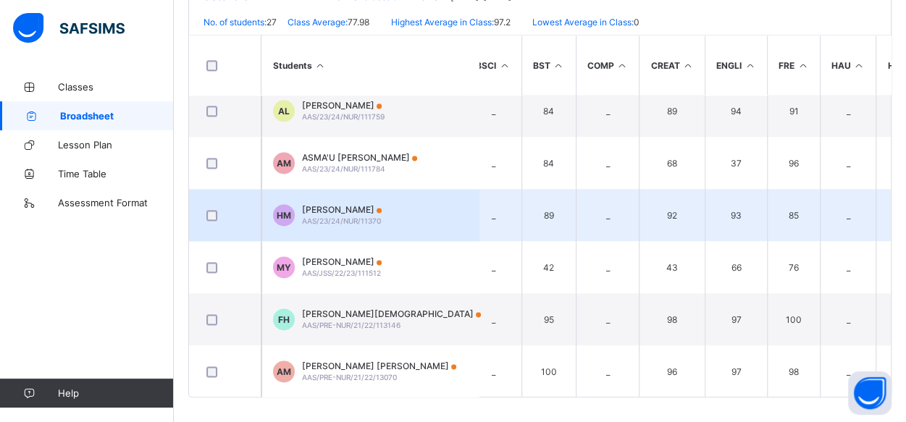
scroll to position [950, 14]
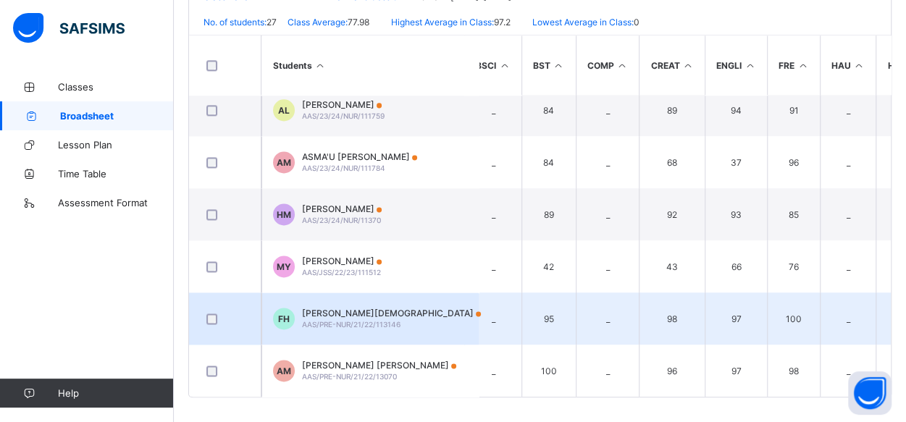
click at [343, 311] on span "FATIMA IMAN HARUNA" at bounding box center [391, 313] width 179 height 11
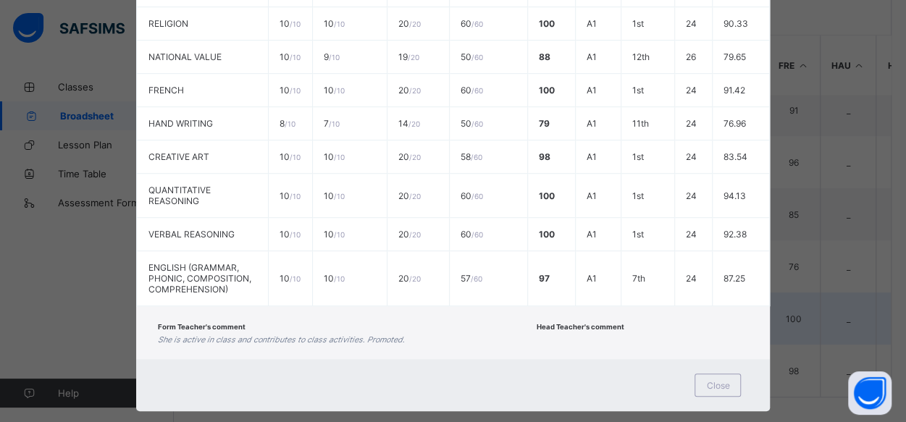
scroll to position [0, 0]
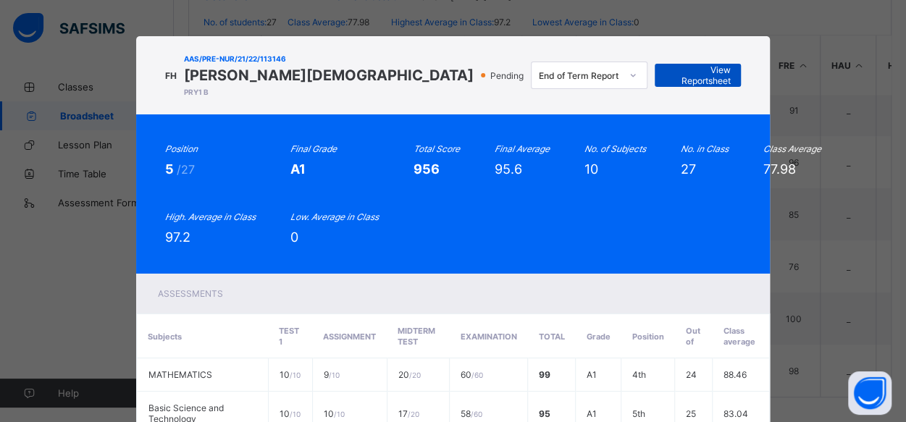
click at [682, 72] on span "View Reportsheet" at bounding box center [698, 75] width 64 height 22
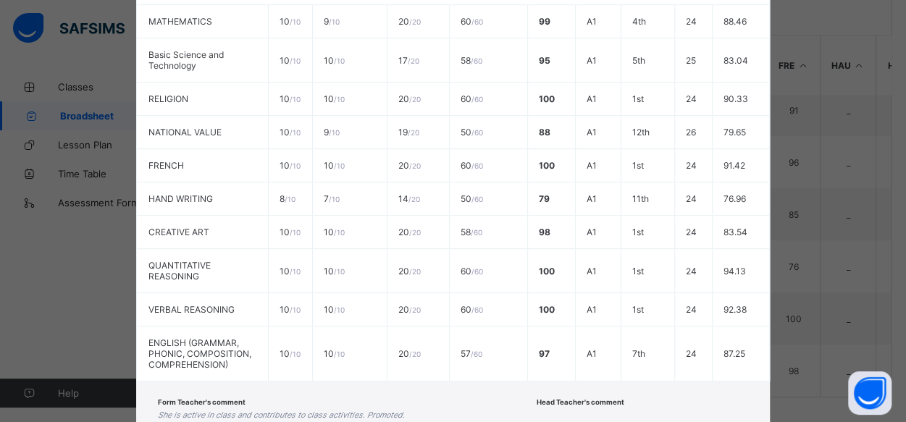
scroll to position [429, 0]
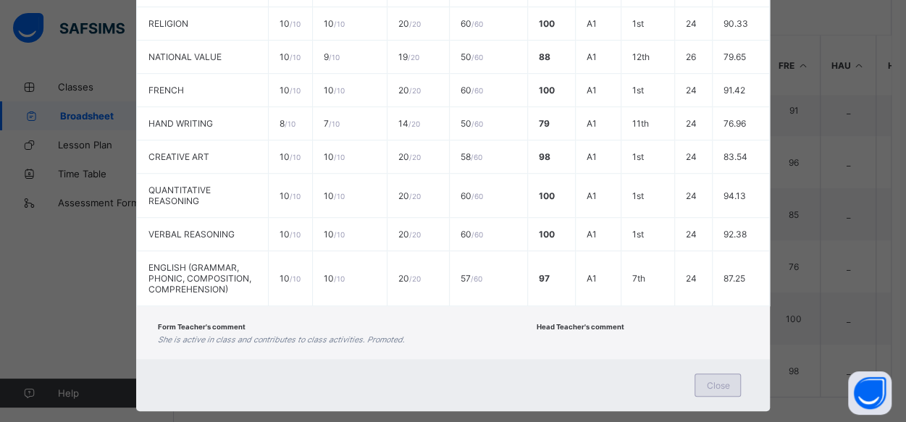
click at [716, 380] on span "Close" at bounding box center [717, 385] width 23 height 11
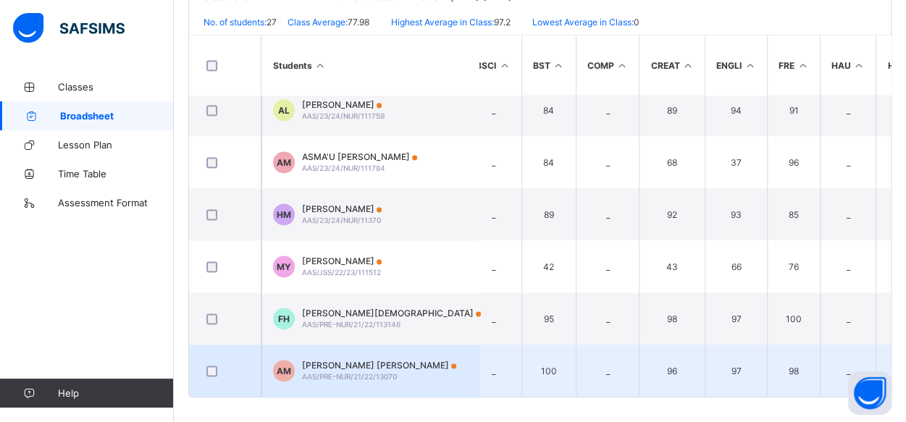
click at [336, 367] on div "AISHA AFRAH ETSU MOHAMMAD AAS/PRE-NUR/21/22/13070" at bounding box center [379, 371] width 154 height 22
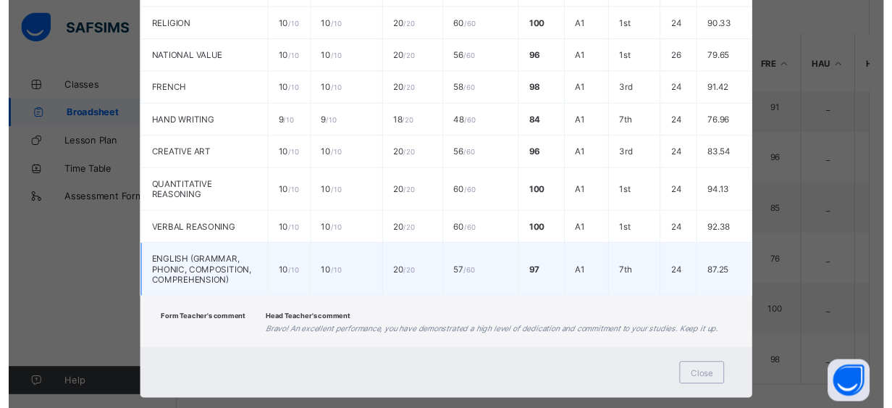
scroll to position [0, 0]
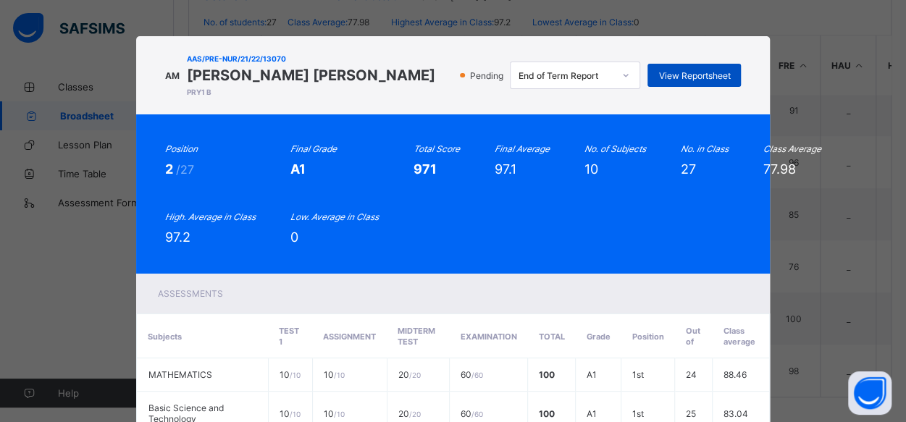
click at [681, 74] on span "View Reportsheet" at bounding box center [694, 75] width 72 height 11
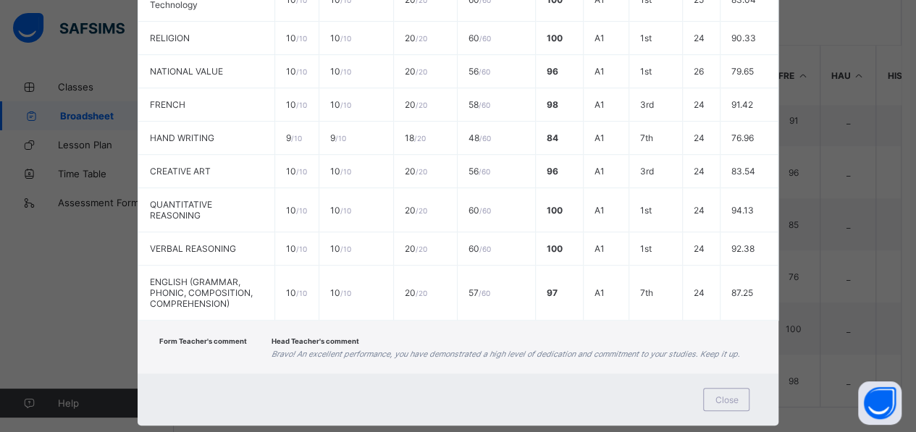
scroll to position [419, 0]
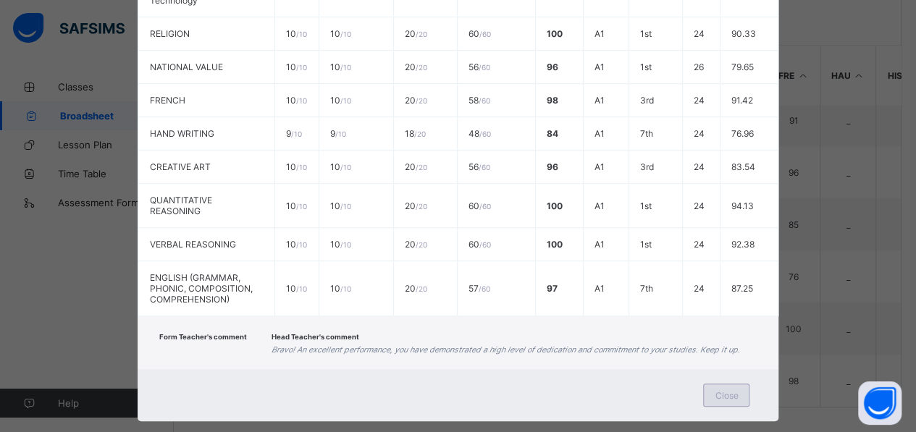
click at [720, 390] on span "Close" at bounding box center [726, 395] width 23 height 11
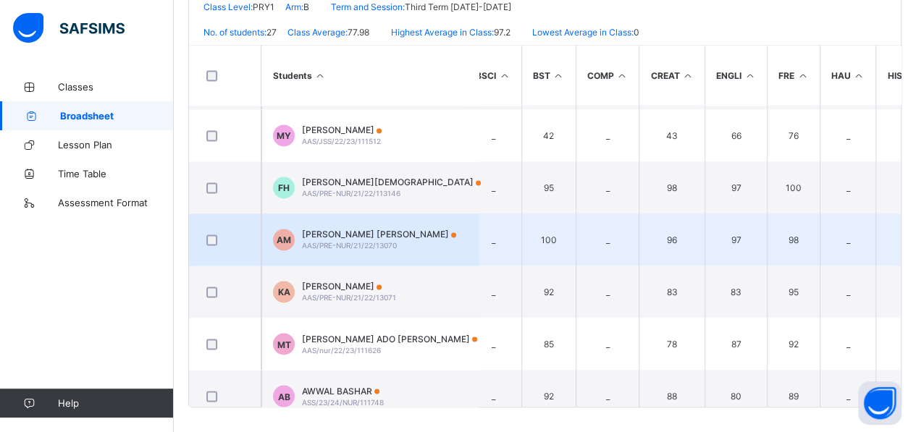
scroll to position [1094, 14]
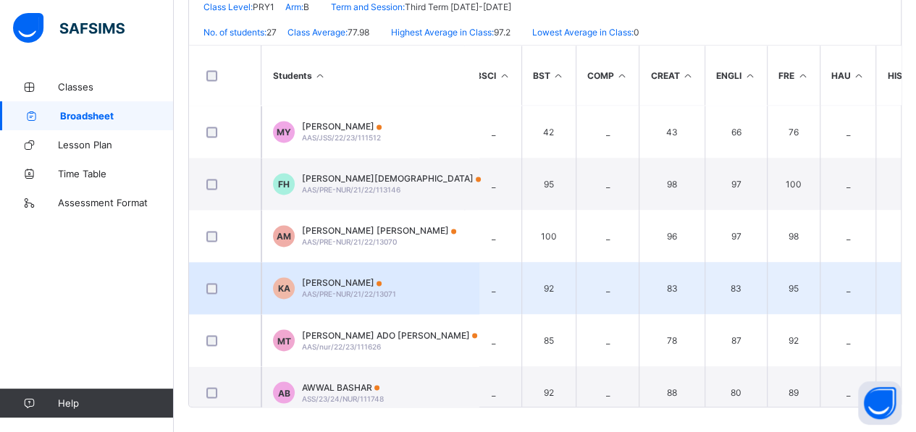
click at [371, 290] on span "AAS/PRE-NUR/21/22/13071" at bounding box center [349, 294] width 94 height 9
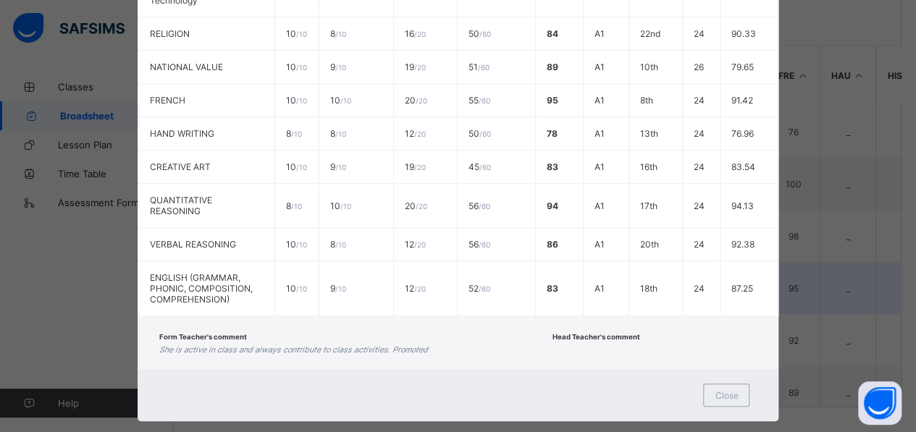
scroll to position [0, 0]
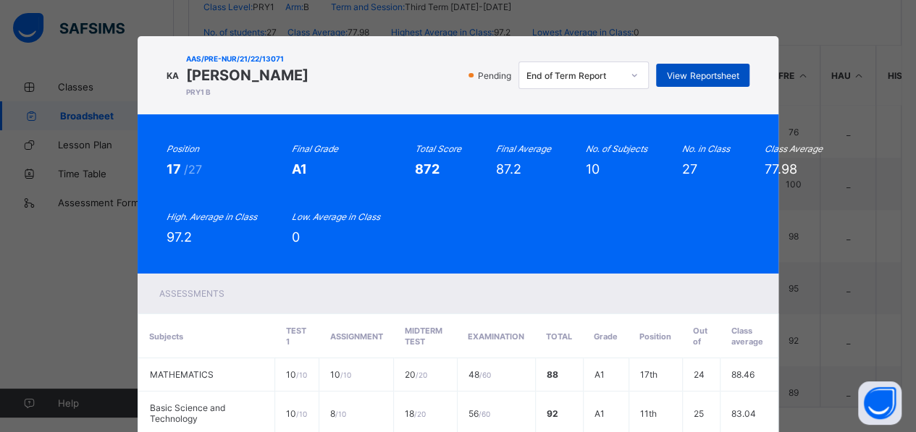
click at [695, 75] on span "View Reportsheet" at bounding box center [703, 75] width 72 height 11
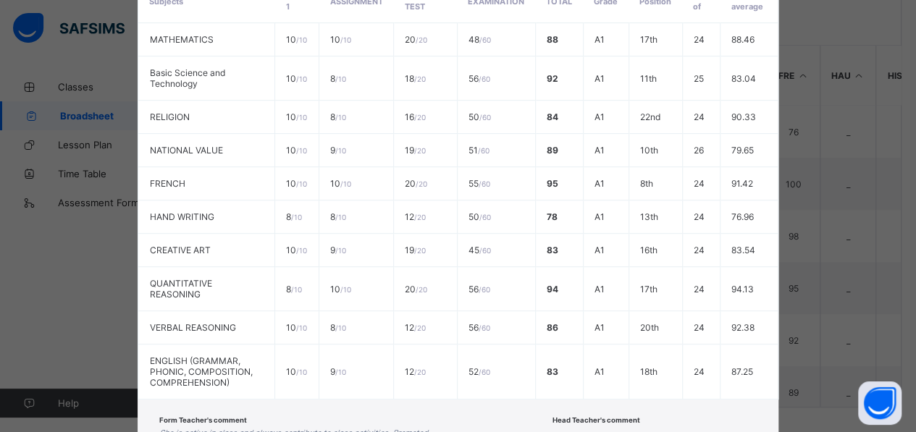
scroll to position [419, 0]
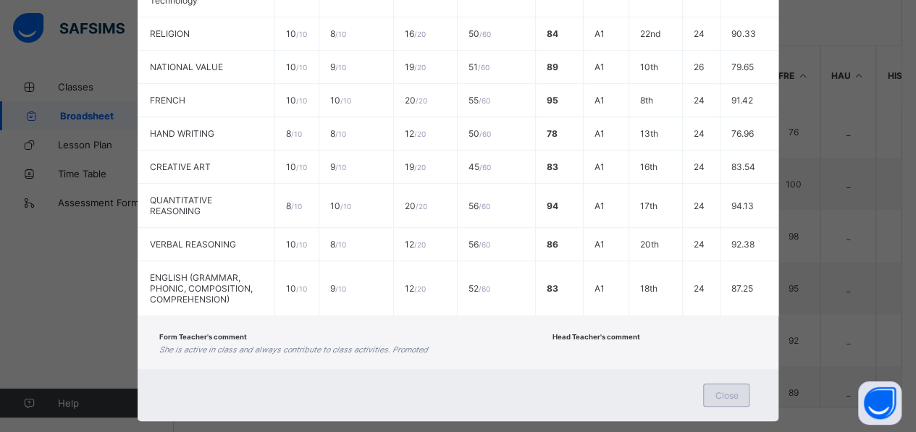
click at [721, 390] on span "Close" at bounding box center [726, 395] width 23 height 11
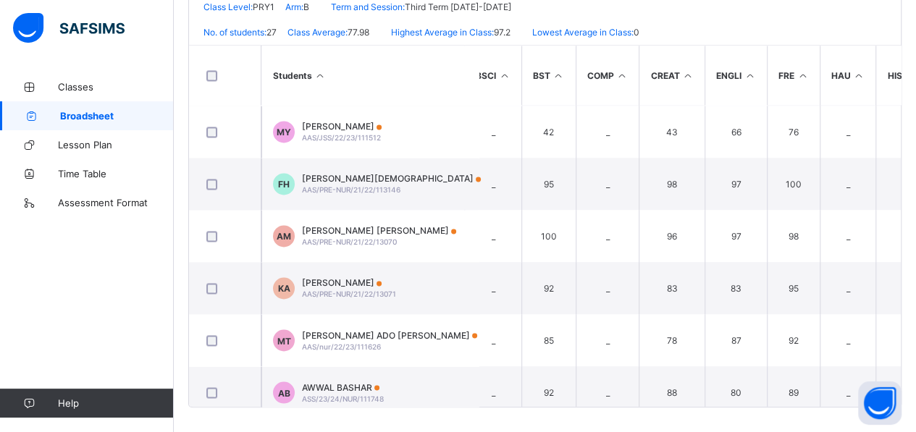
scroll to position [1111, 14]
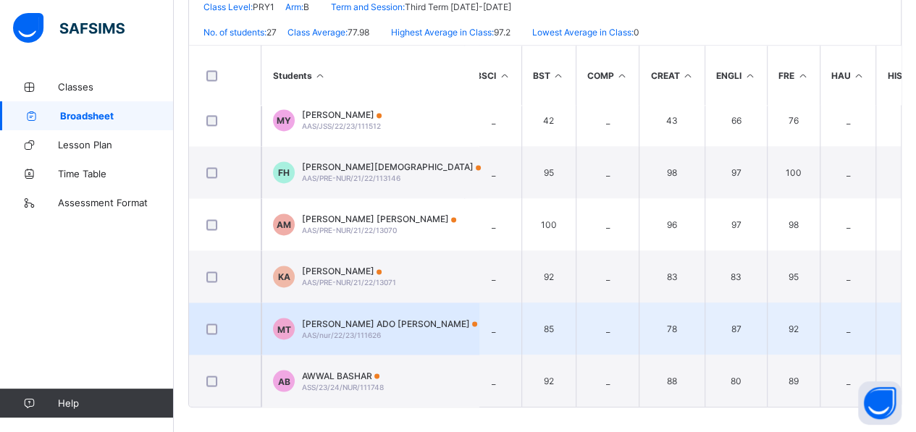
click at [360, 318] on span "MARYAM ADO TANKO" at bounding box center [389, 323] width 175 height 11
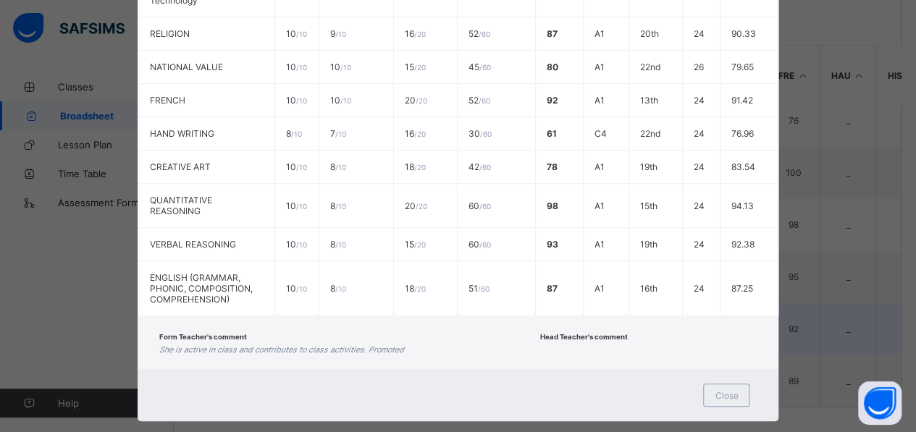
scroll to position [0, 0]
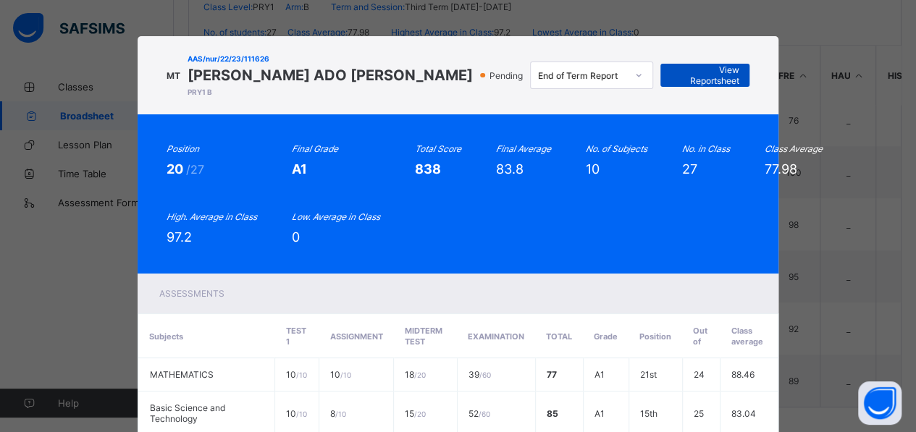
click at [691, 75] on span "View Reportsheet" at bounding box center [704, 75] width 67 height 22
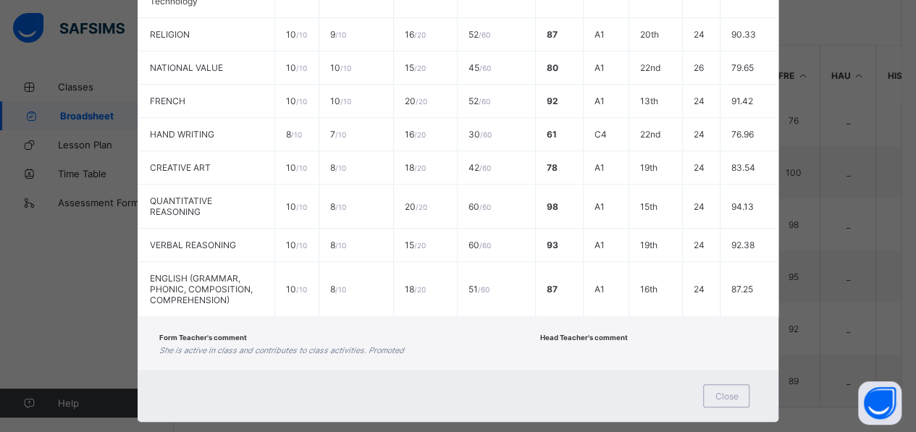
scroll to position [419, 0]
click at [719, 390] on span "Close" at bounding box center [726, 395] width 23 height 11
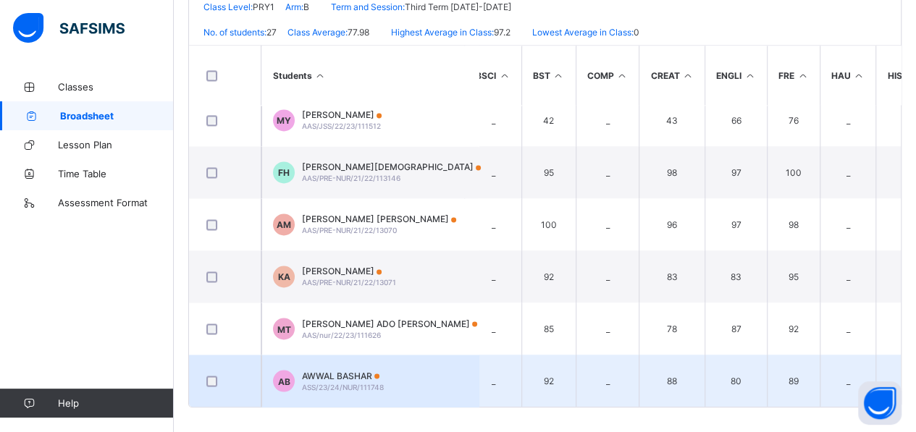
click at [327, 359] on td "AB AWWAL BASHAR ASS/23/24/NUR/111748" at bounding box center [369, 381] width 217 height 52
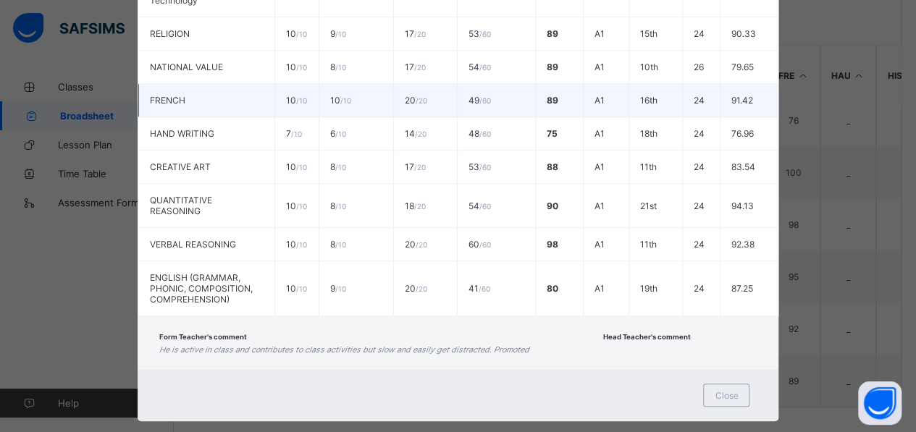
scroll to position [0, 0]
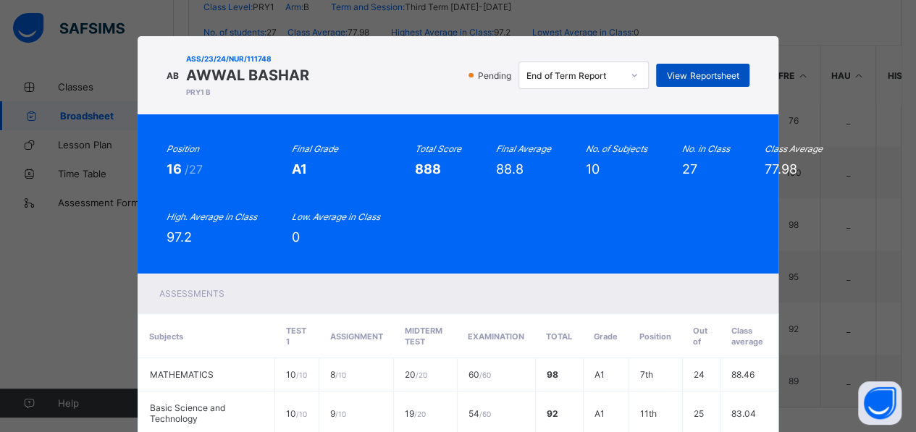
click at [682, 76] on span "View Reportsheet" at bounding box center [703, 75] width 72 height 11
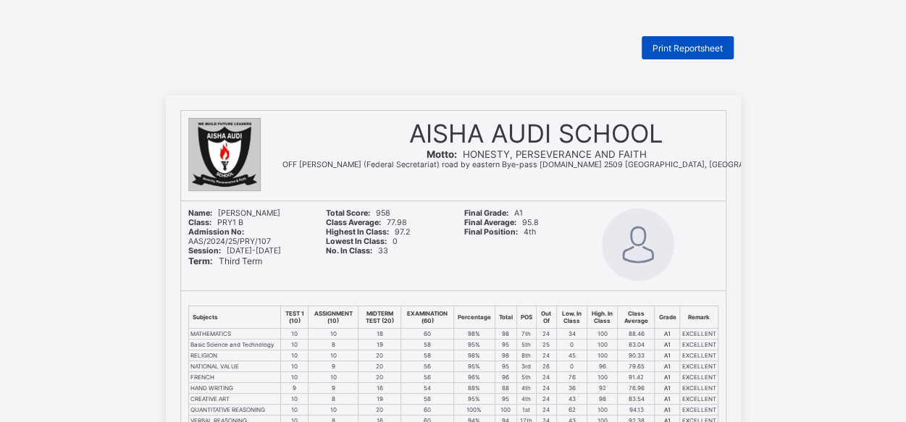
click at [685, 40] on div "Print Reportsheet" at bounding box center [688, 47] width 92 height 23
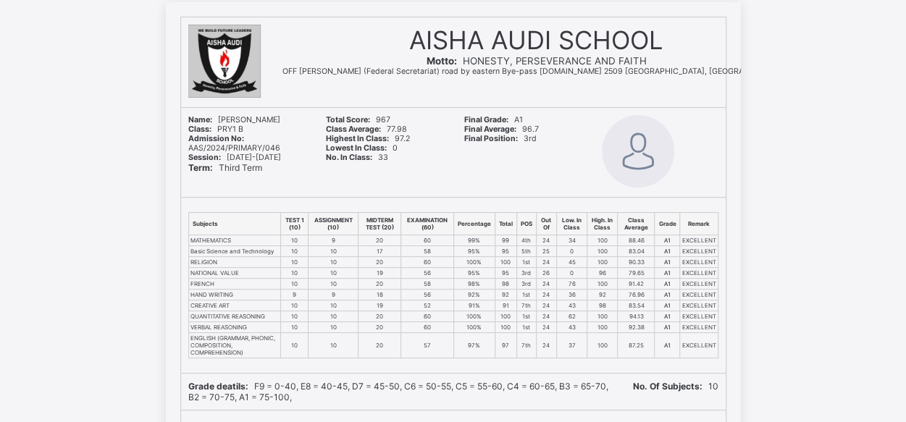
scroll to position [77, 0]
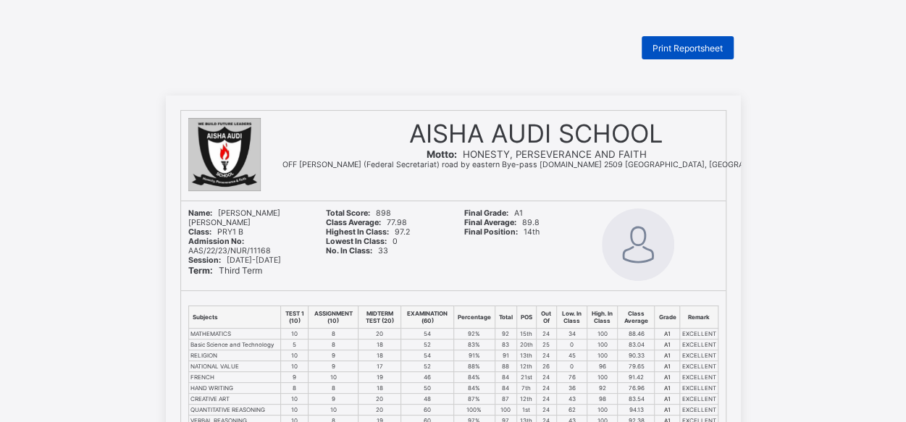
click at [674, 48] on span "Print Reportsheet" at bounding box center [688, 48] width 70 height 11
click at [675, 51] on span "Print Reportsheet" at bounding box center [688, 48] width 70 height 11
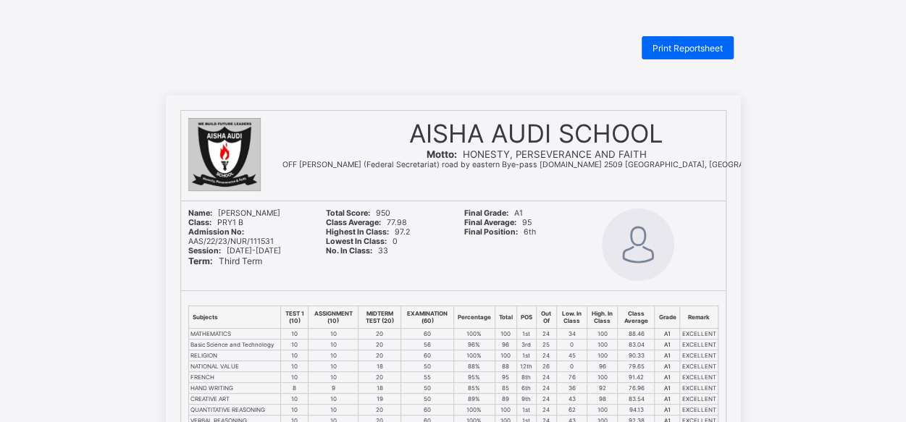
click at [301, 45] on div "Print Reportsheet" at bounding box center [453, 47] width 575 height 23
click at [692, 43] on span "Print Reportsheet" at bounding box center [688, 48] width 70 height 11
click at [343, 53] on div "Print Reportsheet" at bounding box center [453, 47] width 575 height 23
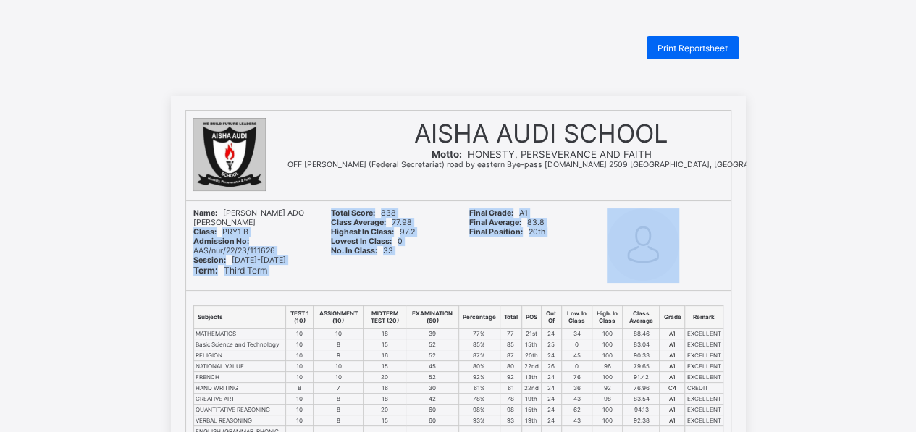
drag, startPoint x: 0, startPoint y: 0, endPoint x: 99, endPoint y: 224, distance: 244.5
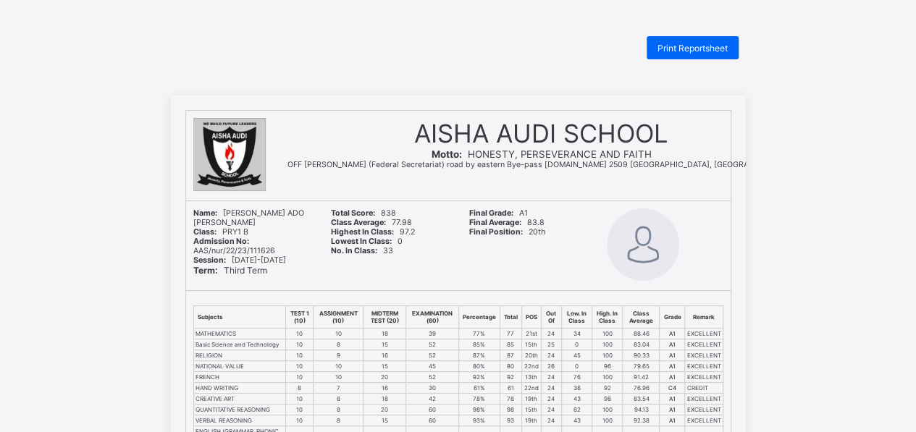
click at [691, 43] on span "Print Reportsheet" at bounding box center [693, 48] width 70 height 11
click at [475, 37] on div "Print Reportsheet" at bounding box center [458, 47] width 575 height 23
